Goal: Task Accomplishment & Management: Complete application form

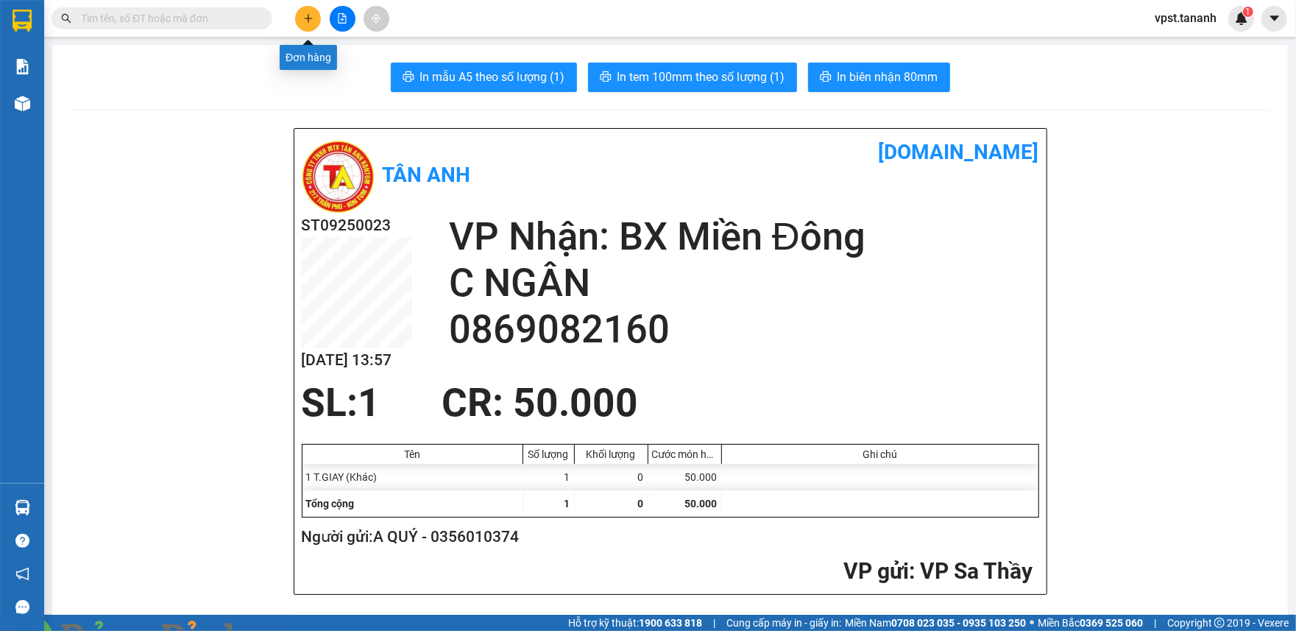
click at [307, 18] on icon "plus" at bounding box center [308, 18] width 8 height 1
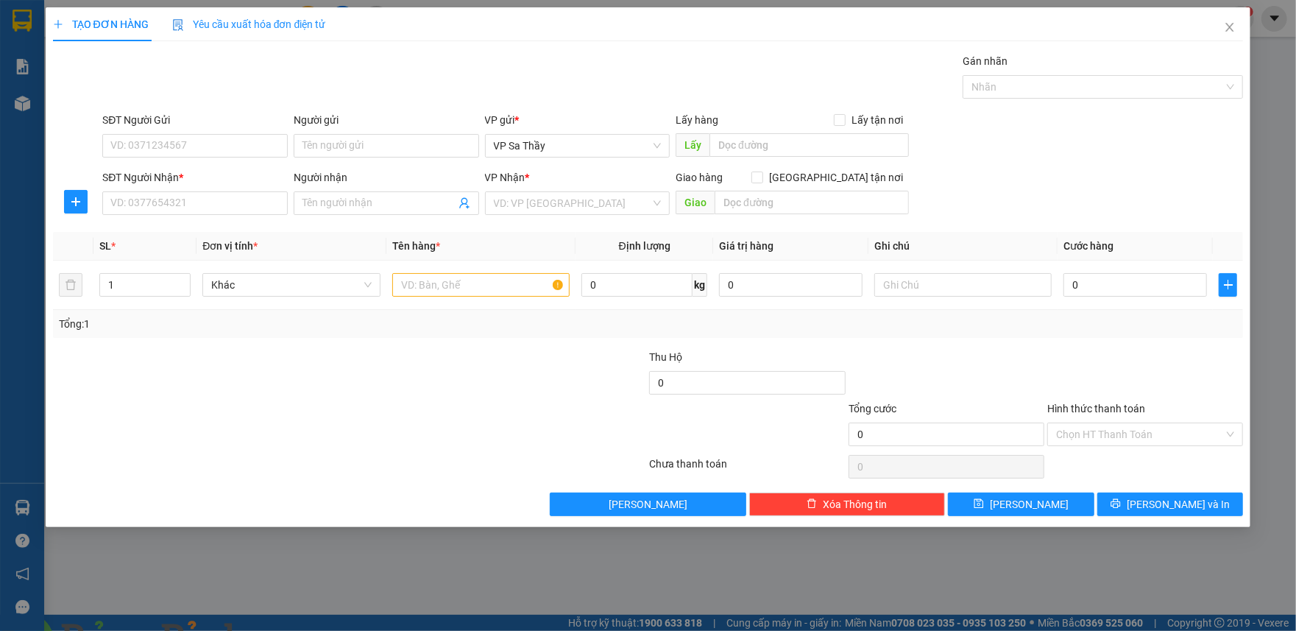
click at [294, 630] on span at bounding box center [276, 639] width 35 height 15
click at [559, 210] on input "search" at bounding box center [572, 203] width 157 height 22
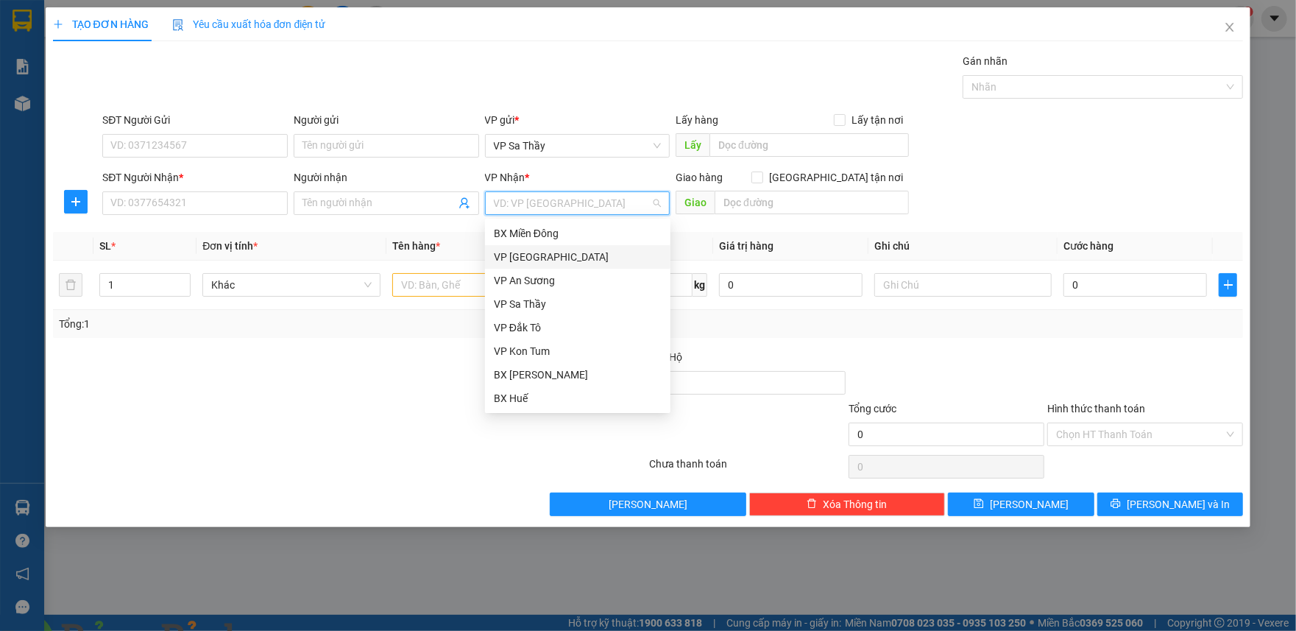
click at [531, 266] on div "VP [GEOGRAPHIC_DATA]" at bounding box center [577, 257] width 185 height 24
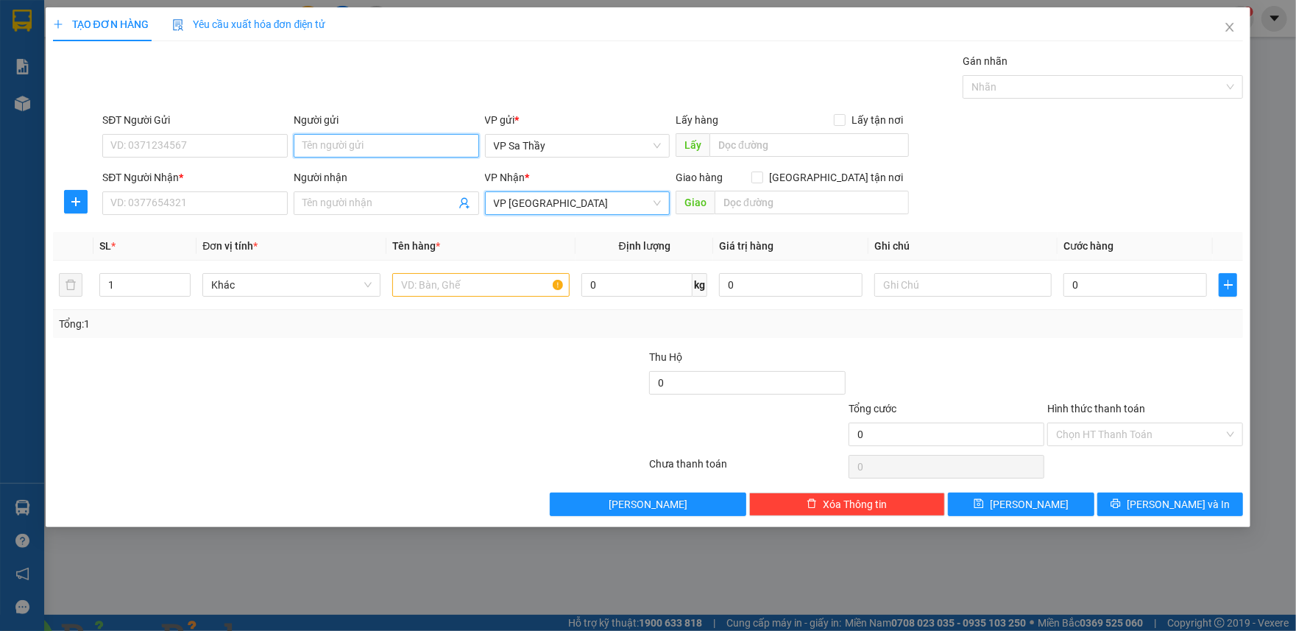
click at [374, 148] on input "Người gửi" at bounding box center [386, 146] width 185 height 24
type input "A HẢI"
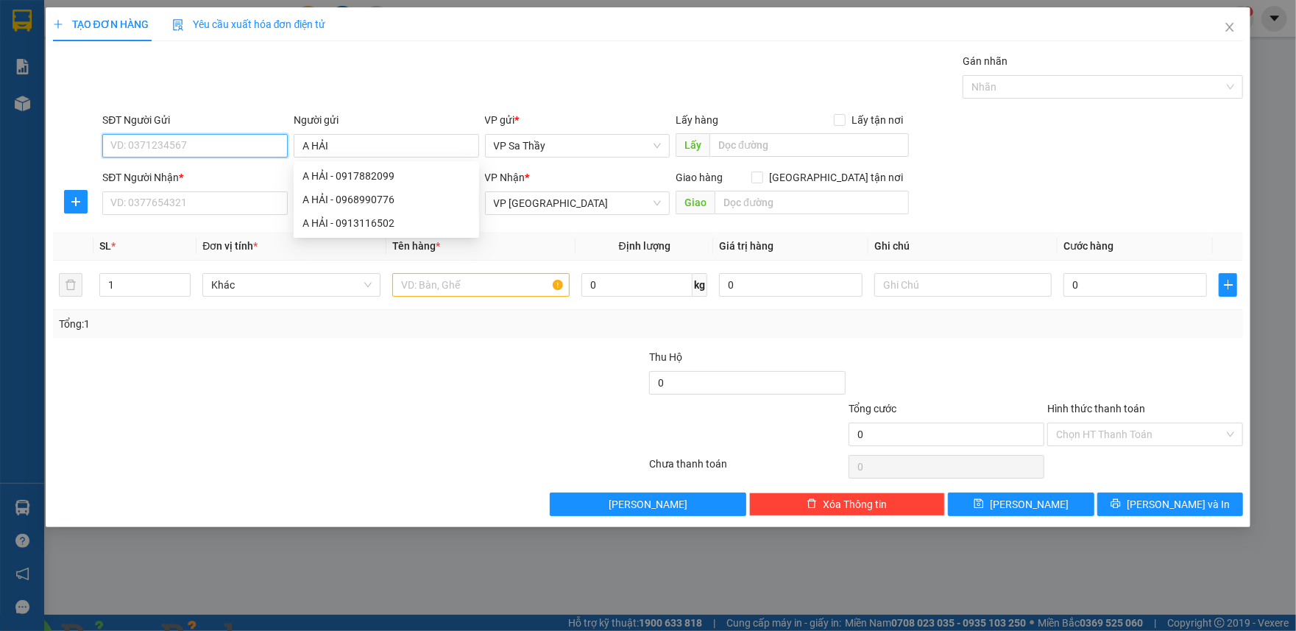
click at [231, 149] on input "SĐT Người Gửi" at bounding box center [194, 146] width 185 height 24
type input "0345688069"
click at [219, 206] on input "SĐT Người Nhận *" at bounding box center [194, 203] width 185 height 24
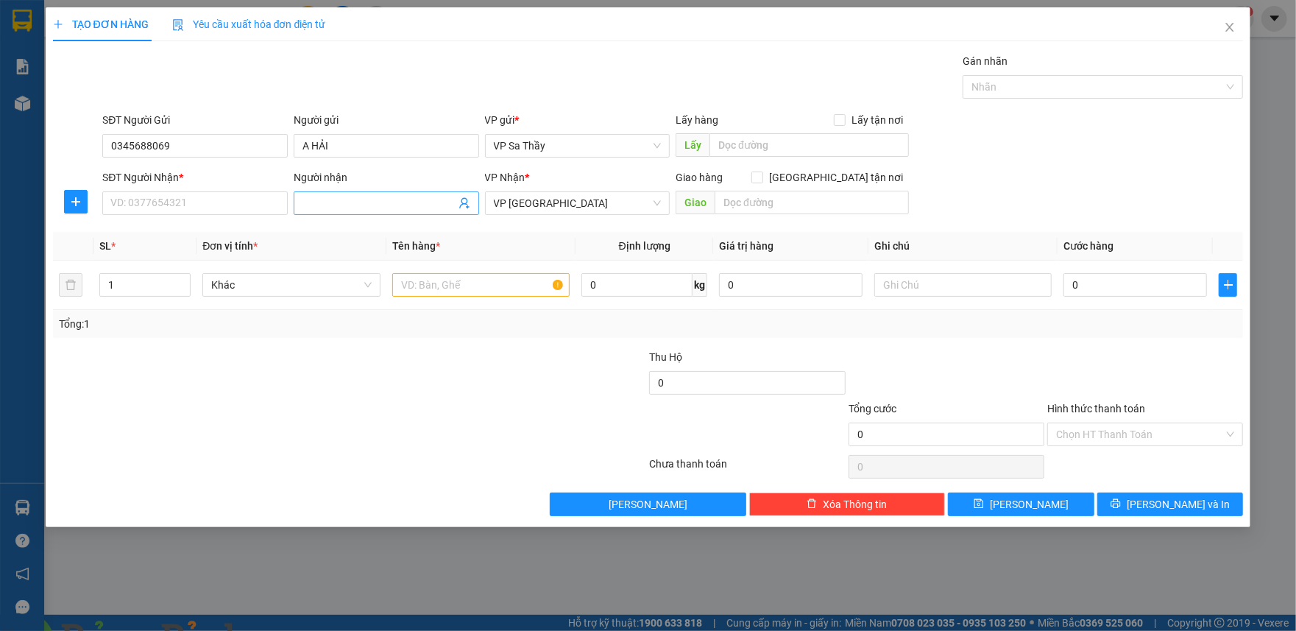
click at [333, 207] on input "Người nhận" at bounding box center [378, 203] width 153 height 16
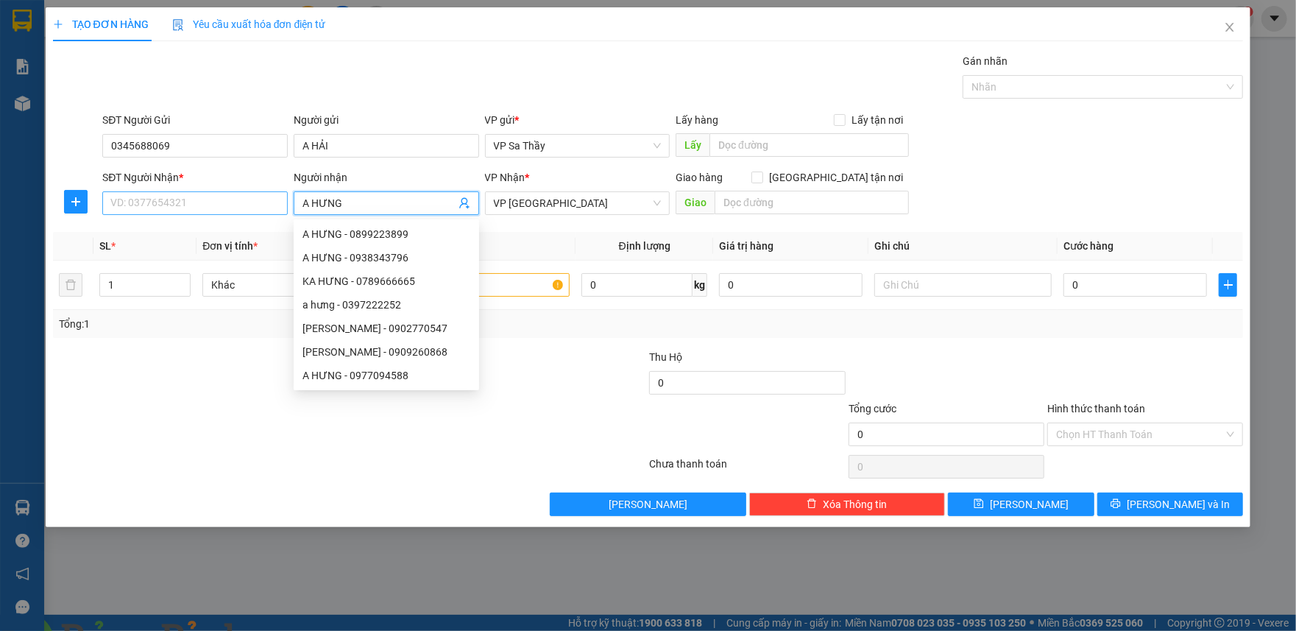
type input "A HƯNG"
click at [218, 207] on input "SĐT Người Nhận *" at bounding box center [194, 203] width 185 height 24
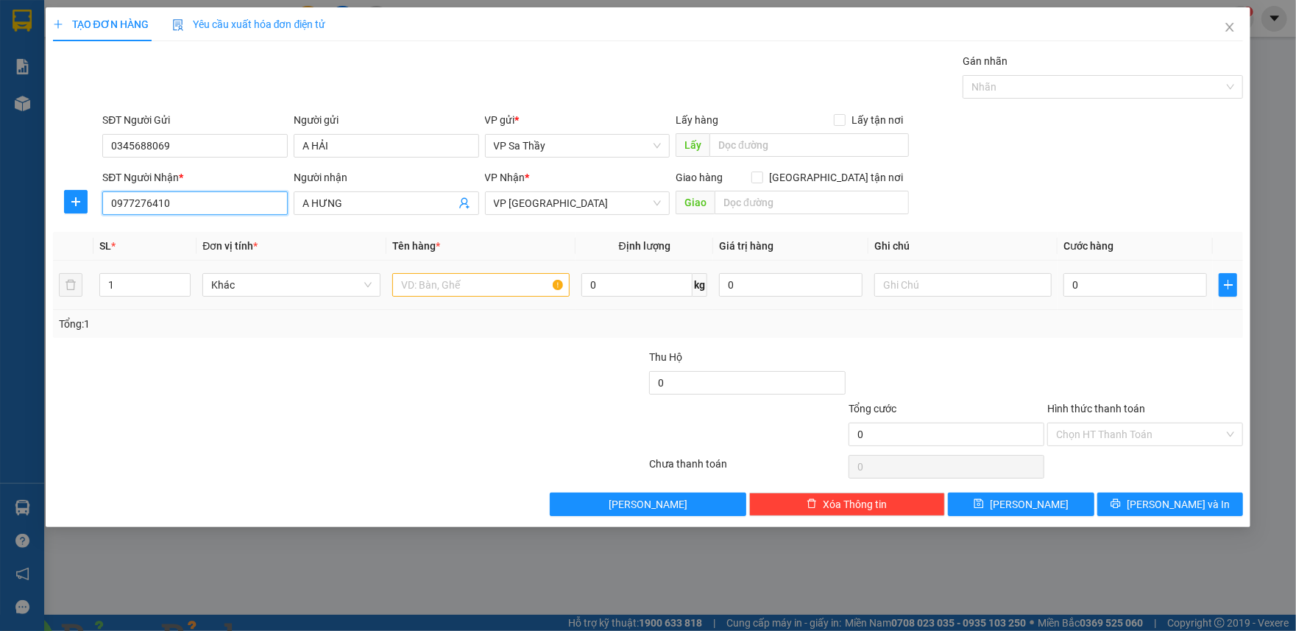
type input "0977276410"
click at [456, 284] on input "text" at bounding box center [480, 285] width 177 height 24
type input "1 TX"
click at [1107, 289] on input "0" at bounding box center [1135, 285] width 144 height 24
type input "4"
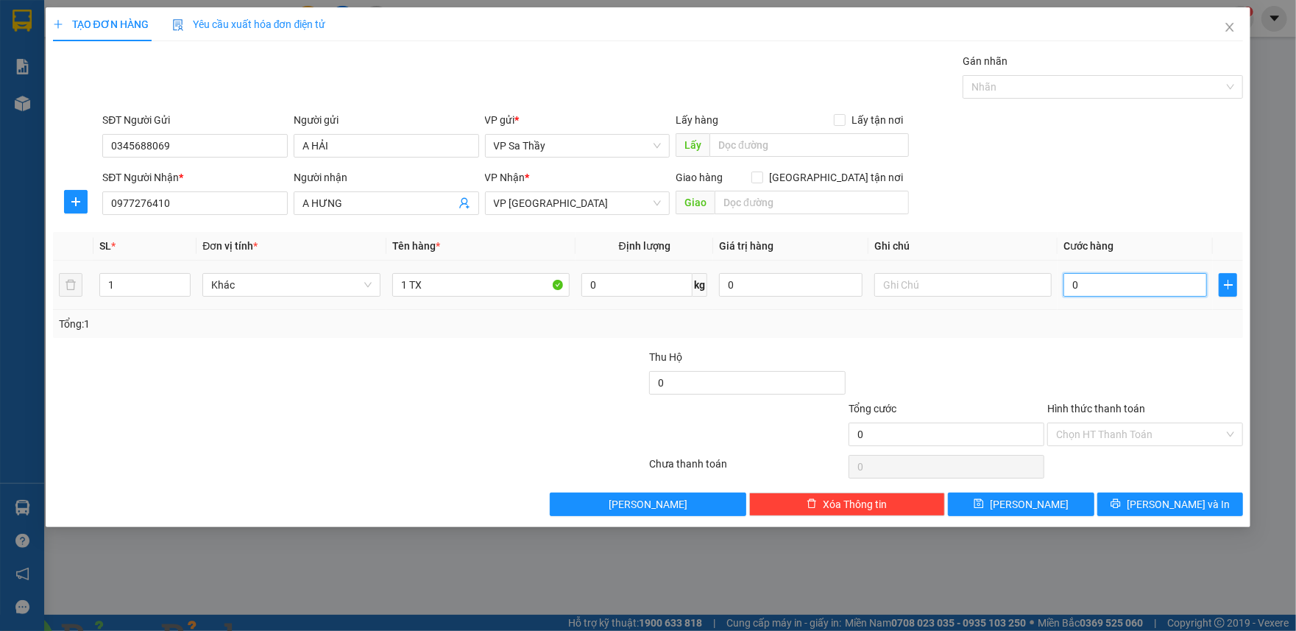
type input "4"
type input "40"
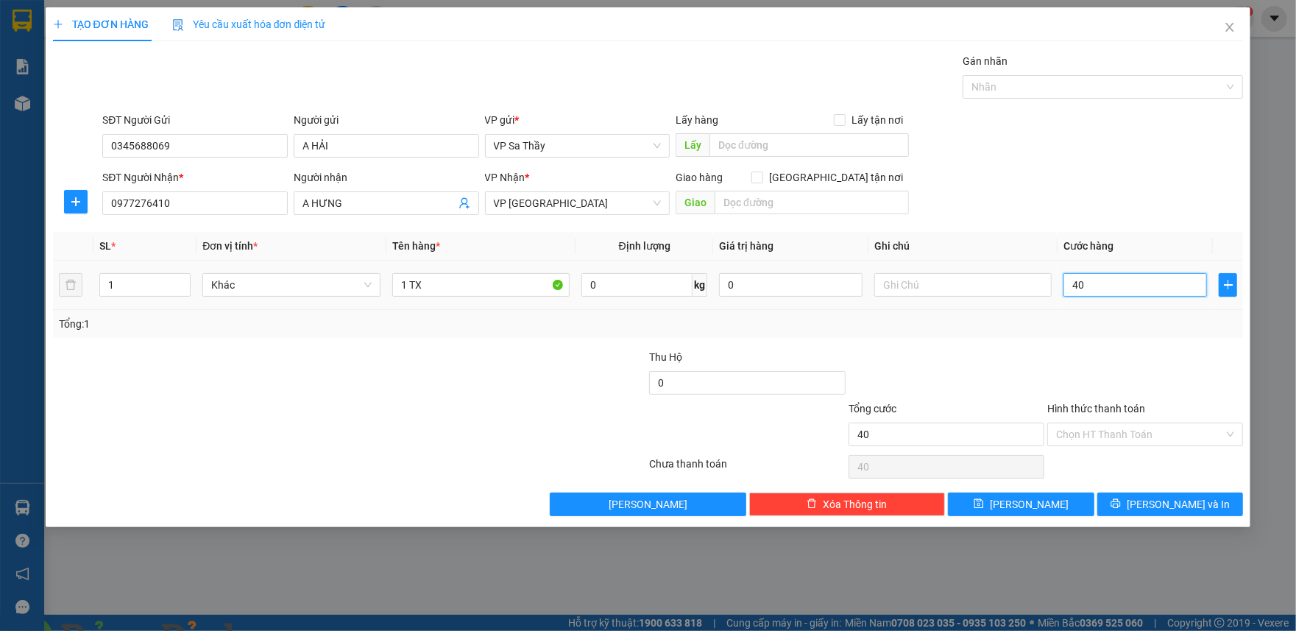
type input "400"
type input "4.000"
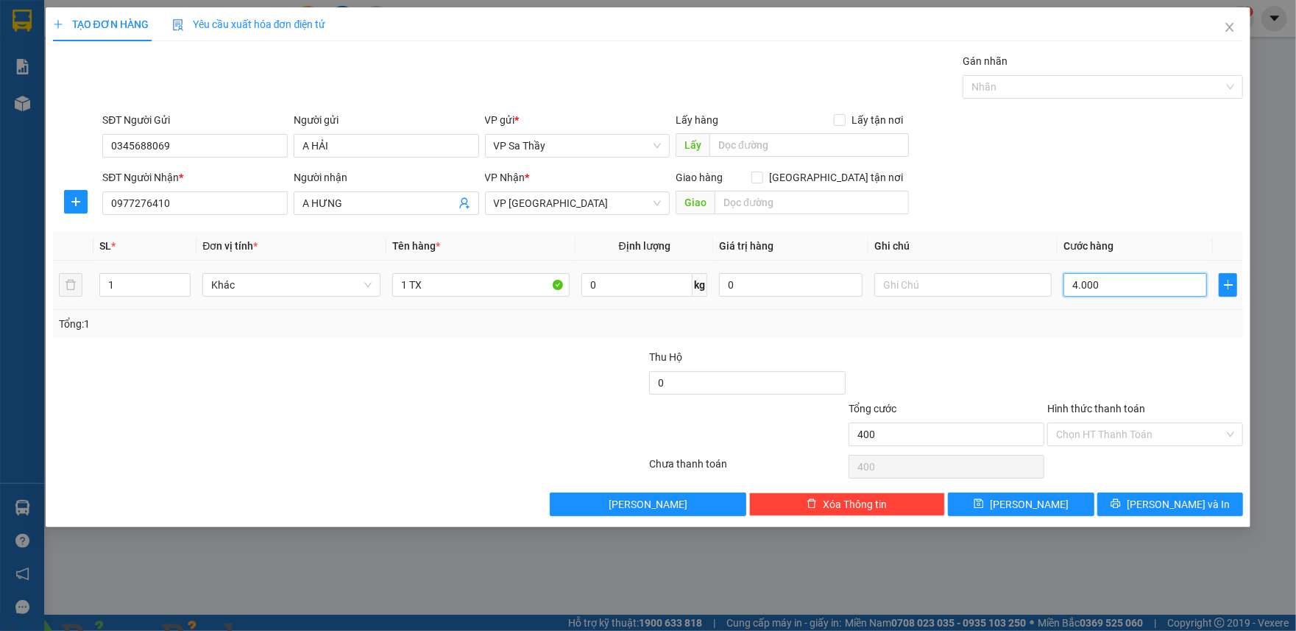
type input "4.000"
type input "40.000"
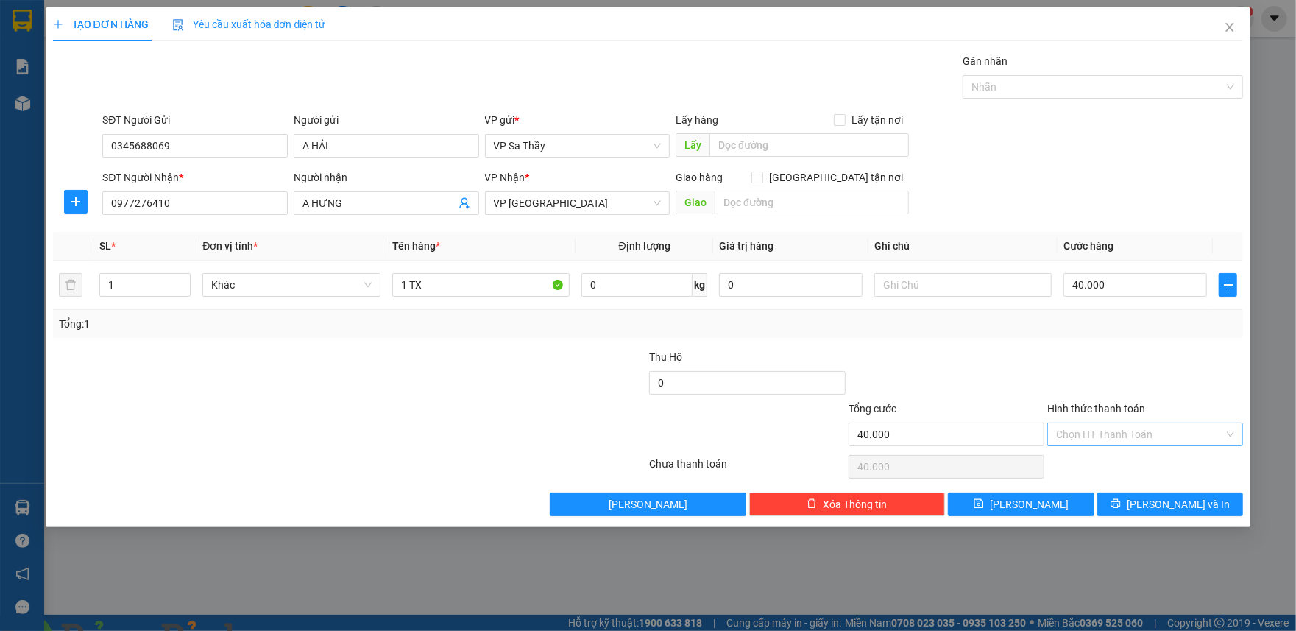
click at [1107, 445] on input "Hình thức thanh toán" at bounding box center [1140, 434] width 168 height 22
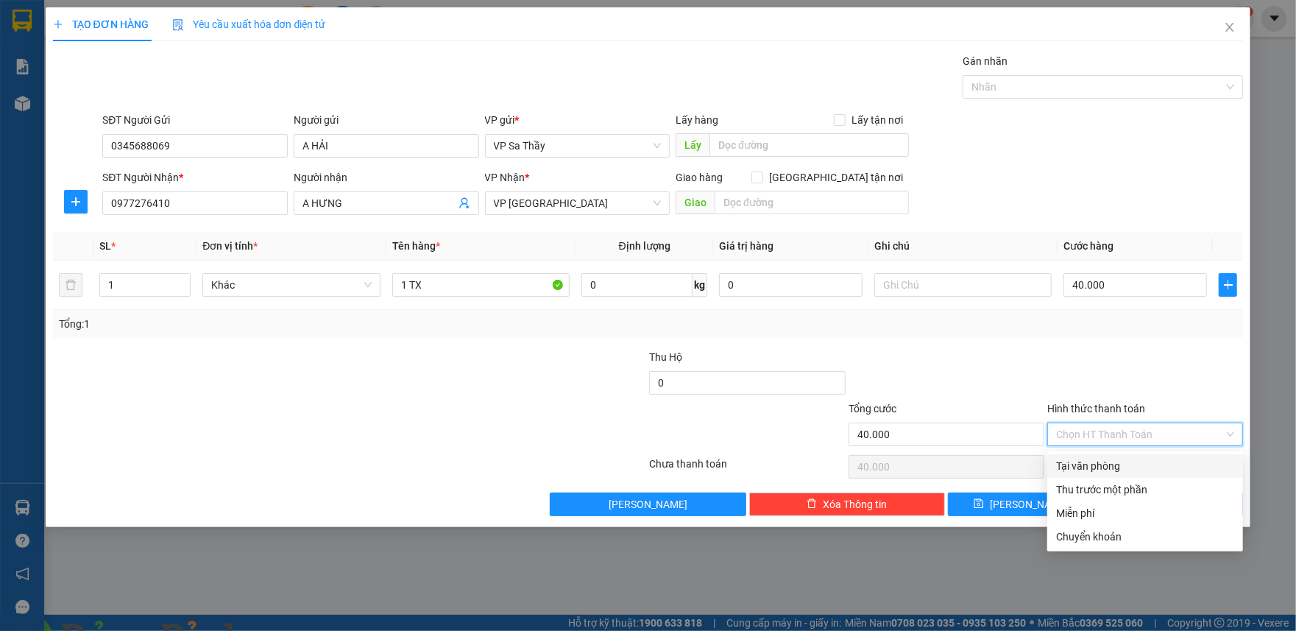
click at [1099, 465] on div "Tại văn phòng" at bounding box center [1145, 466] width 178 height 16
type input "0"
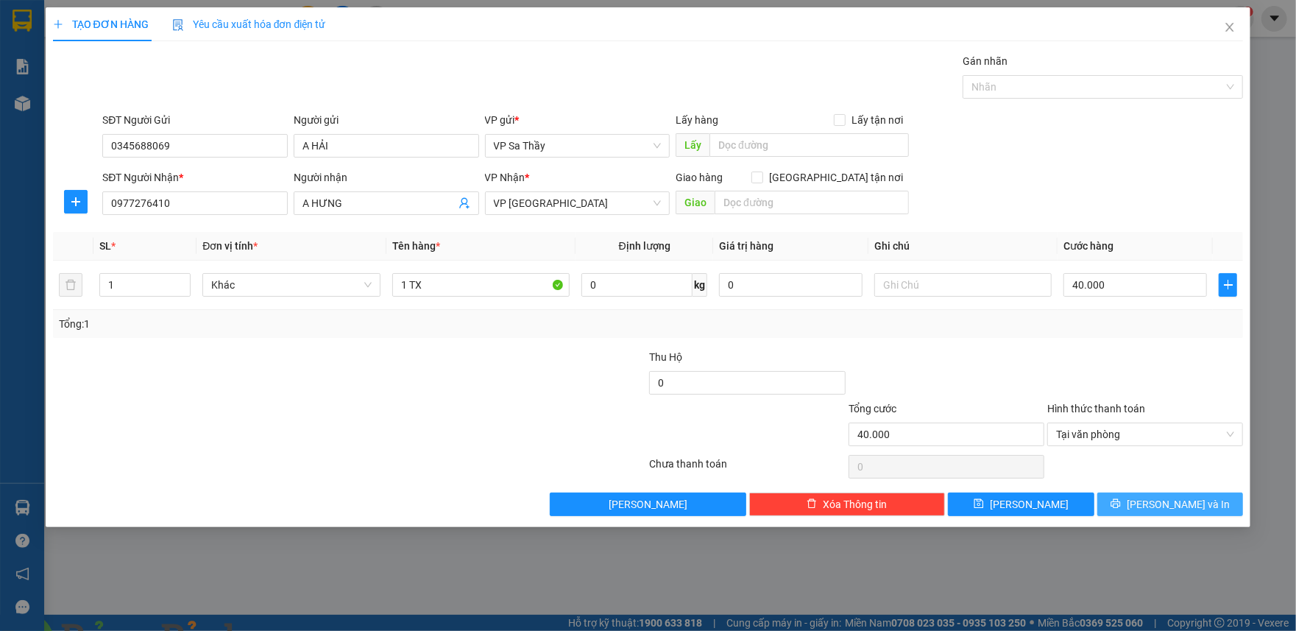
click at [1121, 506] on icon "printer" at bounding box center [1116, 503] width 10 height 10
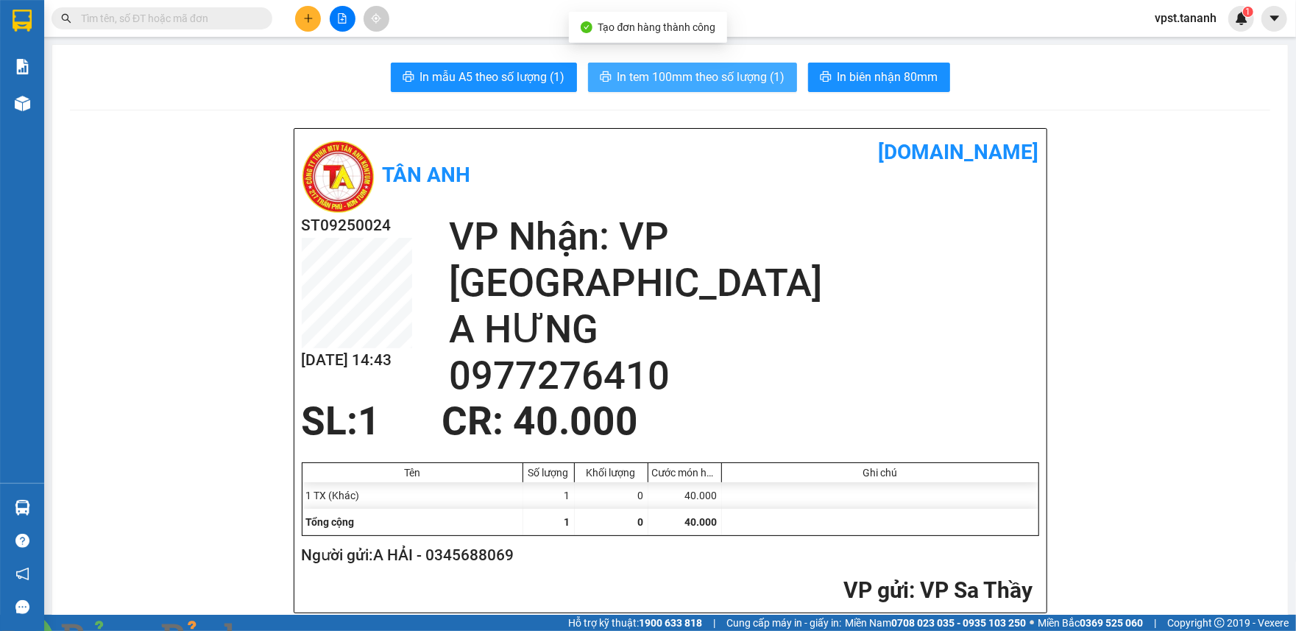
click at [645, 78] on span "In tem 100mm theo số lượng (1)" at bounding box center [701, 77] width 168 height 18
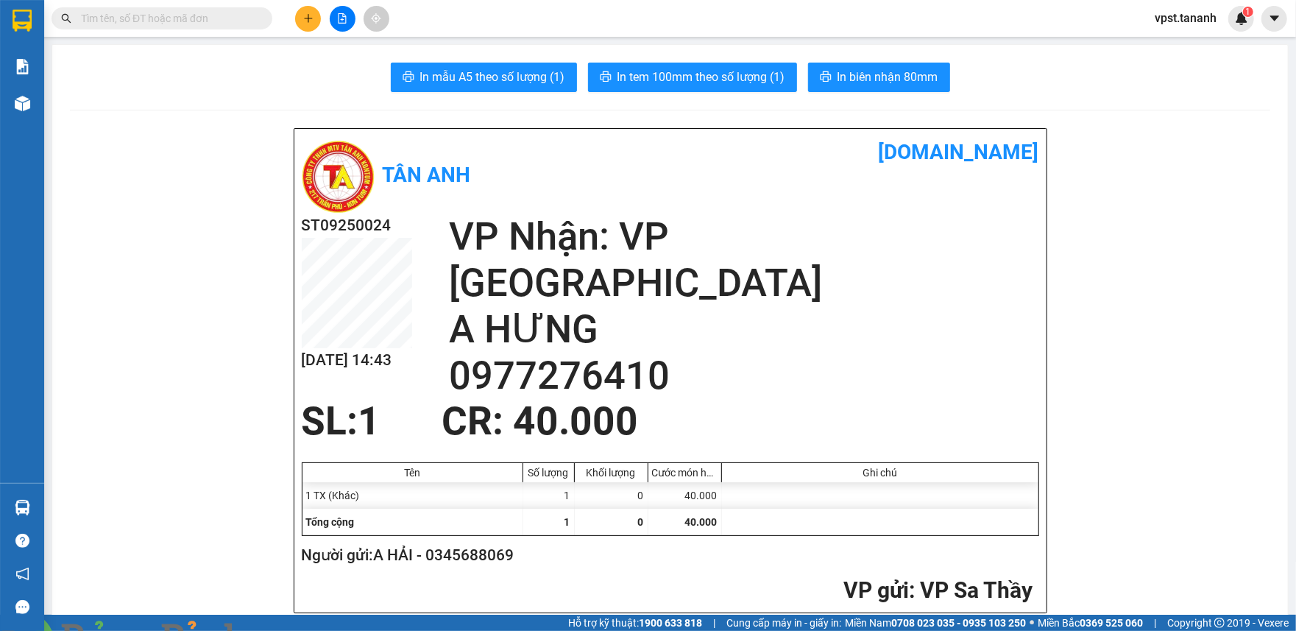
click at [302, 26] on button at bounding box center [308, 19] width 26 height 26
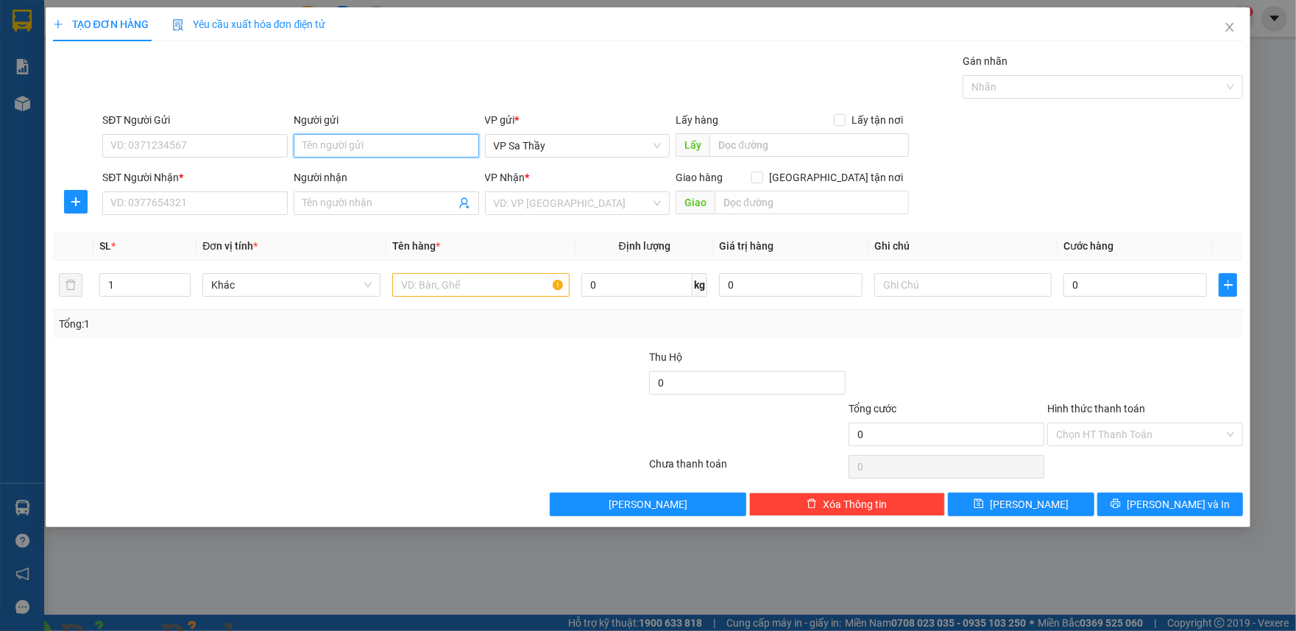
click at [392, 147] on input "Người gửi" at bounding box center [386, 146] width 185 height 24
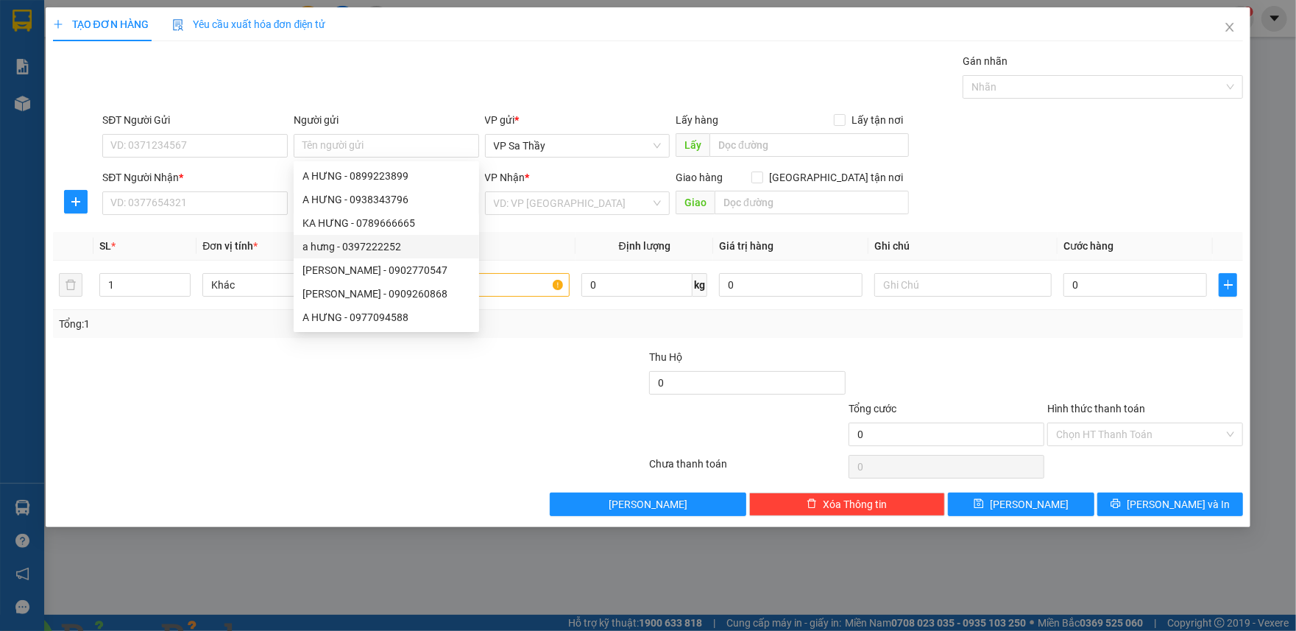
click at [403, 496] on div "Lưu nháp Xóa Thông tin [PERSON_NAME] và In" at bounding box center [649, 504] width 1194 height 24
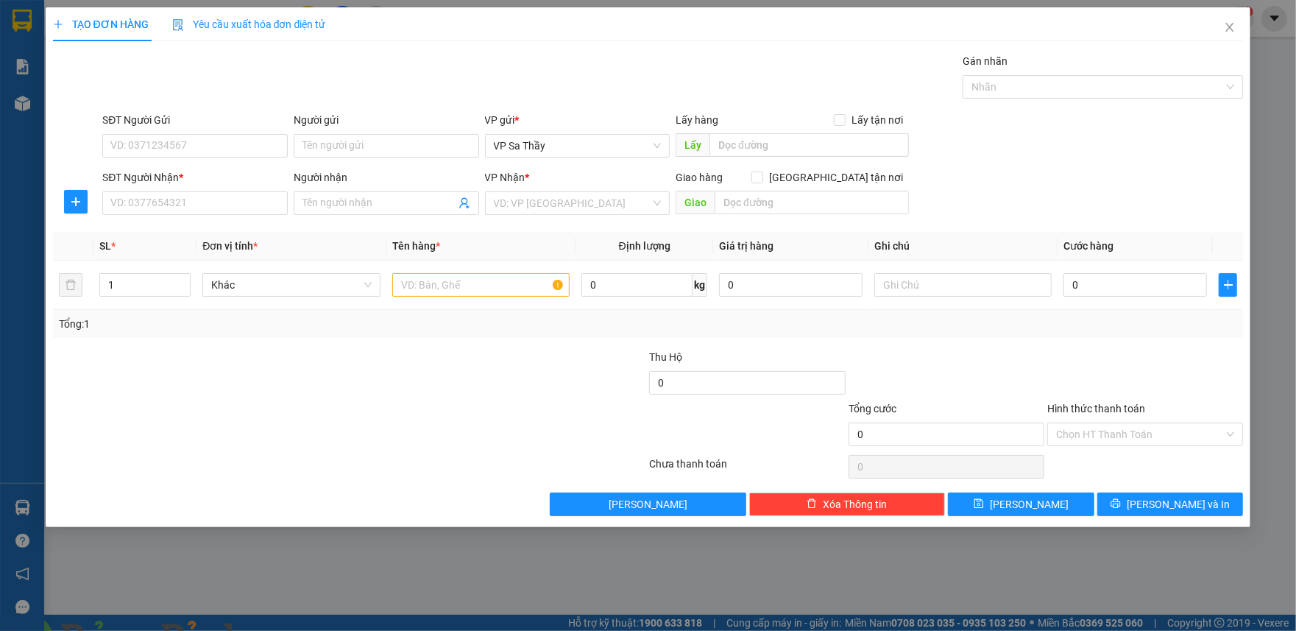
click at [350, 366] on div at bounding box center [251, 375] width 398 height 52
click at [344, 195] on span at bounding box center [386, 203] width 185 height 24
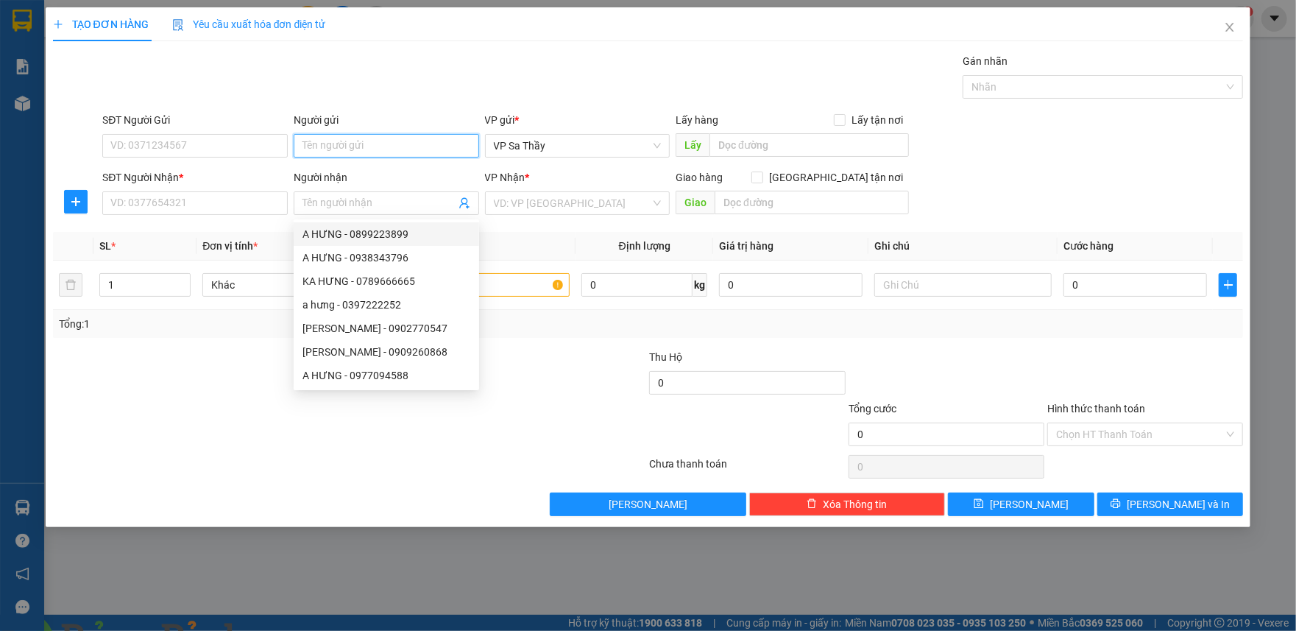
click at [330, 148] on input "Người gửi" at bounding box center [386, 146] width 185 height 24
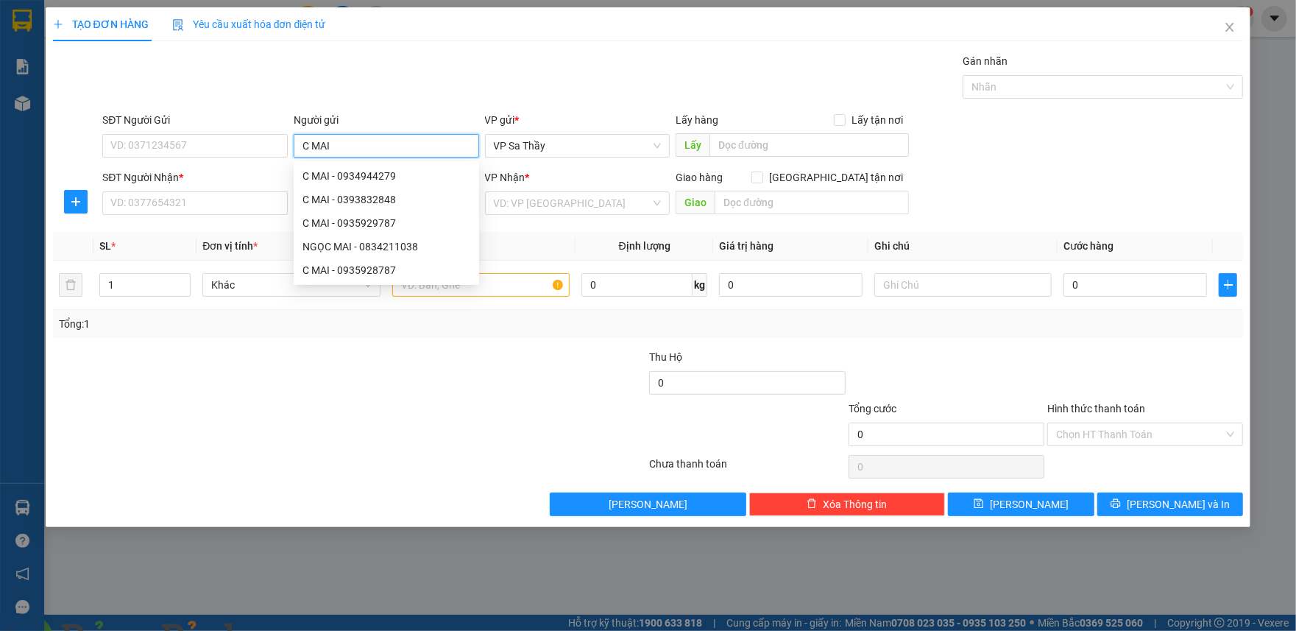
type input "C MAI"
click at [470, 63] on div "Gán nhãn Nhãn" at bounding box center [672, 79] width 1147 height 52
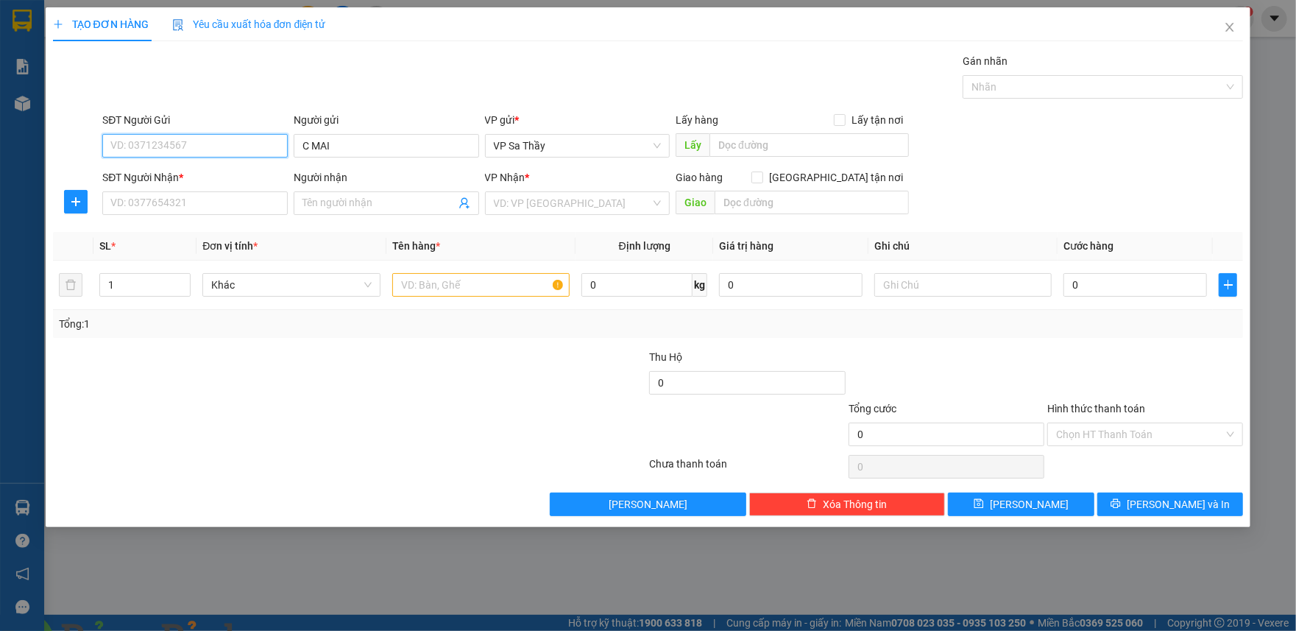
click at [159, 147] on input "SĐT Người Gửi" at bounding box center [194, 146] width 185 height 24
click at [357, 152] on input "C MAI" at bounding box center [386, 146] width 185 height 24
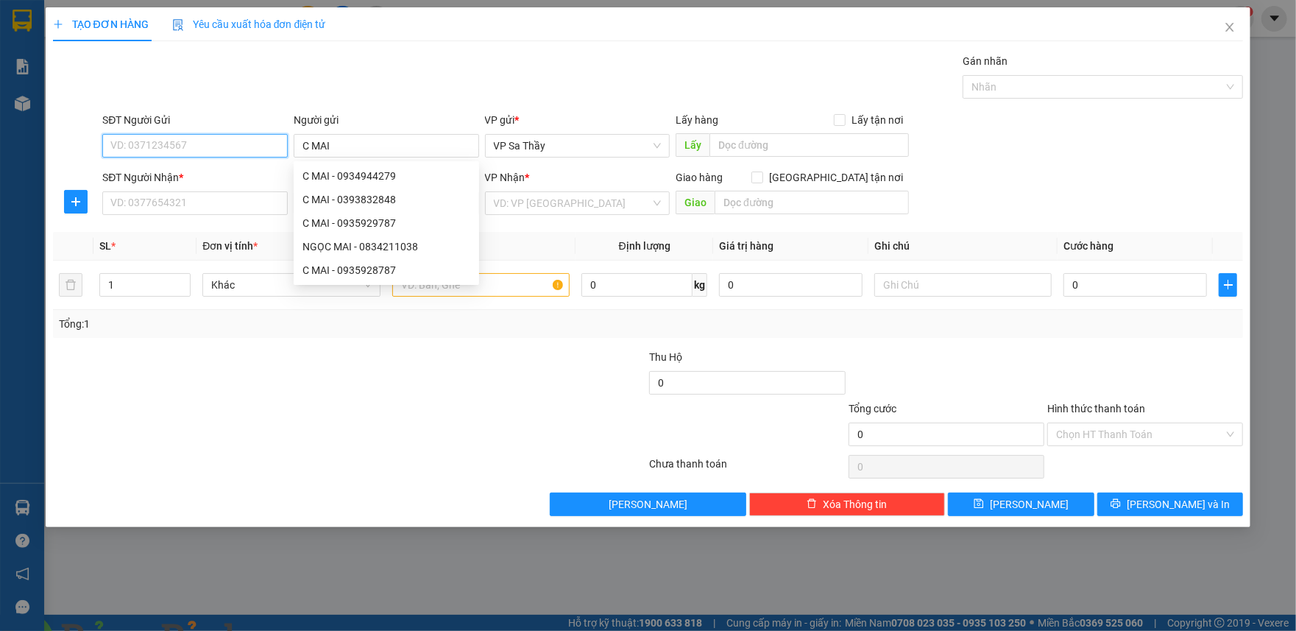
click at [219, 135] on input "SĐT Người Gửi" at bounding box center [194, 146] width 185 height 24
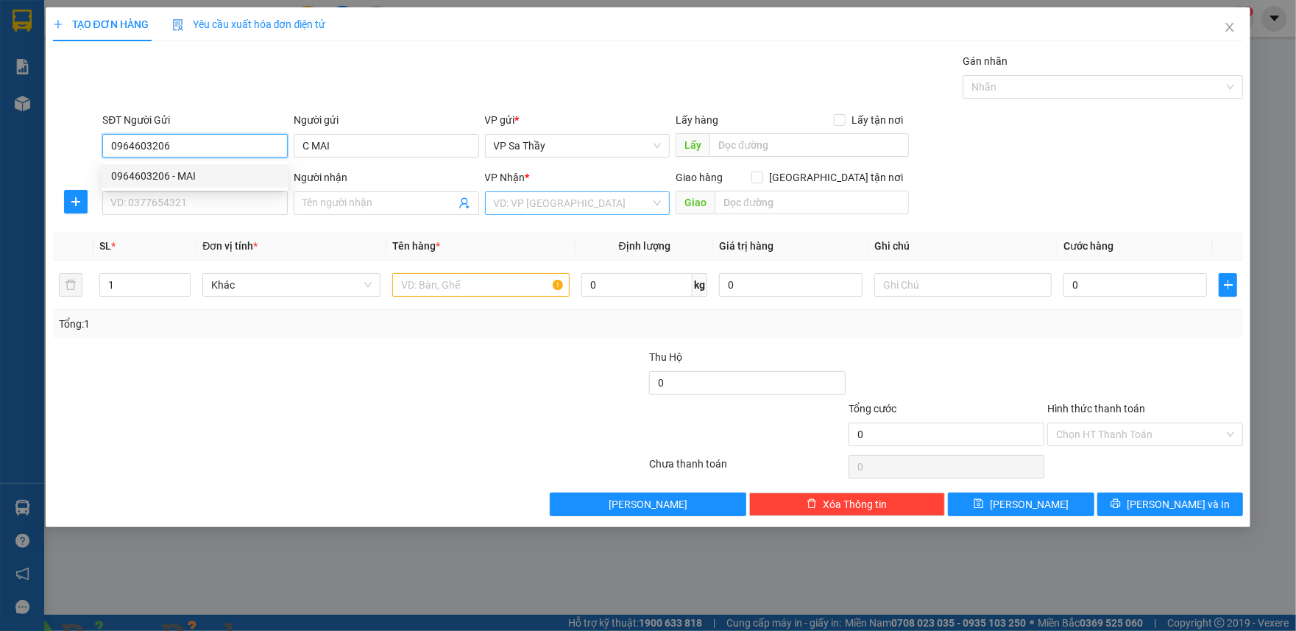
type input "0964603206"
click at [537, 204] on input "search" at bounding box center [572, 203] width 157 height 22
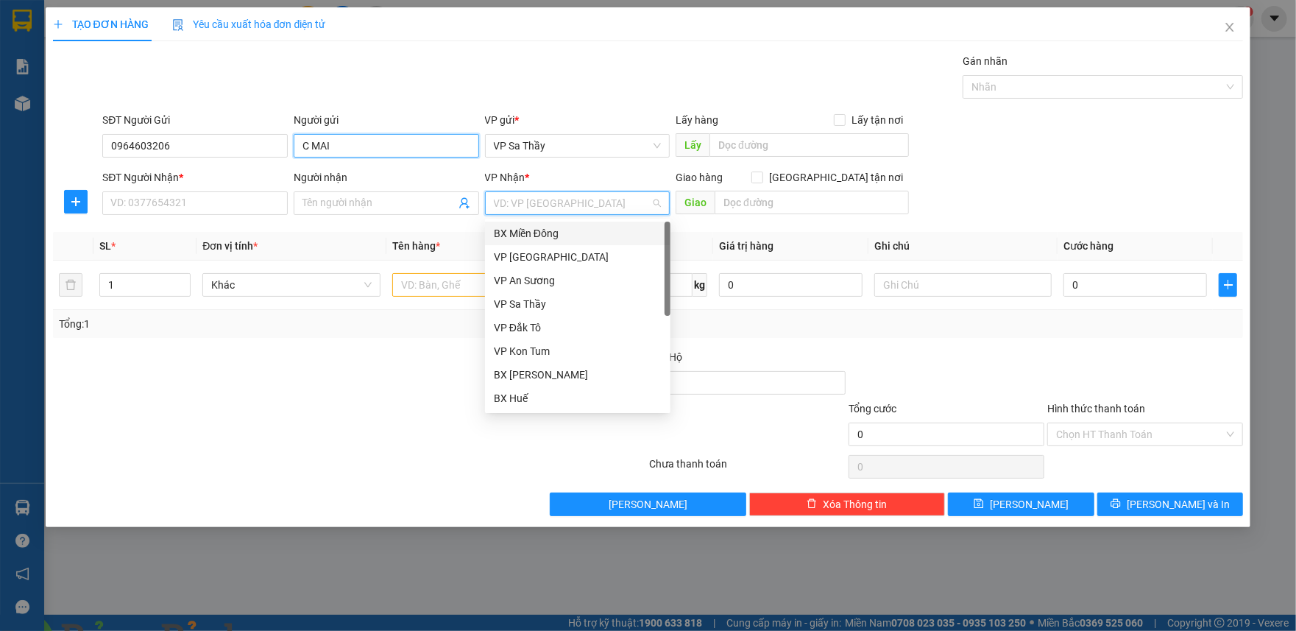
click at [365, 141] on input "C MAI" at bounding box center [386, 146] width 185 height 24
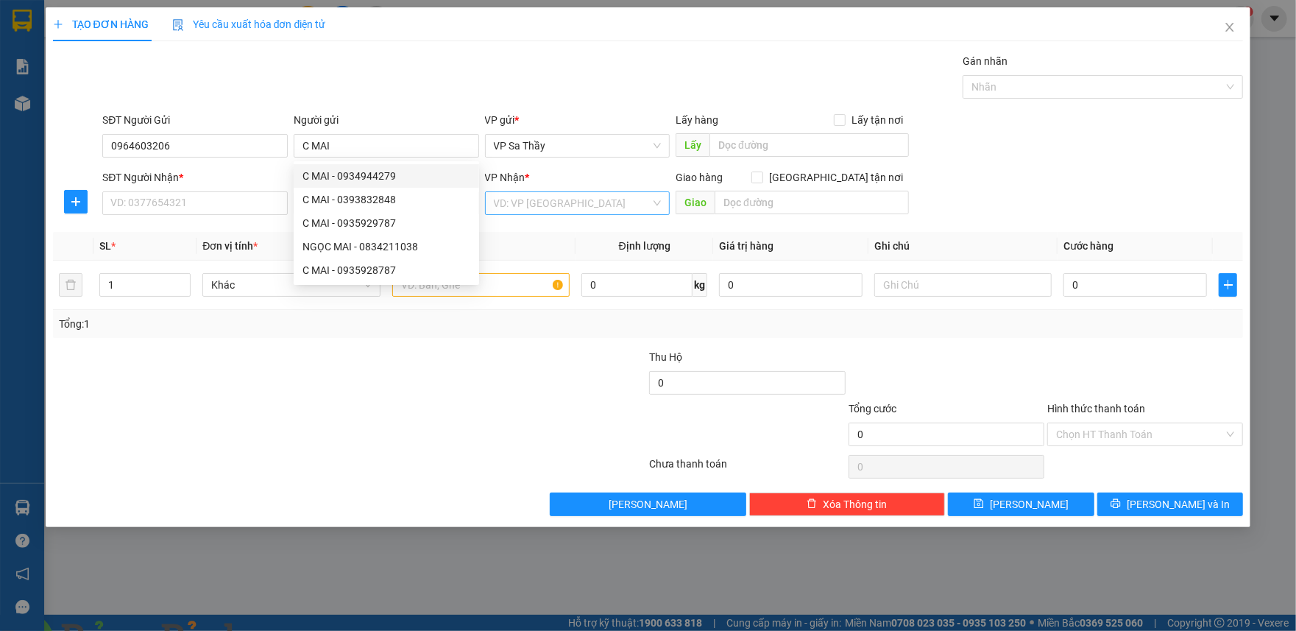
click at [555, 202] on input "search" at bounding box center [572, 203] width 157 height 22
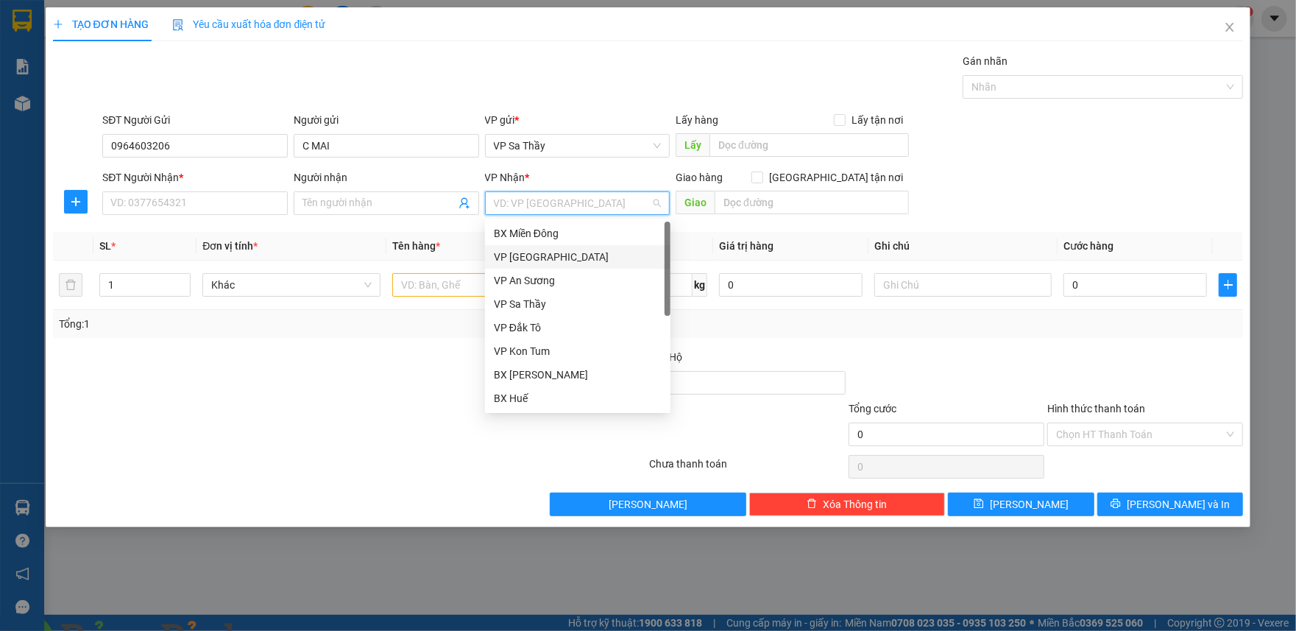
click at [542, 251] on div "VP [GEOGRAPHIC_DATA]" at bounding box center [578, 257] width 168 height 16
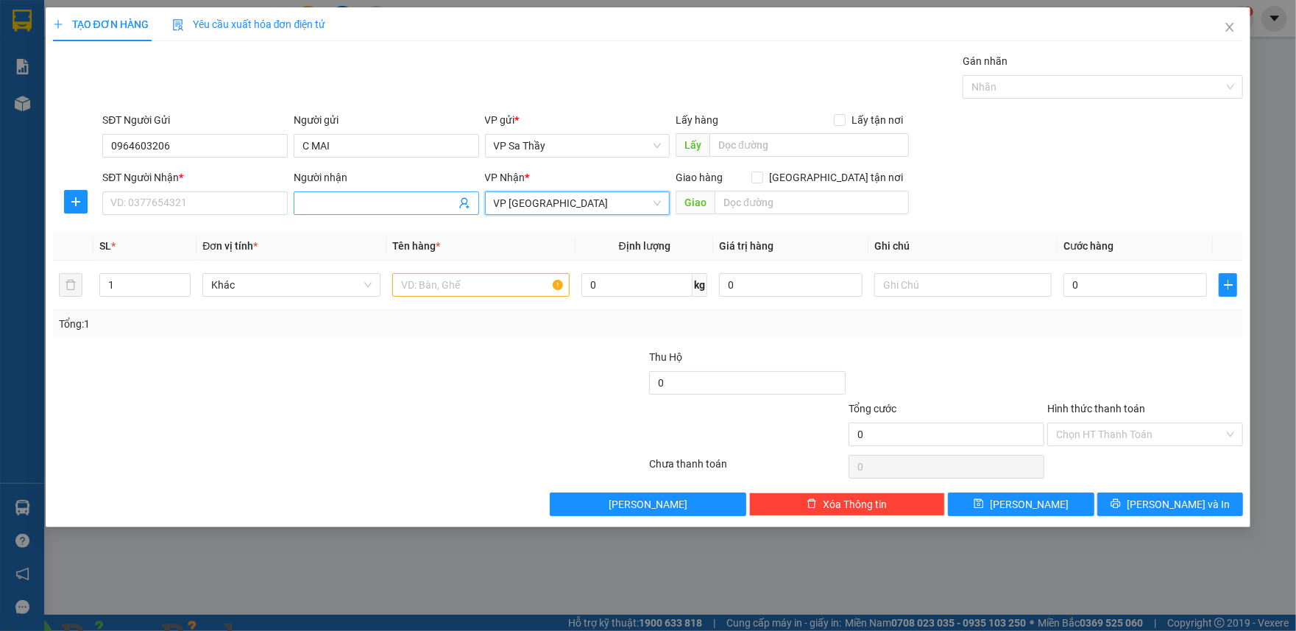
click at [336, 208] on input "Người nhận" at bounding box center [378, 203] width 153 height 16
type input "C HUỆ"
click at [148, 200] on input "SĐT Người Nhận *" at bounding box center [194, 203] width 185 height 24
type input "0985388180"
click at [755, 207] on input "text" at bounding box center [812, 203] width 194 height 24
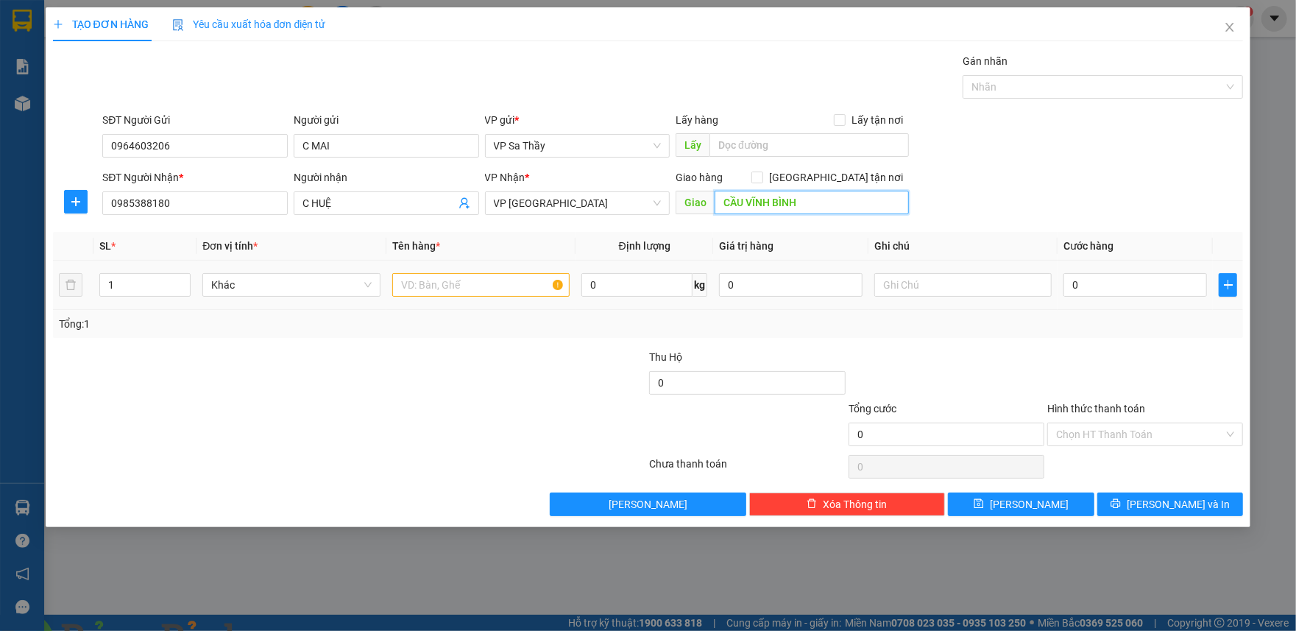
type input "CẦU VĨNH BÌNH"
click at [534, 283] on input "text" at bounding box center [480, 285] width 177 height 24
type input "1 BAO ĐỎ"
click at [1088, 287] on input "0" at bounding box center [1135, 285] width 144 height 24
click at [957, 293] on input "text" at bounding box center [962, 285] width 177 height 24
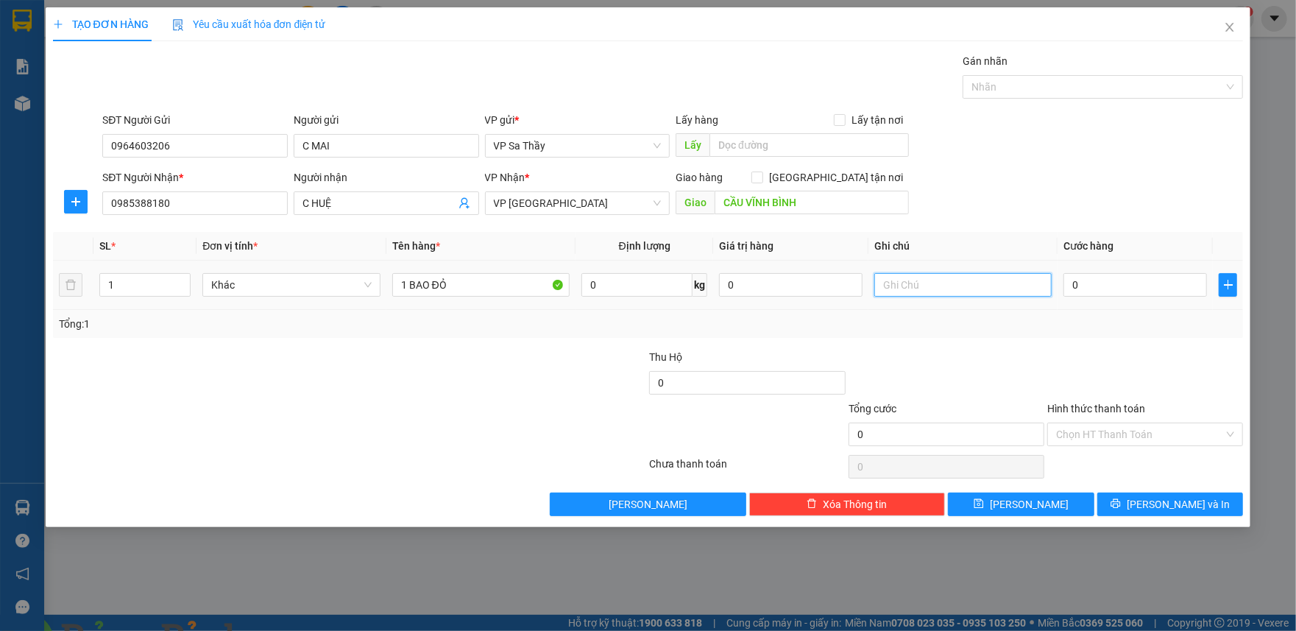
type input "B"
type input "MĂNG LUỘC ( GỌI TRƯỚC 30P)"
click at [1084, 286] on input "0" at bounding box center [1135, 285] width 144 height 24
type input "1"
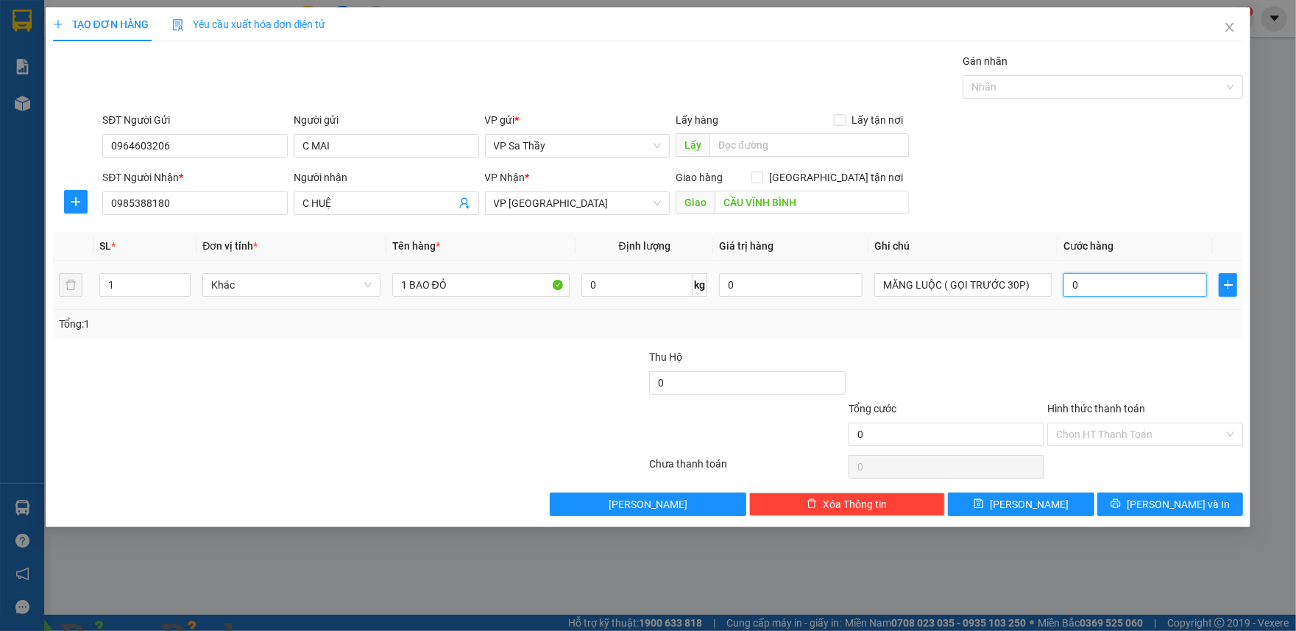
type input "1"
type input "10"
type input "100"
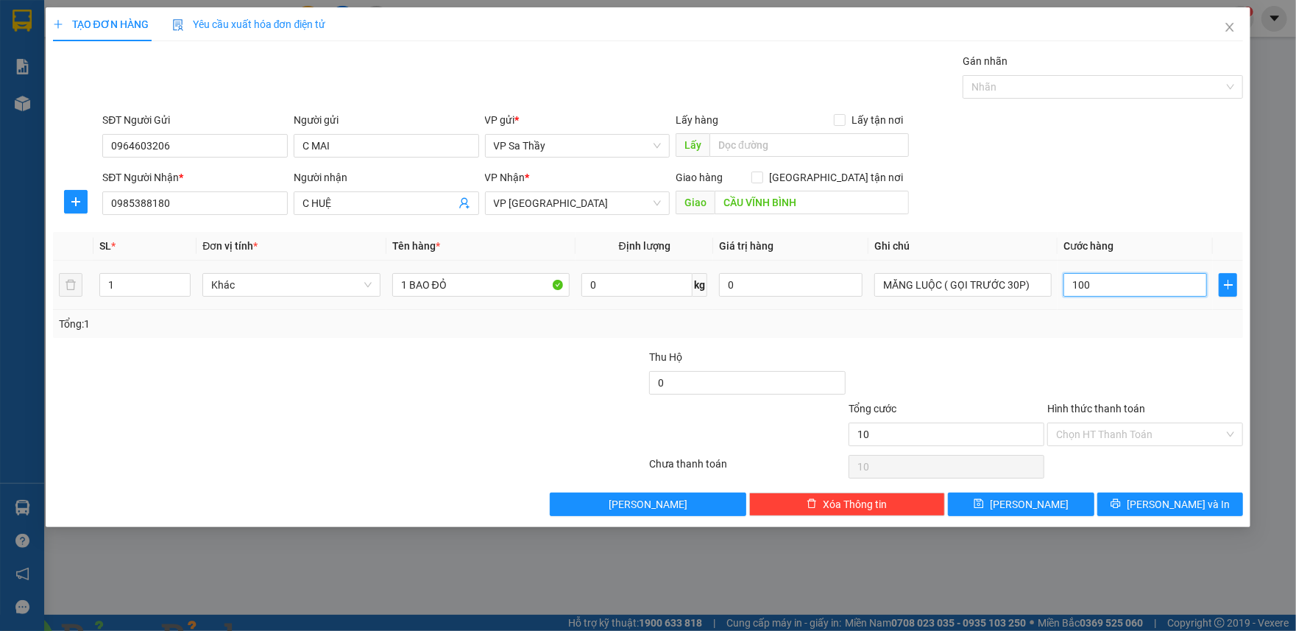
type input "100"
type input "1.000"
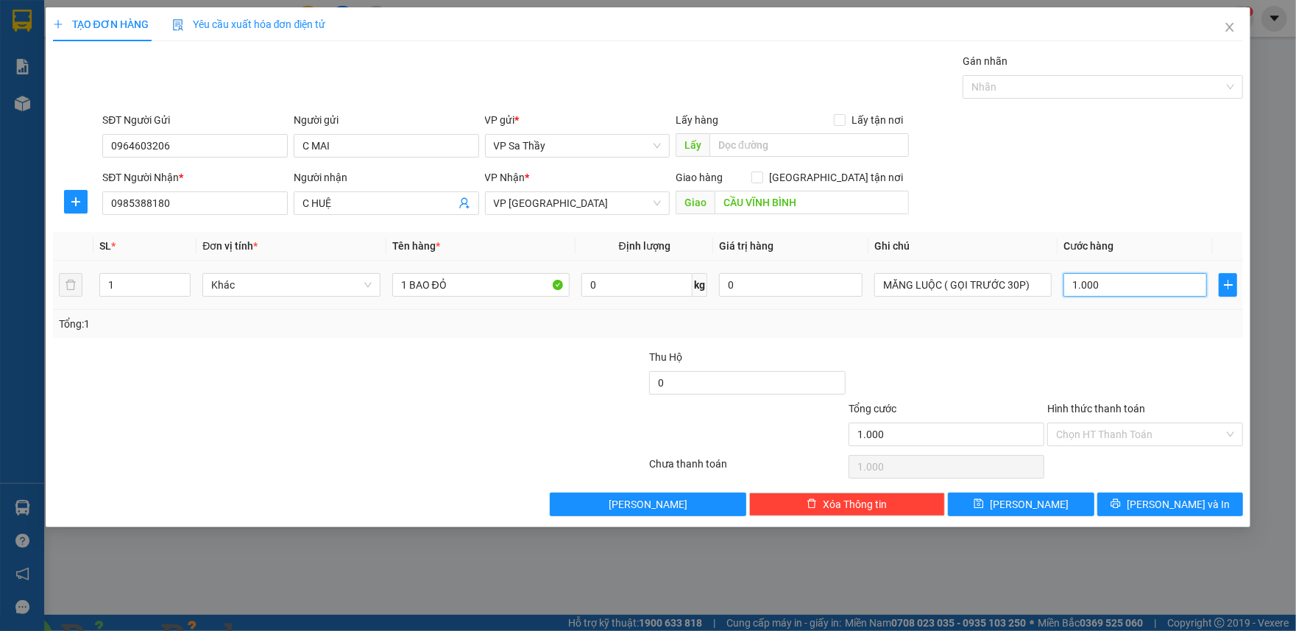
type input "10.000"
type input "100.000"
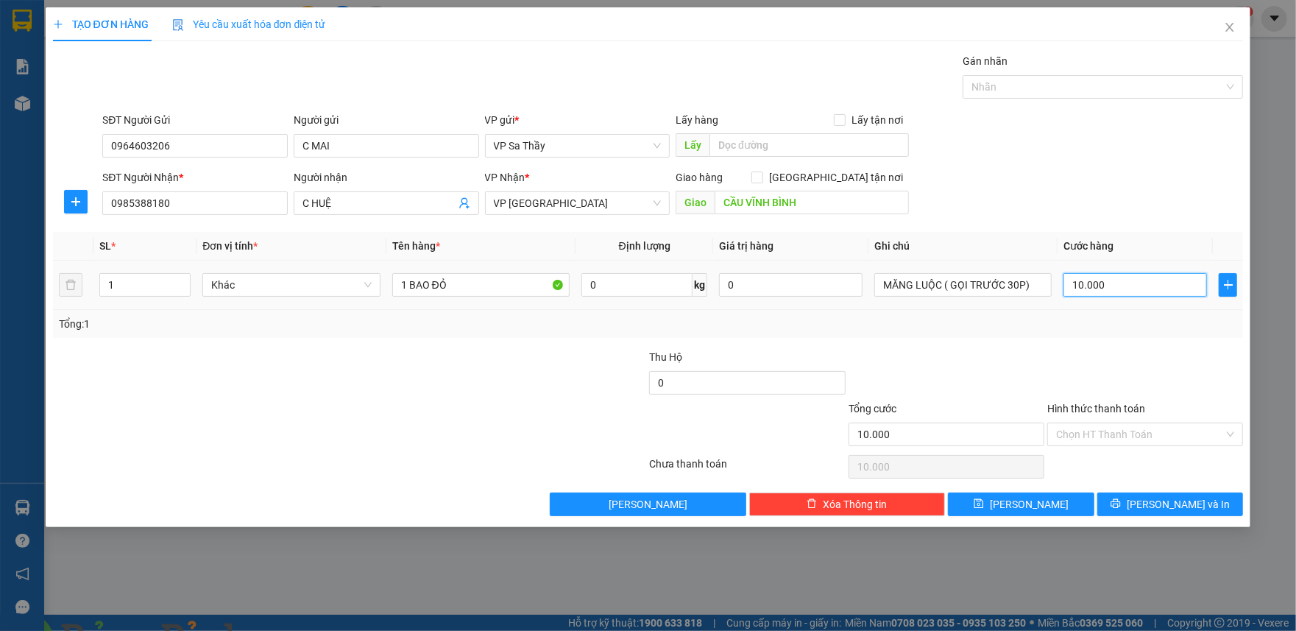
type input "100.000"
click at [1069, 431] on input "Hình thức thanh toán" at bounding box center [1140, 434] width 168 height 22
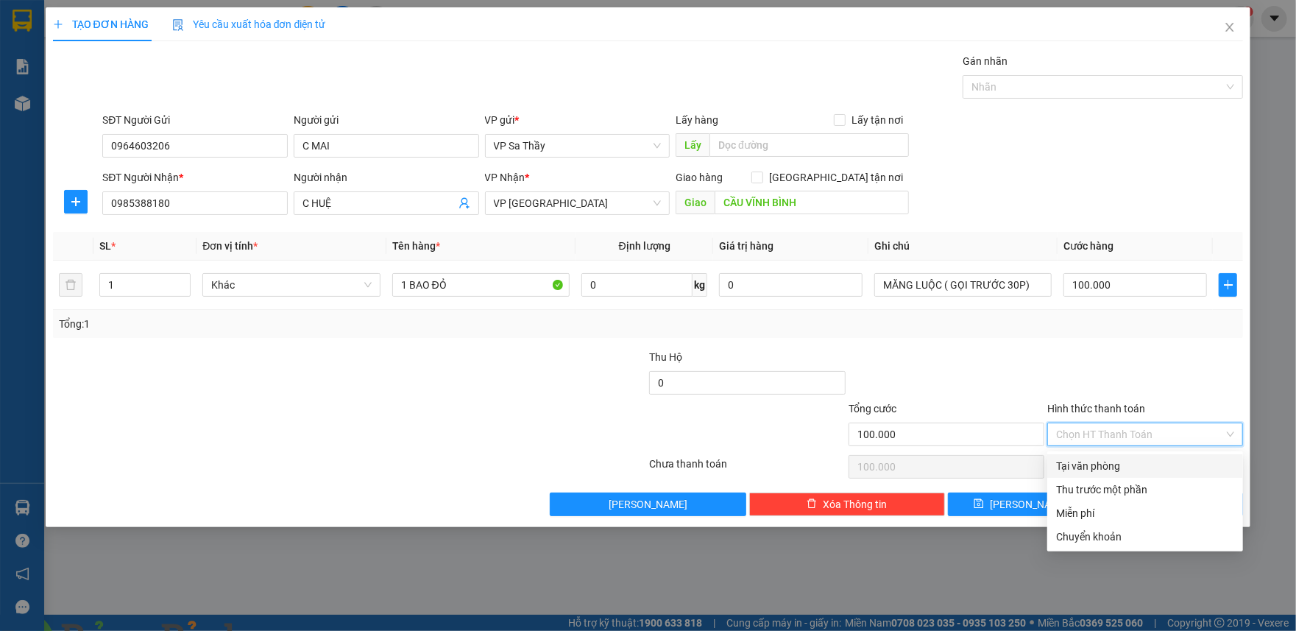
click at [1066, 465] on div "Tại văn phòng" at bounding box center [1145, 466] width 178 height 16
type input "0"
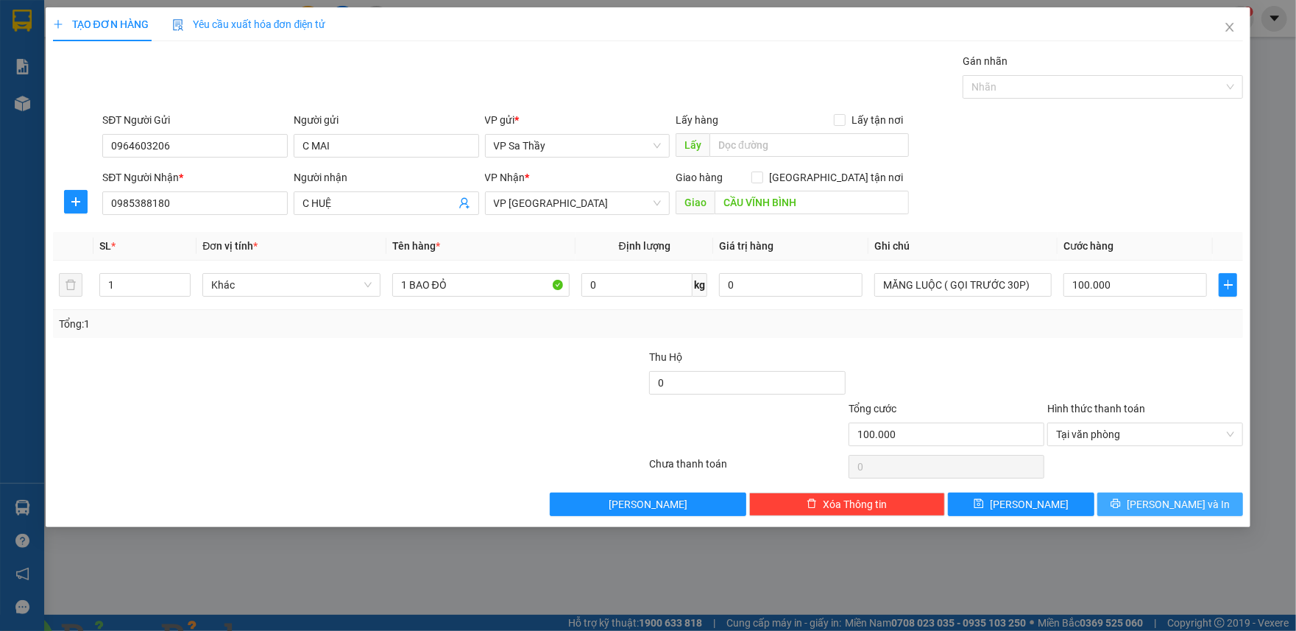
click at [1134, 501] on button "[PERSON_NAME] và In" at bounding box center [1170, 504] width 146 height 24
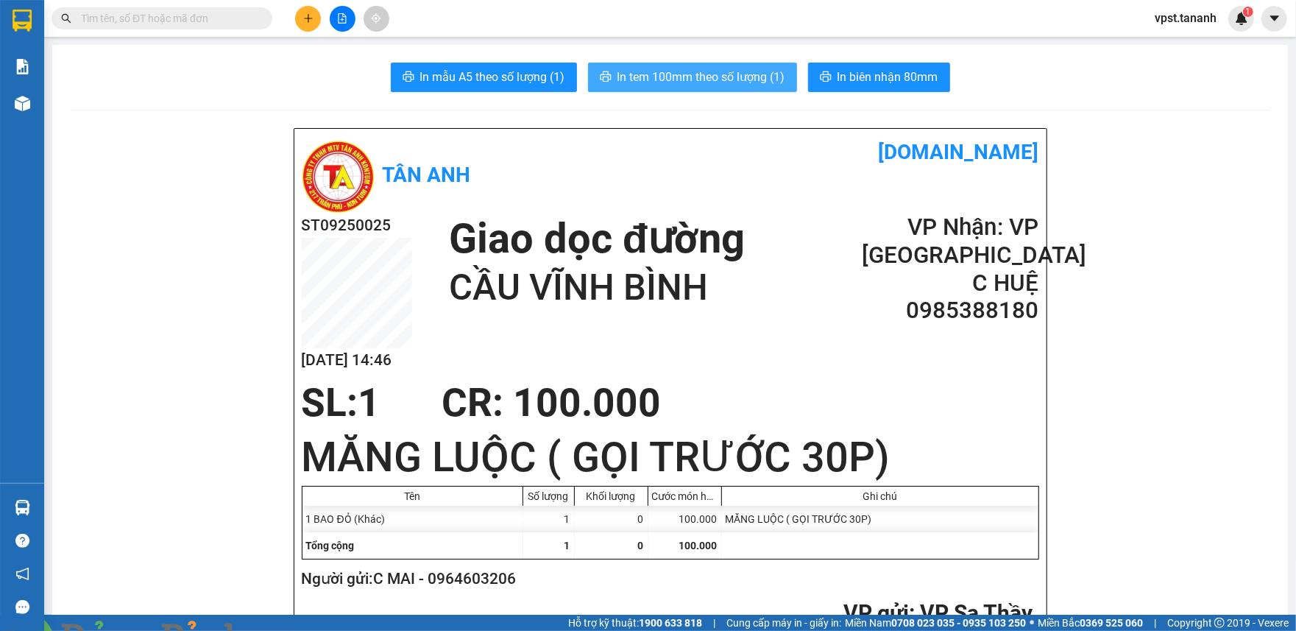
click at [715, 79] on span "In tem 100mm theo số lượng (1)" at bounding box center [701, 77] width 168 height 18
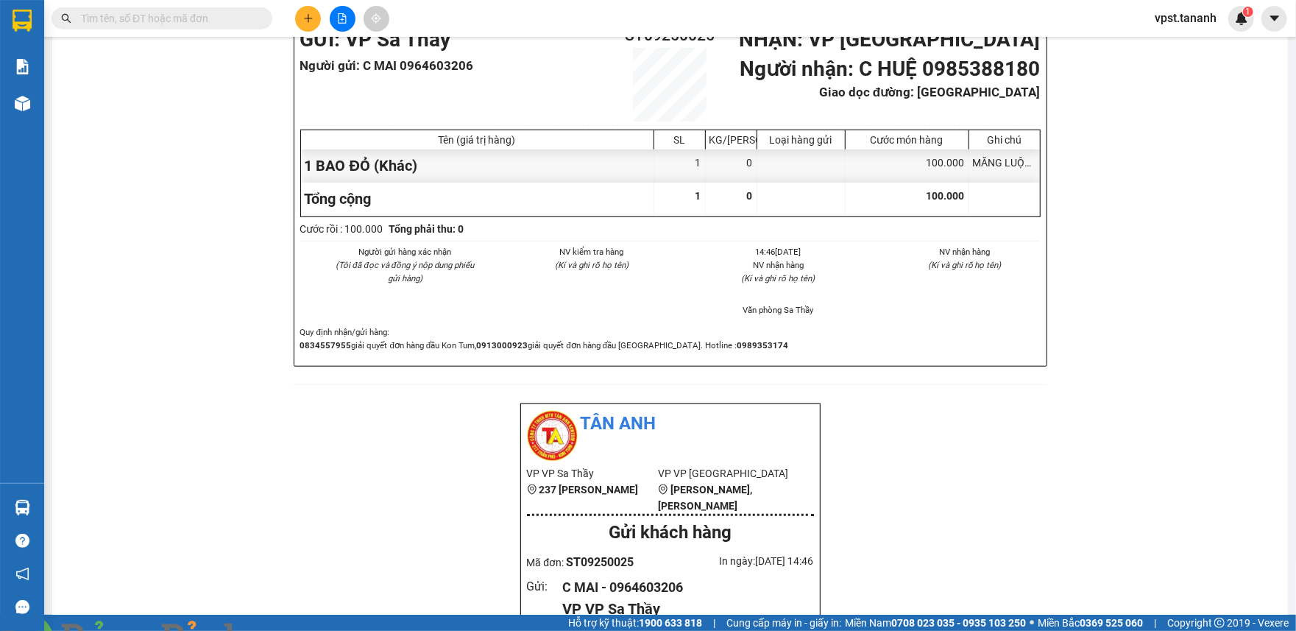
scroll to position [687, 0]
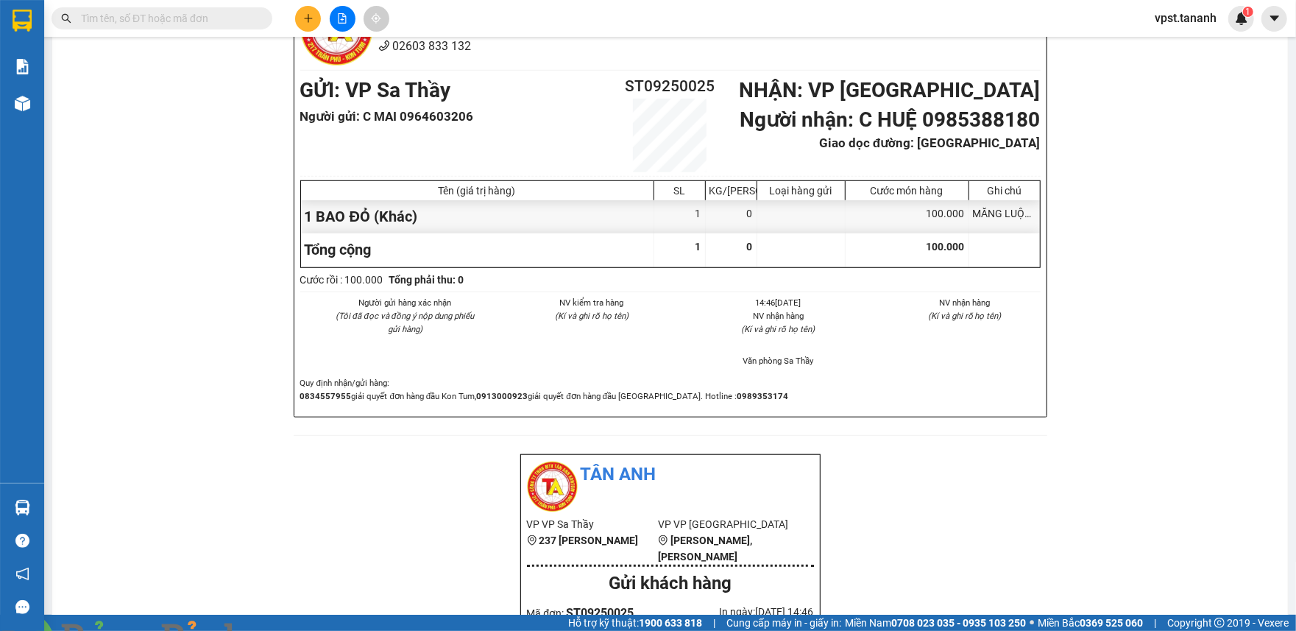
click at [306, 21] on icon "plus" at bounding box center [308, 18] width 10 height 10
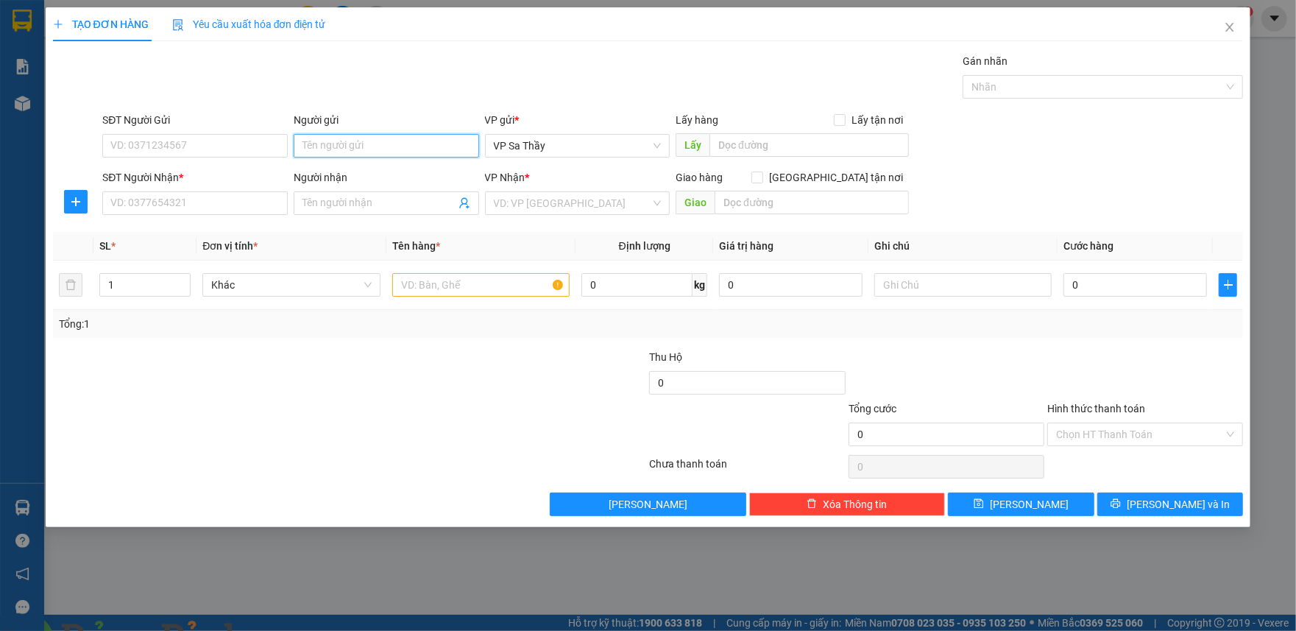
click at [359, 149] on input "Người gửi" at bounding box center [386, 146] width 185 height 24
click at [359, 149] on input "C LỰC" at bounding box center [386, 146] width 185 height 24
click at [310, 147] on input "C LỰC" at bounding box center [386, 146] width 185 height 24
click at [414, 141] on input "CHÚ LỰC" at bounding box center [386, 146] width 185 height 24
type input "CHÚ LỰC"
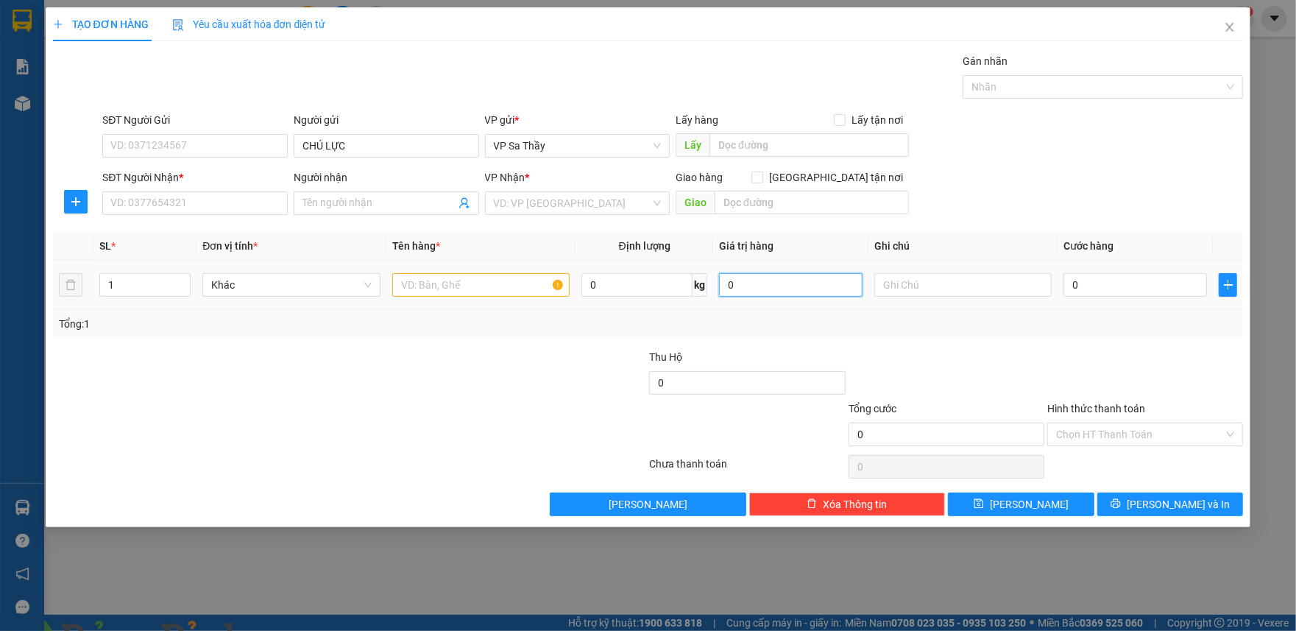
click at [781, 287] on input "0" at bounding box center [791, 285] width 144 height 24
click at [886, 286] on input "text" at bounding box center [962, 285] width 177 height 24
type input "SẦU RIÊNG"
click at [222, 143] on input "SĐT Người Gửi" at bounding box center [194, 146] width 185 height 24
click at [294, 630] on img at bounding box center [290, 639] width 9 height 9
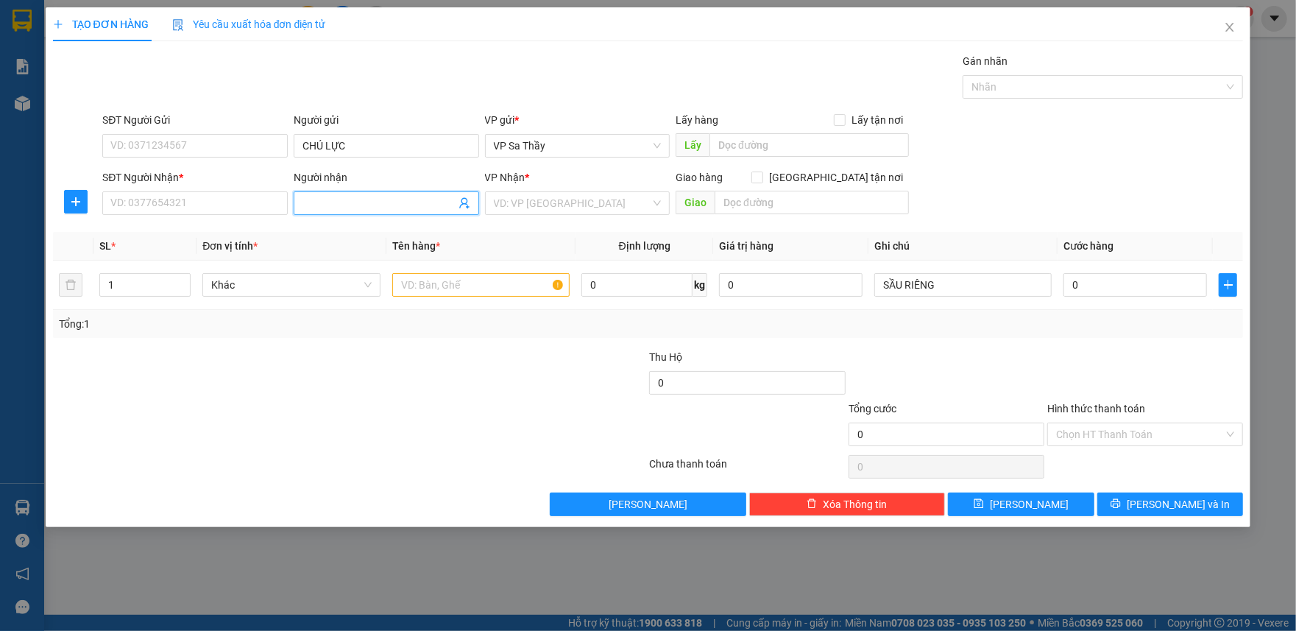
click at [345, 202] on input "Người nhận" at bounding box center [378, 203] width 153 height 16
drag, startPoint x: 151, startPoint y: 290, endPoint x: 78, endPoint y: 299, distance: 73.4
click at [78, 298] on tr "1 Khác 0 kg 0 SẦU RIÊNG 0" at bounding box center [648, 285] width 1191 height 49
type input "2"
click at [954, 286] on input "SẦU RIÊNG" at bounding box center [962, 285] width 177 height 24
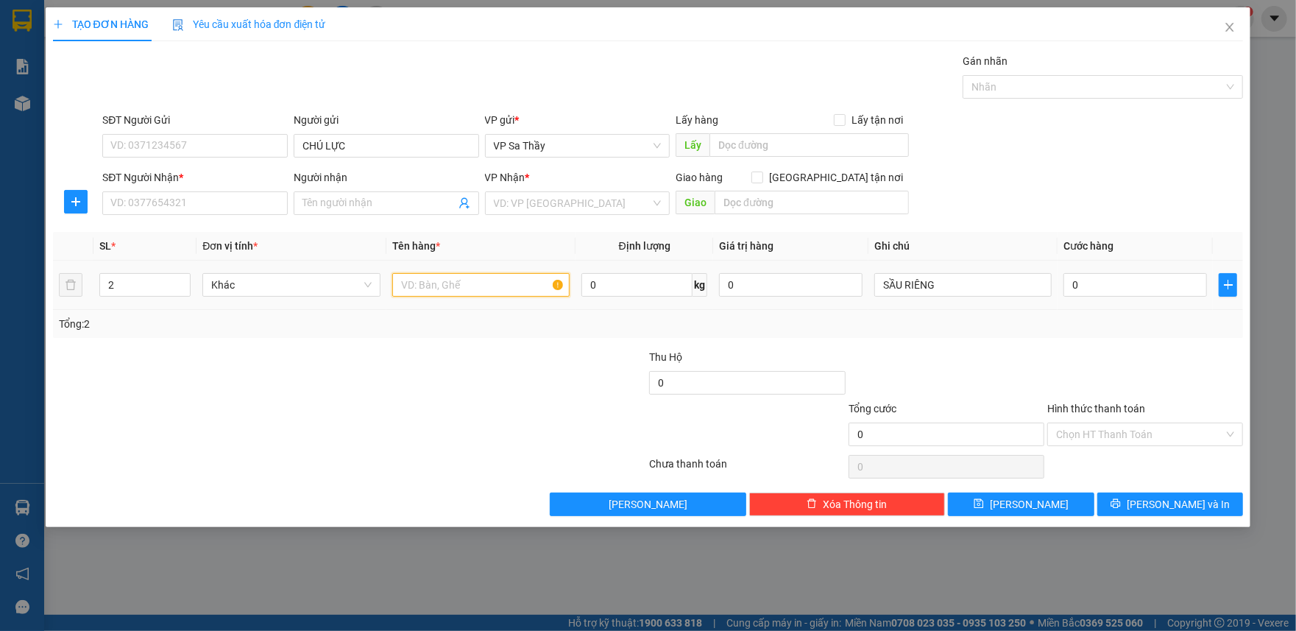
click at [484, 296] on input "text" at bounding box center [480, 285] width 177 height 24
type input "1 BAO , 1 TX"
click at [165, 143] on input "SĐT Người Gửi" at bounding box center [194, 146] width 185 height 24
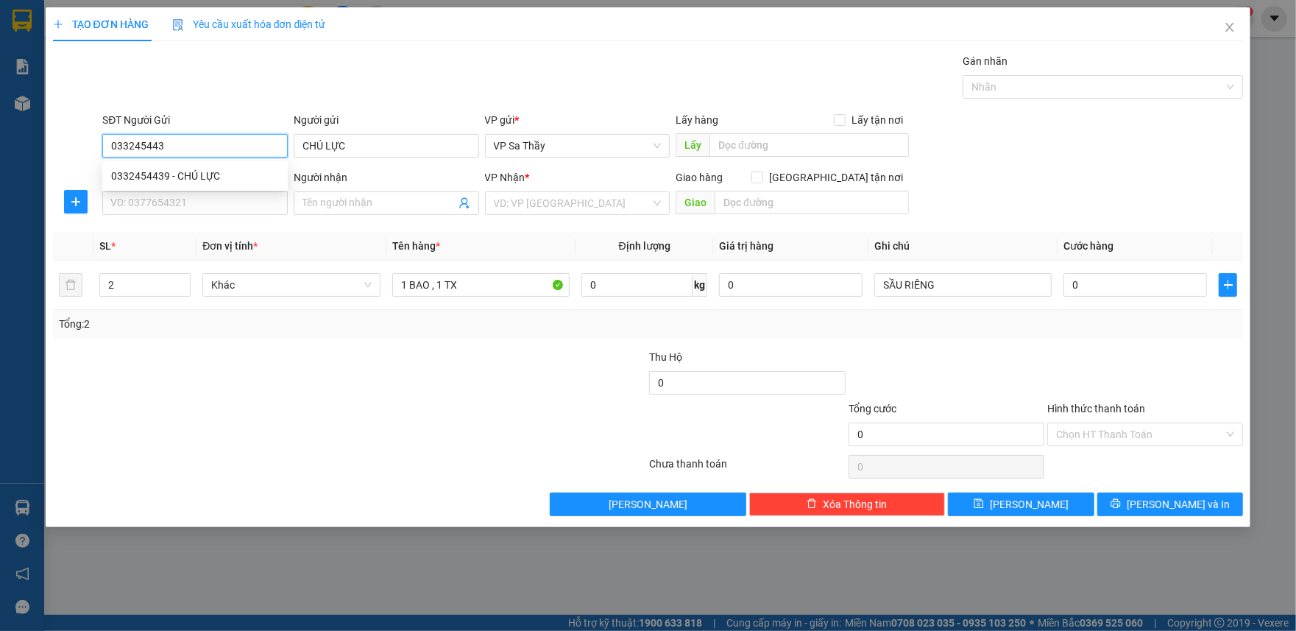
type input "0332454439"
click at [175, 174] on div "0332454439 - CHÚ LỰC" at bounding box center [195, 176] width 168 height 16
type input "CHÚ LỰC"
type input "0933805660"
type input "LƯỢNG"
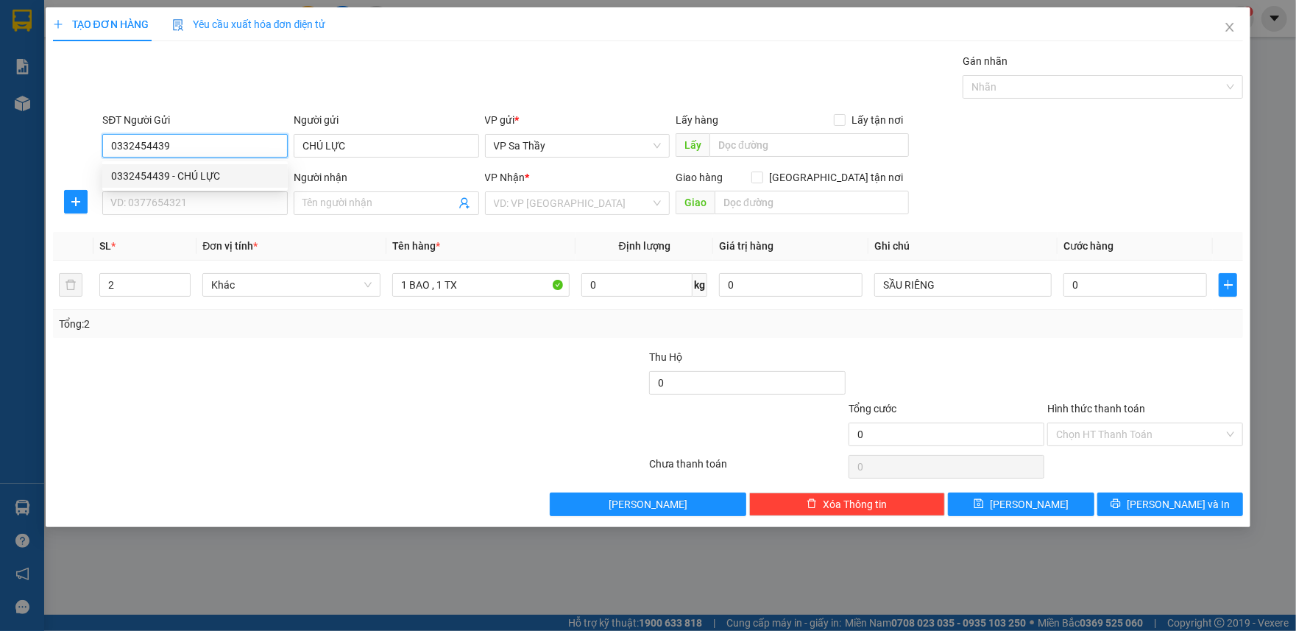
type input "CẦU VƯỢT HÒA CẦM"
type input "150.000"
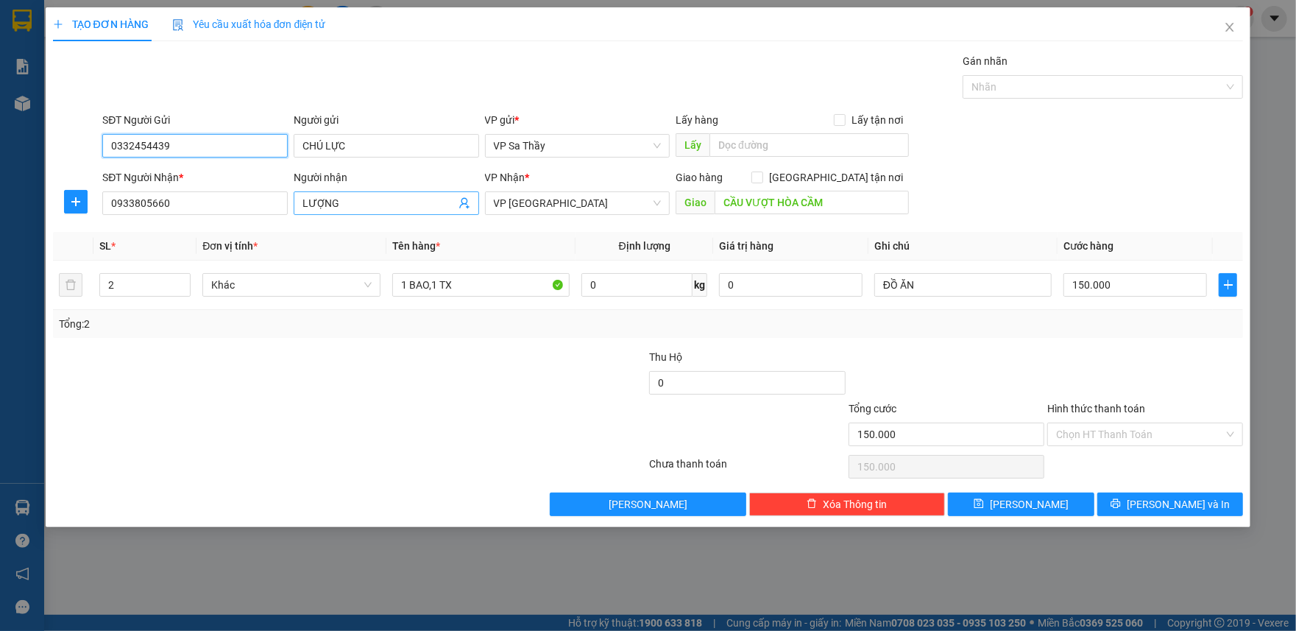
type input "0332454439"
click at [308, 206] on input "LƯỢNG" at bounding box center [378, 203] width 153 height 16
click at [302, 207] on input "LƯỢNG" at bounding box center [378, 203] width 153 height 16
type input "A LƯỢNG"
click at [1158, 506] on span "[PERSON_NAME] và In" at bounding box center [1178, 504] width 103 height 16
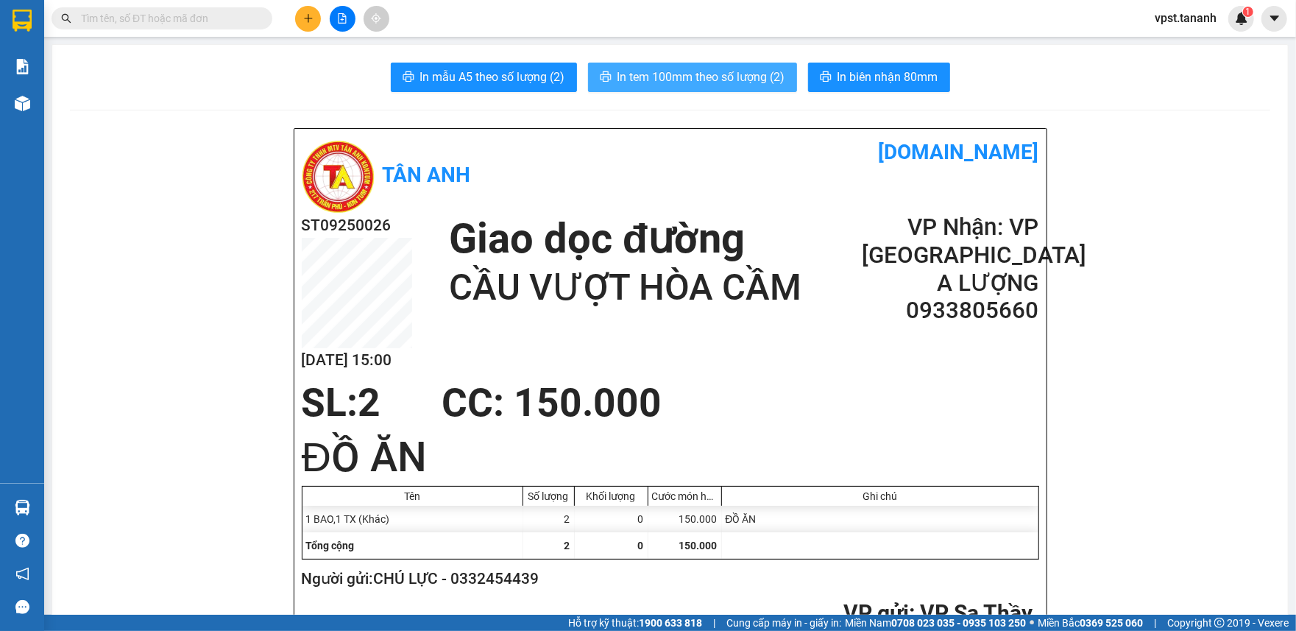
click at [672, 83] on span "In tem 100mm theo số lượng (2)" at bounding box center [701, 77] width 168 height 18
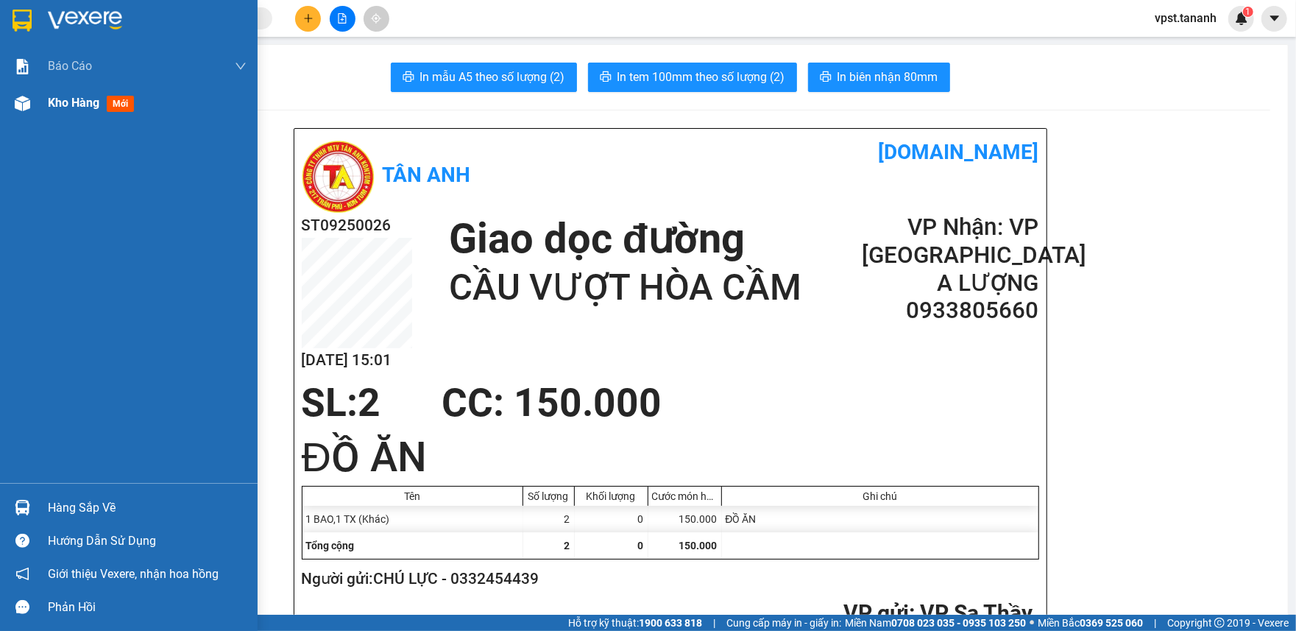
click at [71, 109] on span "Kho hàng" at bounding box center [74, 103] width 52 height 14
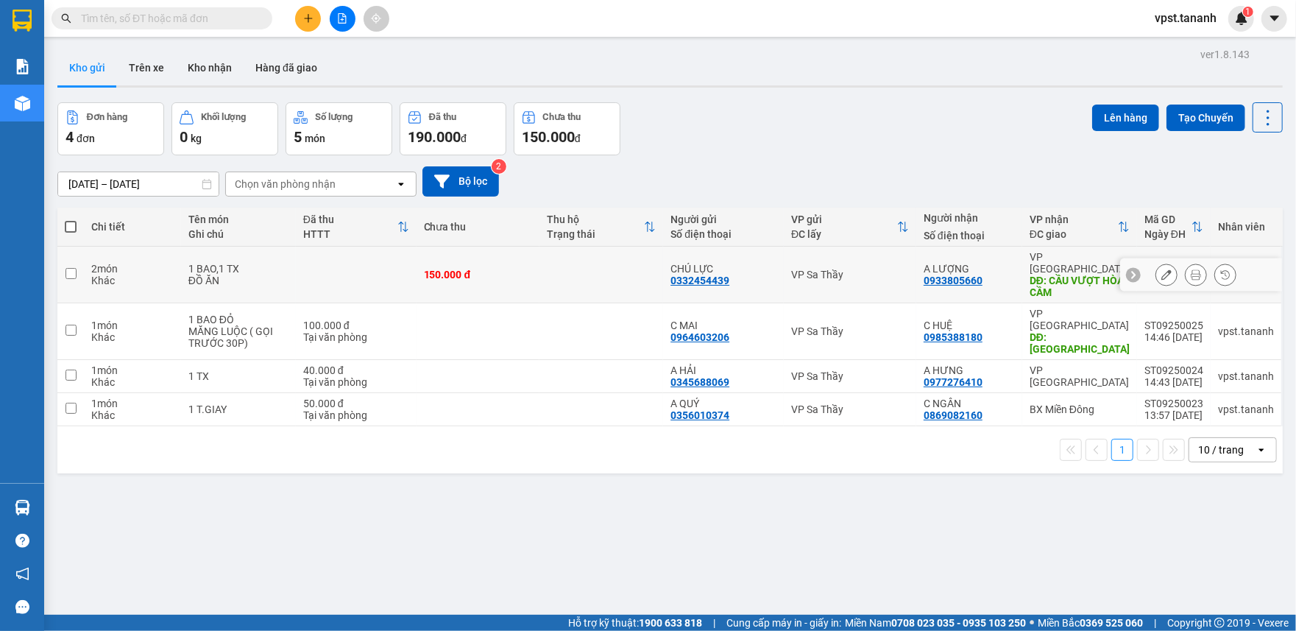
drag, startPoint x: 63, startPoint y: 266, endPoint x: 62, endPoint y: 342, distance: 76.6
click at [65, 268] on td at bounding box center [70, 275] width 26 height 57
checkbox input "true"
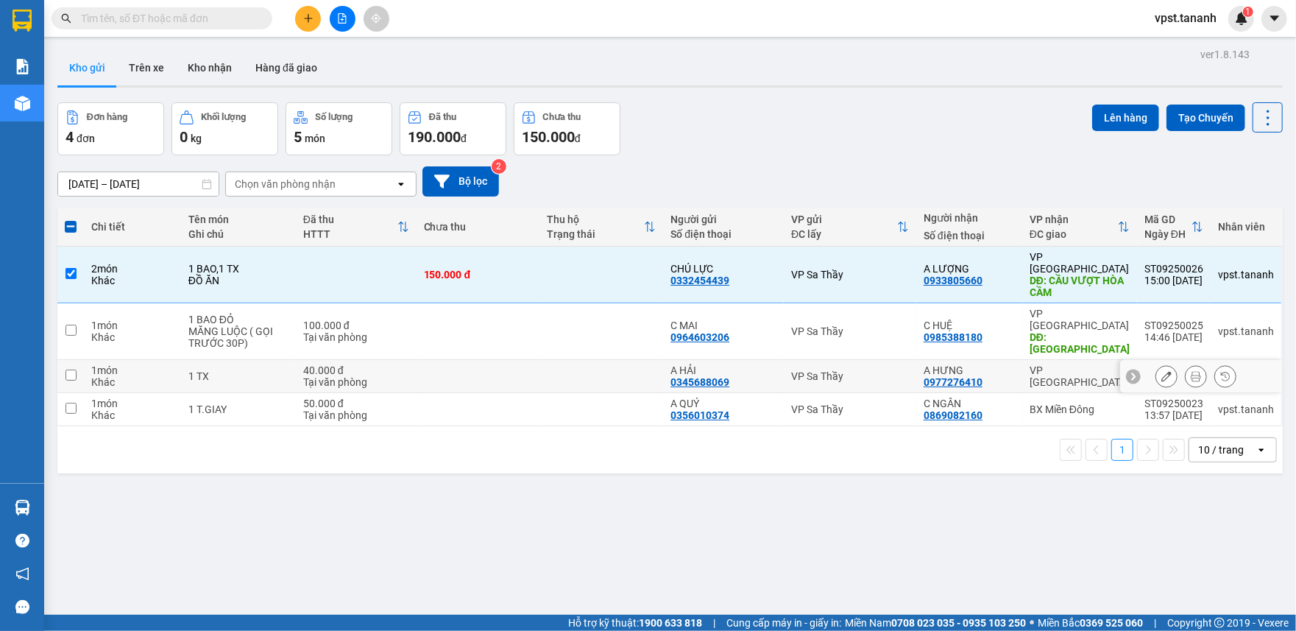
click at [75, 369] on input "checkbox" at bounding box center [70, 374] width 11 height 11
checkbox input "true"
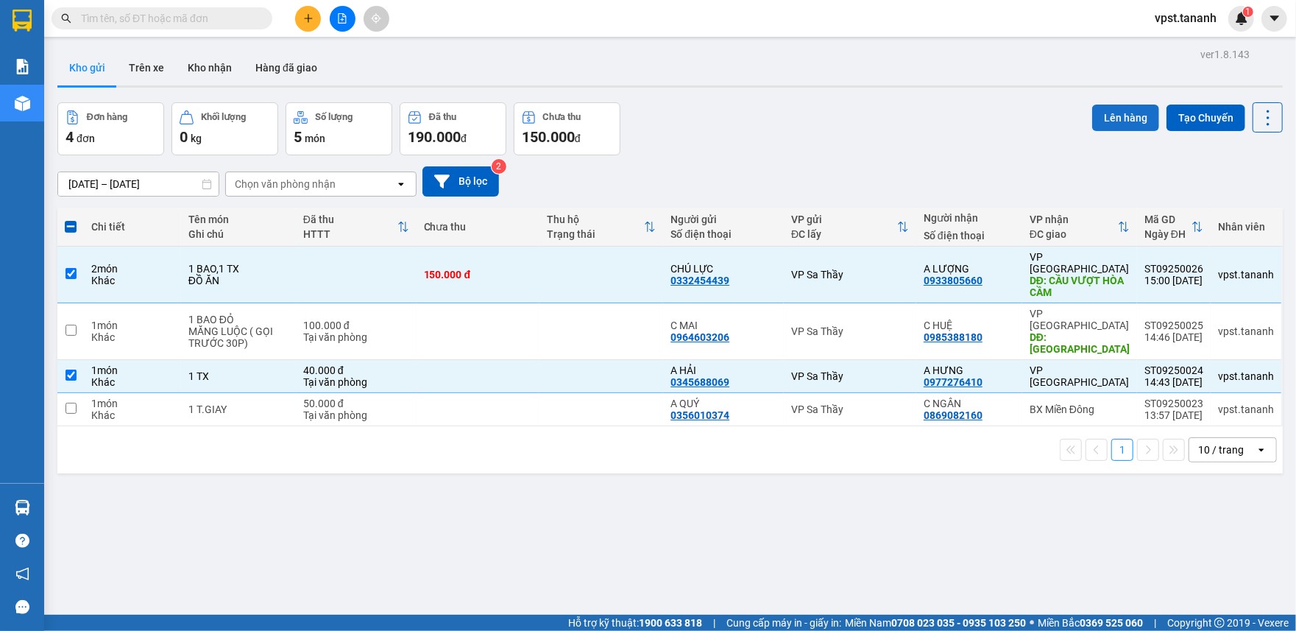
click at [1116, 118] on button "Lên hàng" at bounding box center [1125, 118] width 67 height 26
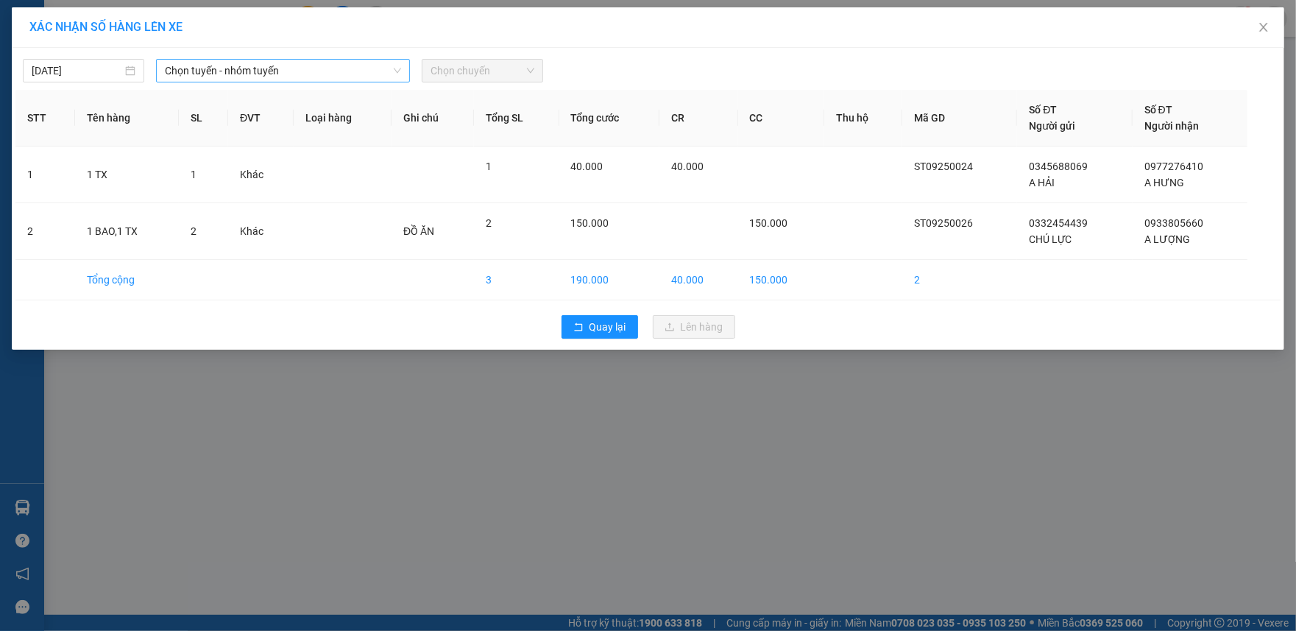
click at [358, 77] on span "Chọn tuyến - nhóm tuyến" at bounding box center [283, 71] width 237 height 22
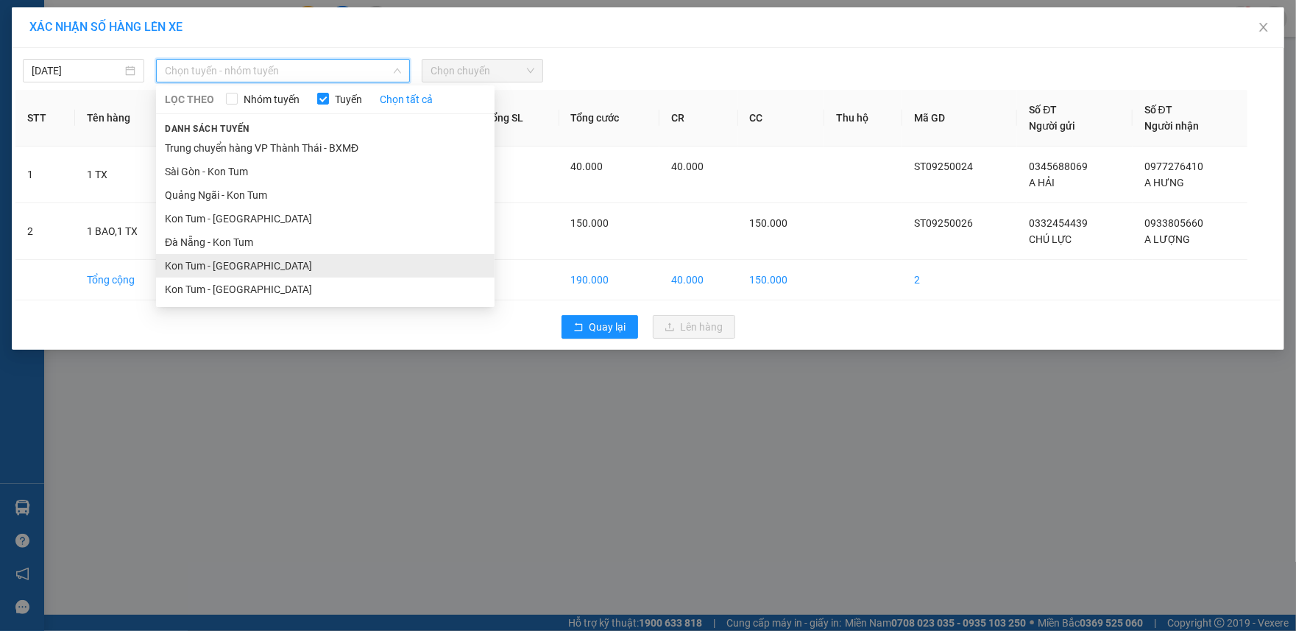
click at [268, 269] on li "Kon Tum - [GEOGRAPHIC_DATA]" at bounding box center [325, 266] width 339 height 24
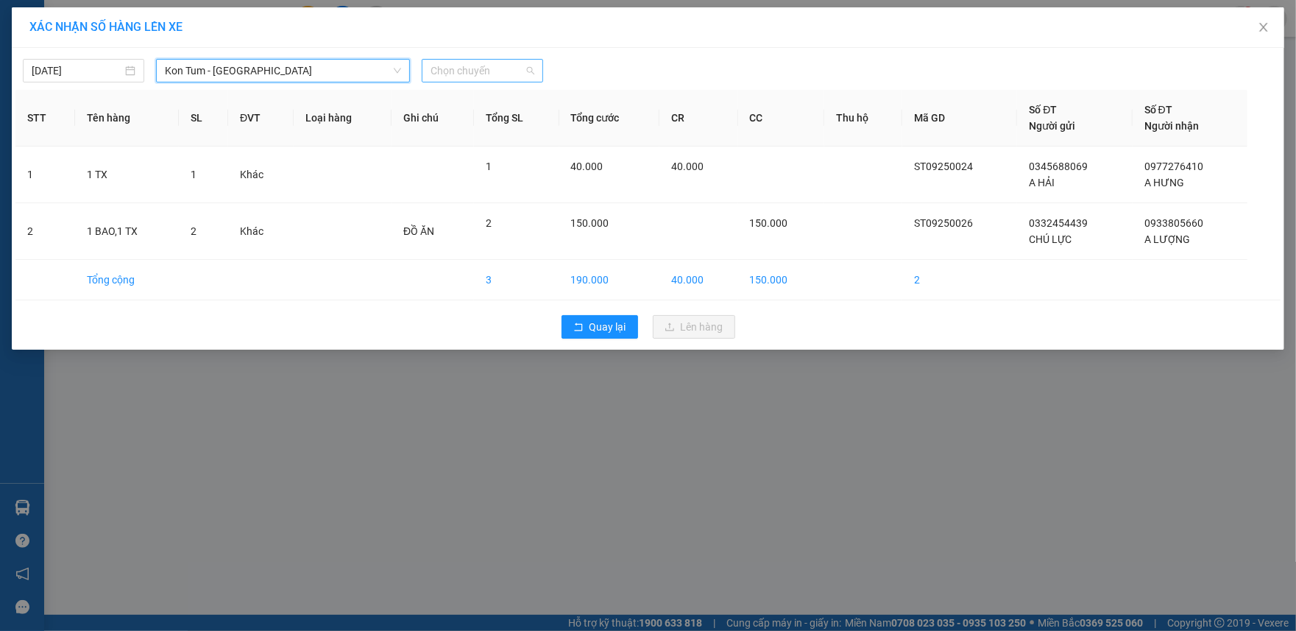
click at [472, 74] on span "Chọn chuyến" at bounding box center [483, 71] width 104 height 22
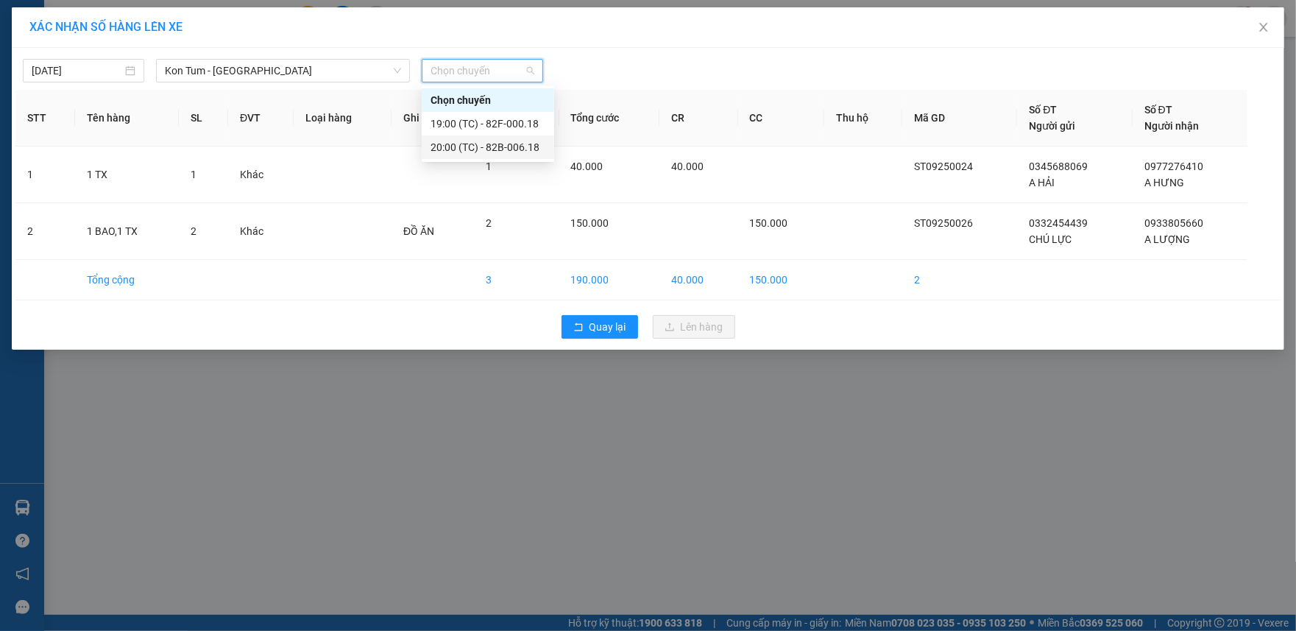
click at [495, 149] on div "20:00 (TC) - 82B-006.18" at bounding box center [488, 147] width 115 height 16
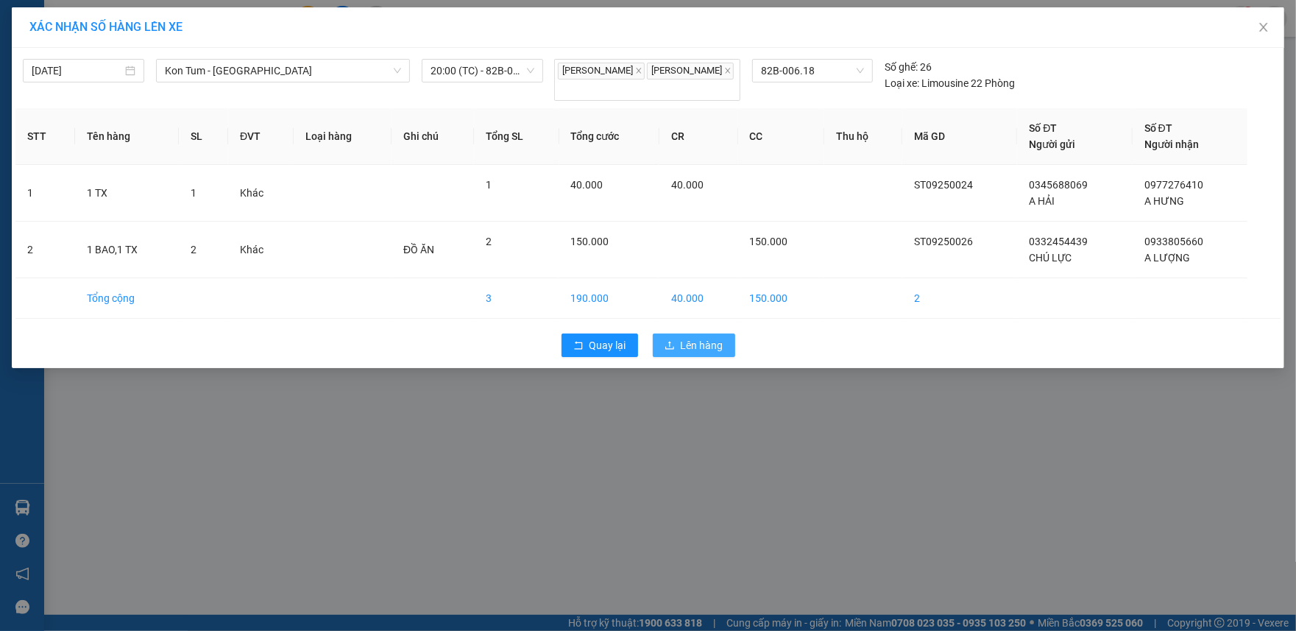
click at [705, 341] on button "Lên hàng" at bounding box center [694, 345] width 82 height 24
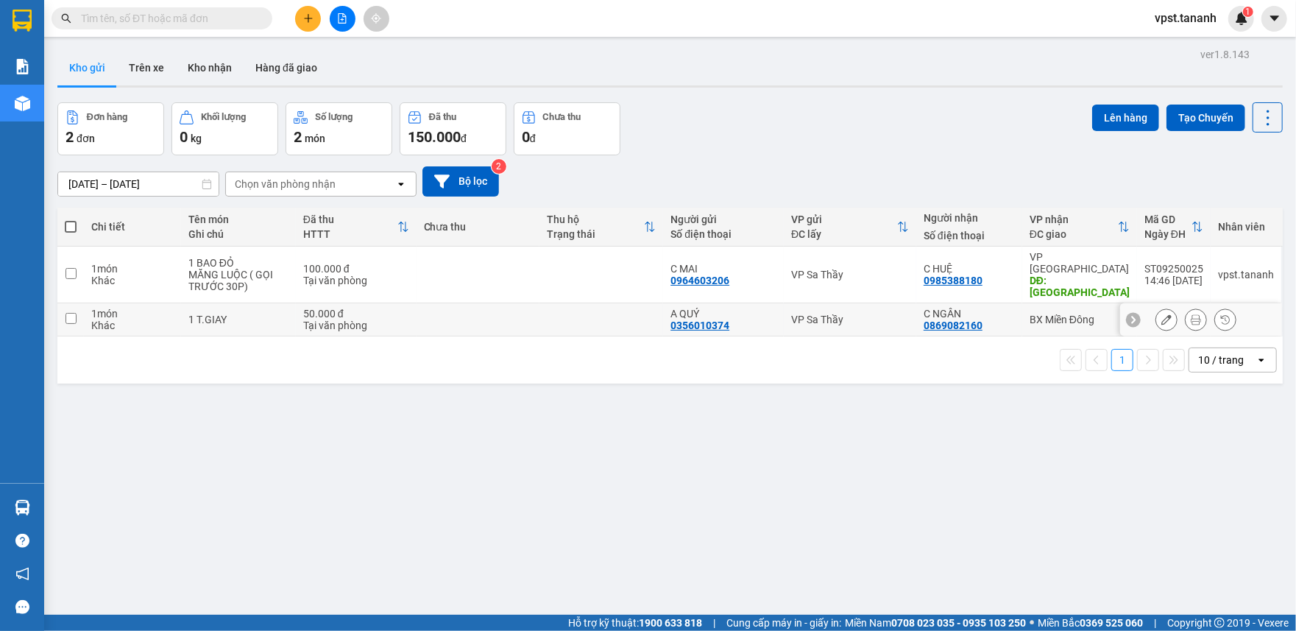
click at [75, 316] on td at bounding box center [70, 319] width 26 height 33
checkbox input "true"
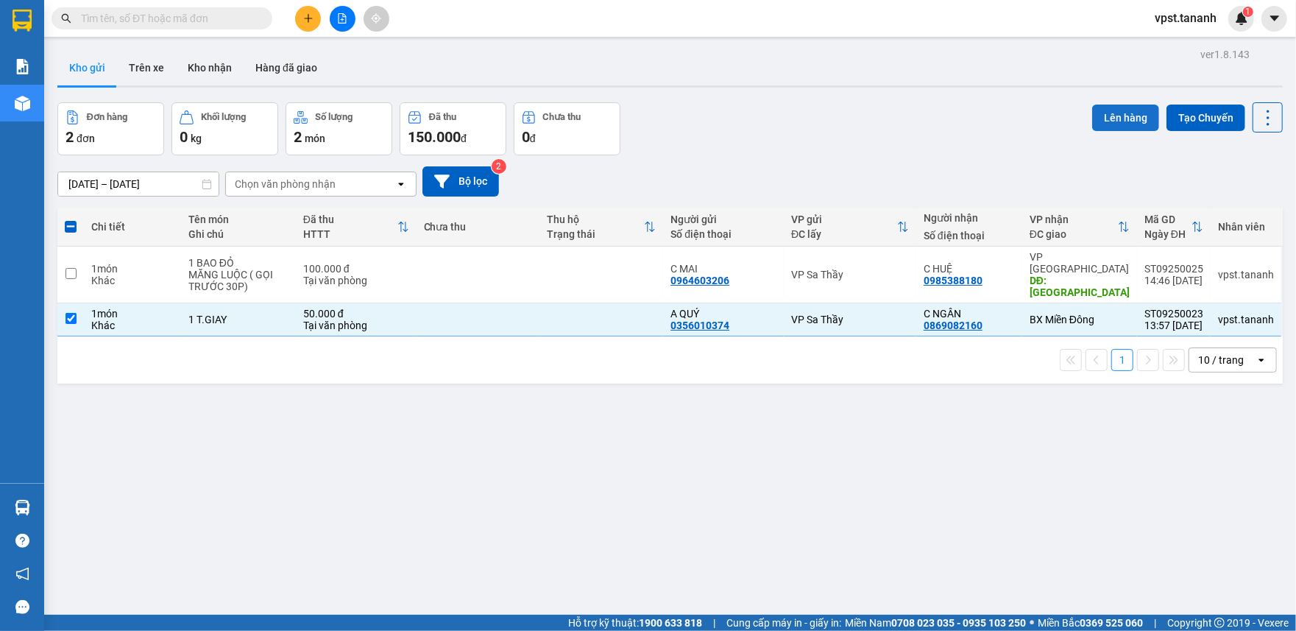
click at [1102, 112] on button "Lên hàng" at bounding box center [1125, 118] width 67 height 26
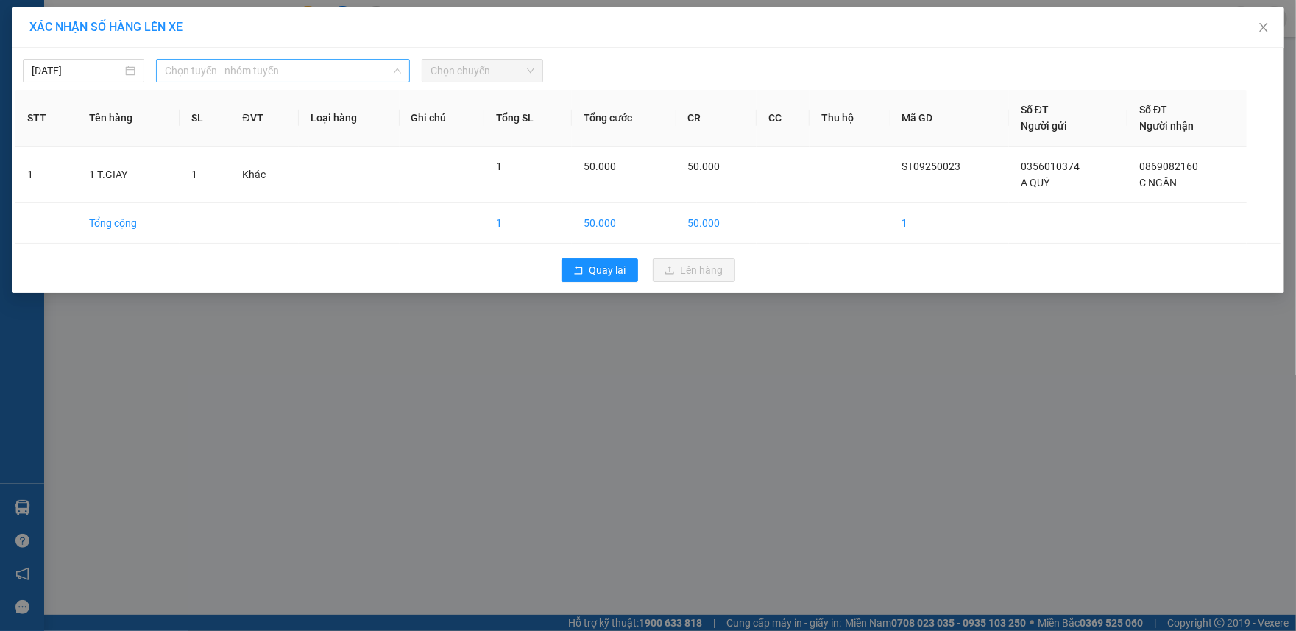
click at [240, 79] on span "Chọn tuyến - nhóm tuyến" at bounding box center [283, 71] width 237 height 22
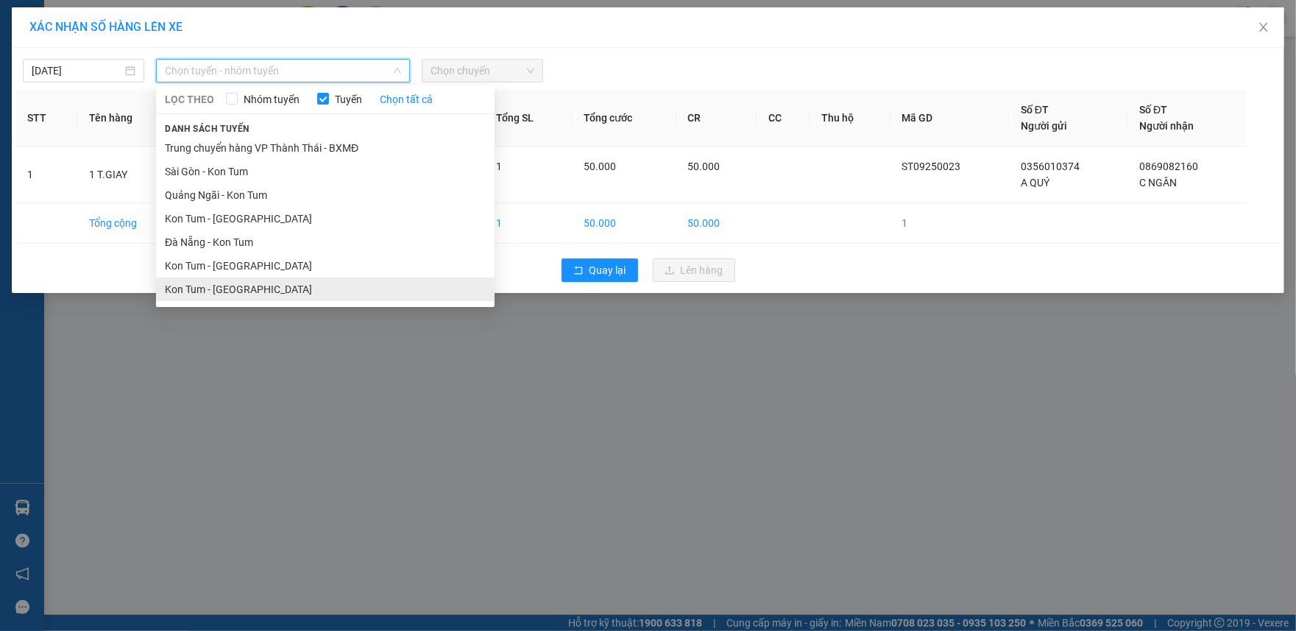
click at [259, 288] on li "Kon Tum - [GEOGRAPHIC_DATA]" at bounding box center [325, 289] width 339 height 24
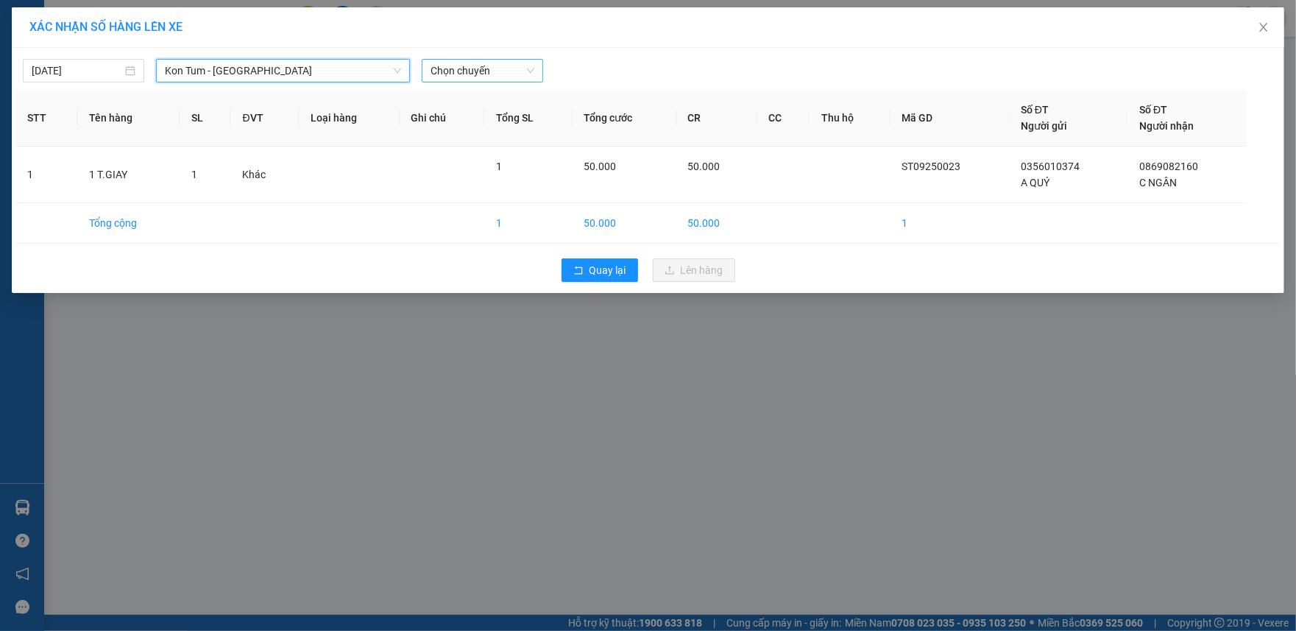
click at [448, 71] on span "Chọn chuyến" at bounding box center [483, 71] width 104 height 22
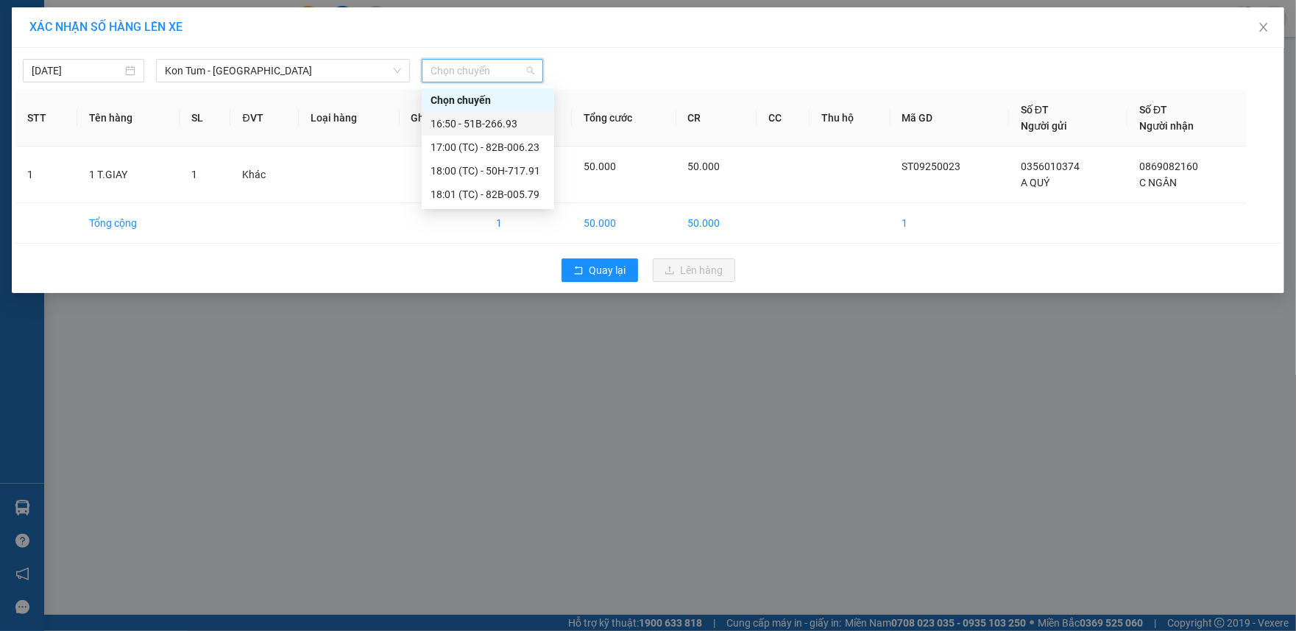
click at [492, 128] on div "16:50 - 51B-266.93" at bounding box center [488, 124] width 115 height 16
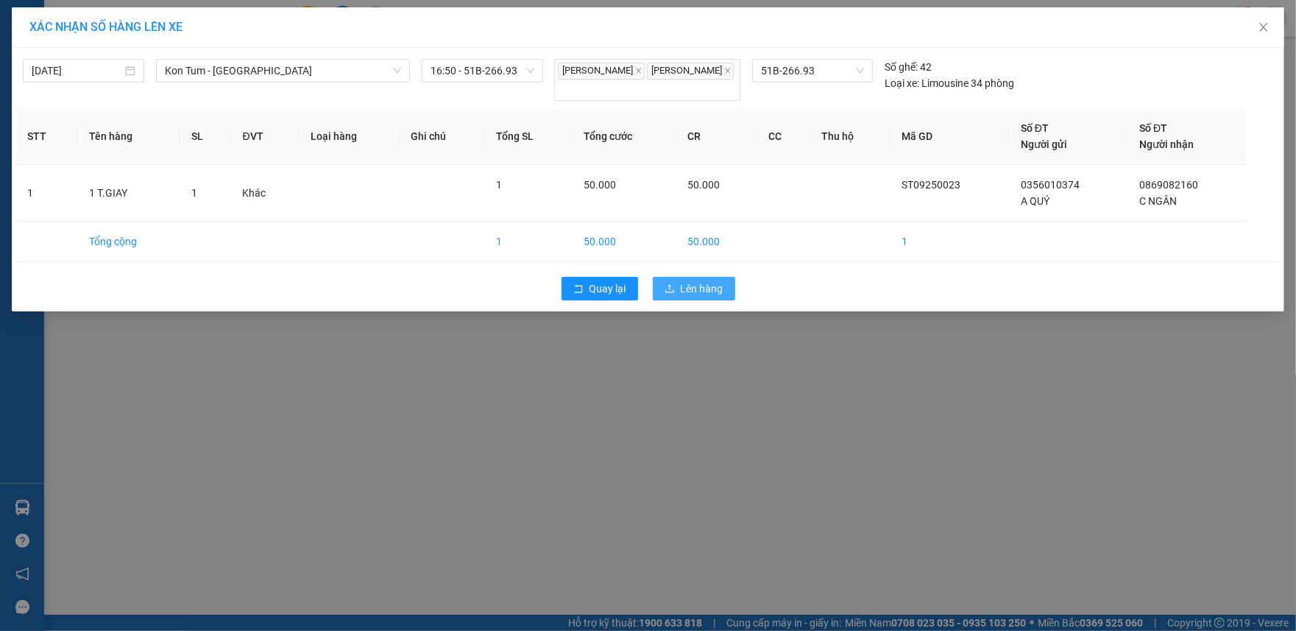
click at [687, 291] on span "Lên hàng" at bounding box center [702, 288] width 43 height 16
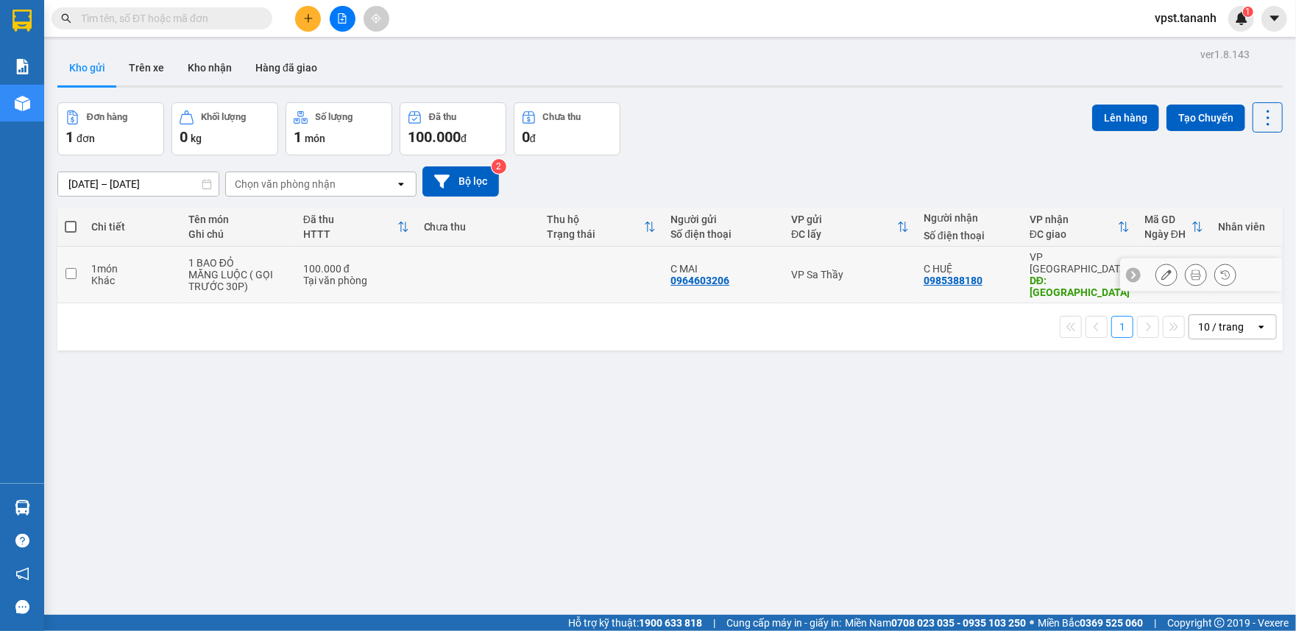
click at [65, 268] on input "checkbox" at bounding box center [70, 273] width 11 height 11
checkbox input "true"
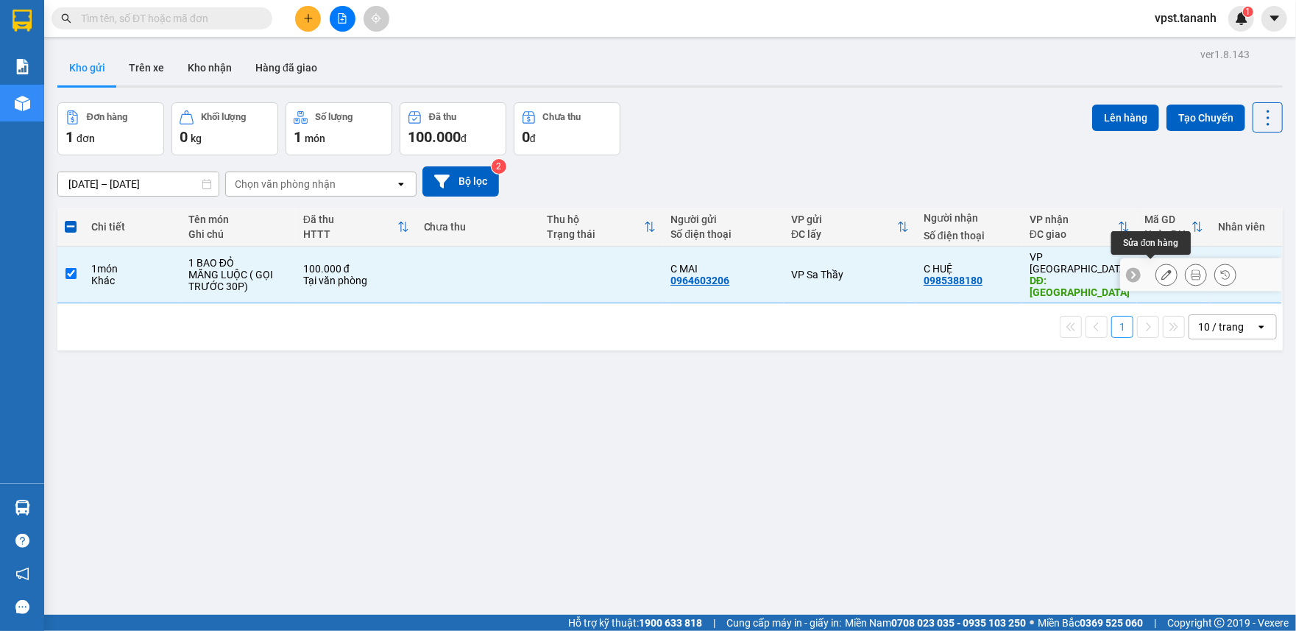
click at [1161, 269] on icon at bounding box center [1166, 274] width 10 height 10
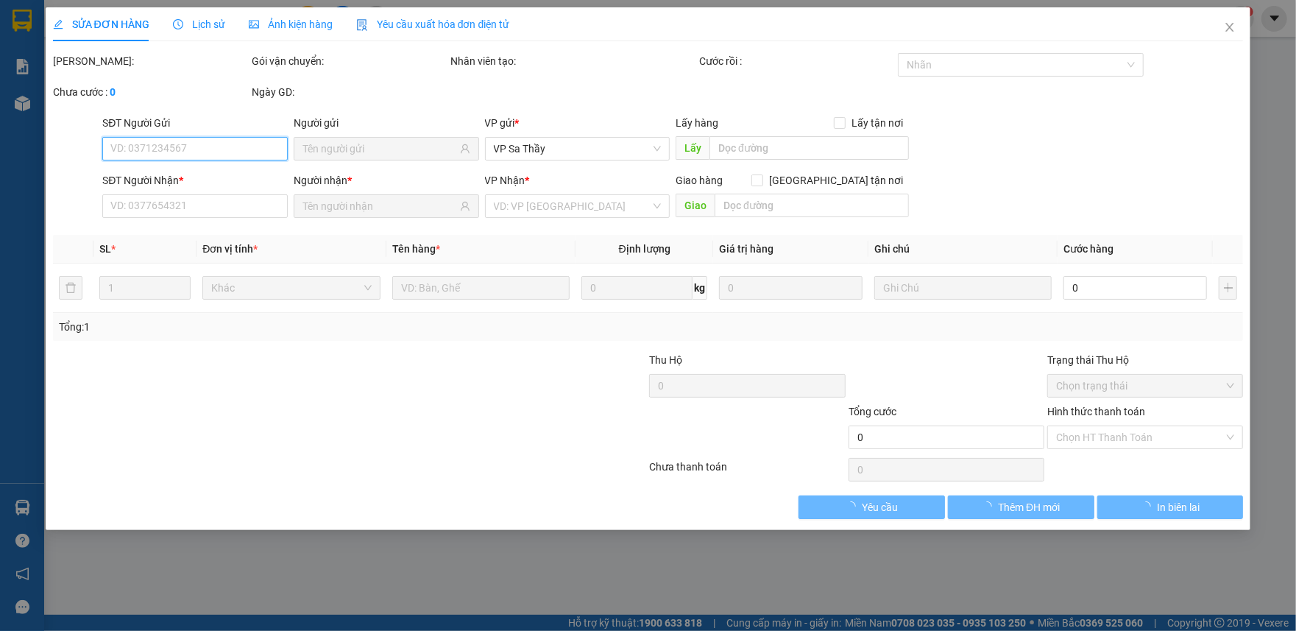
type input "0964603206"
type input "0985388180"
type input "CẦU VĨNH BÌNH"
type input "100.000"
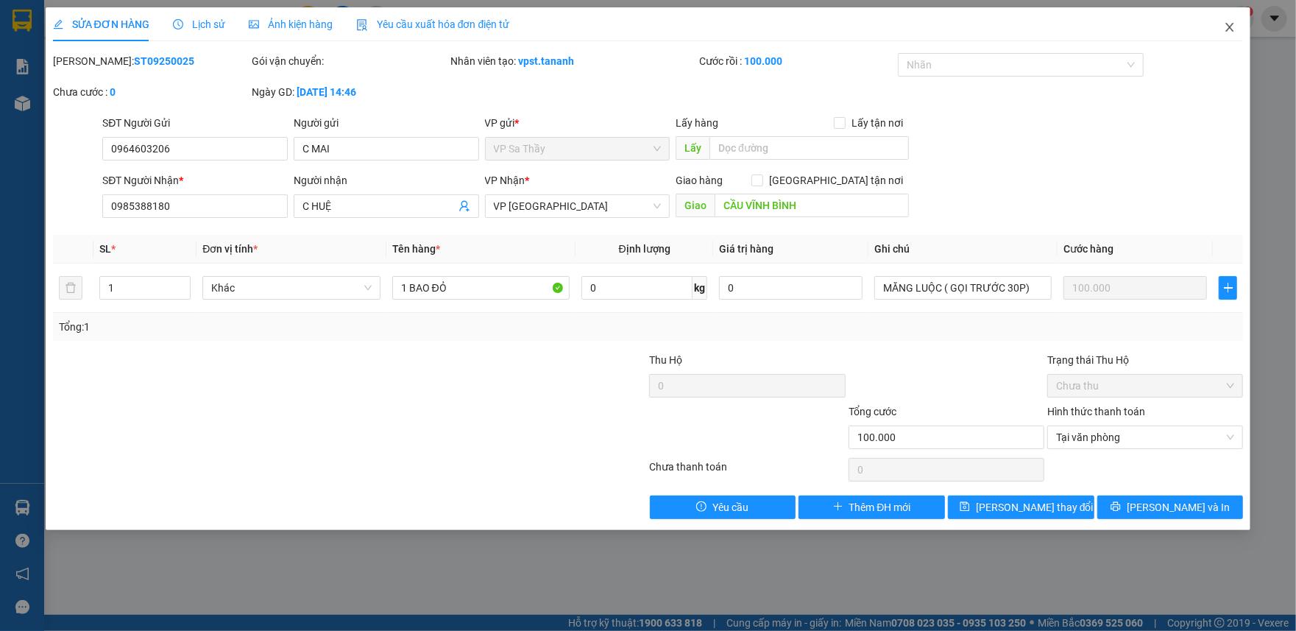
click at [1225, 26] on icon "close" at bounding box center [1230, 27] width 12 height 12
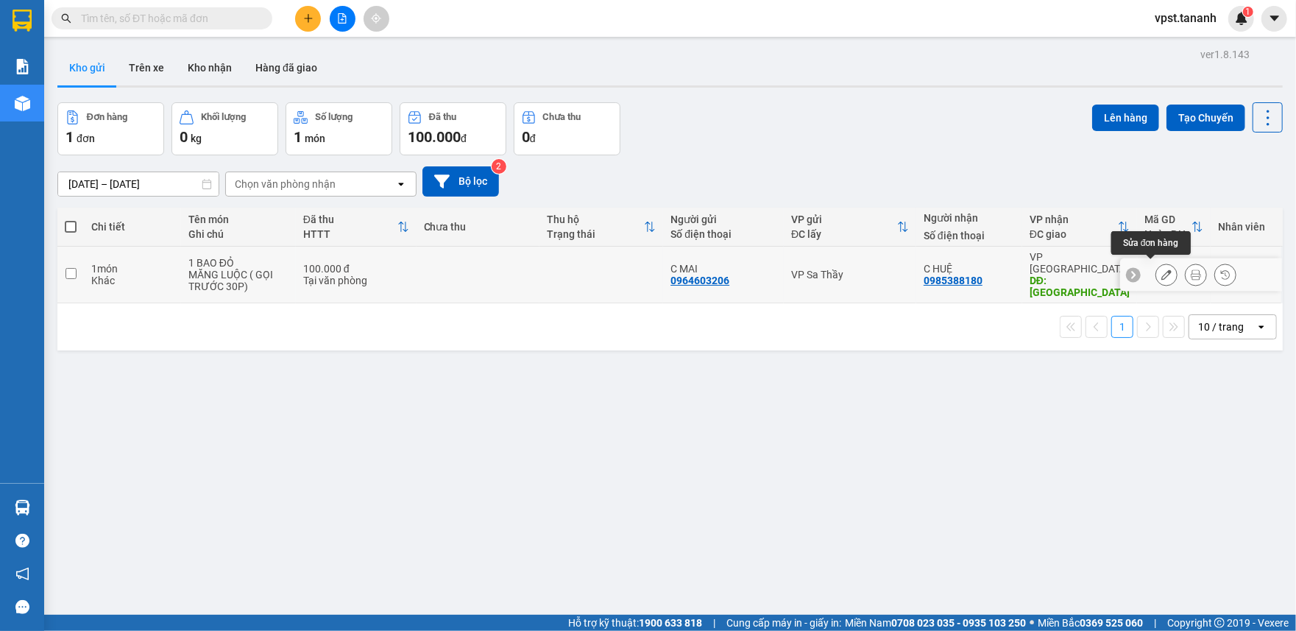
click at [1158, 266] on button at bounding box center [1166, 275] width 21 height 26
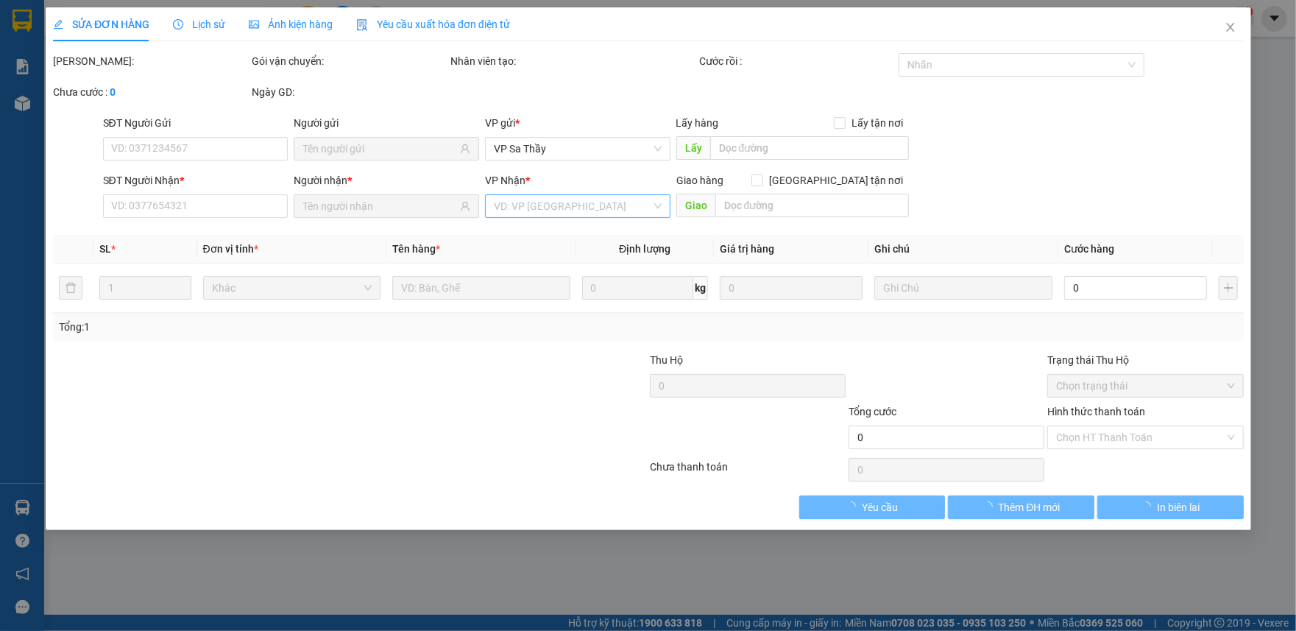
type input "0964603206"
type input "0985388180"
type input "CẦU VĨNH BÌNH"
type input "100.000"
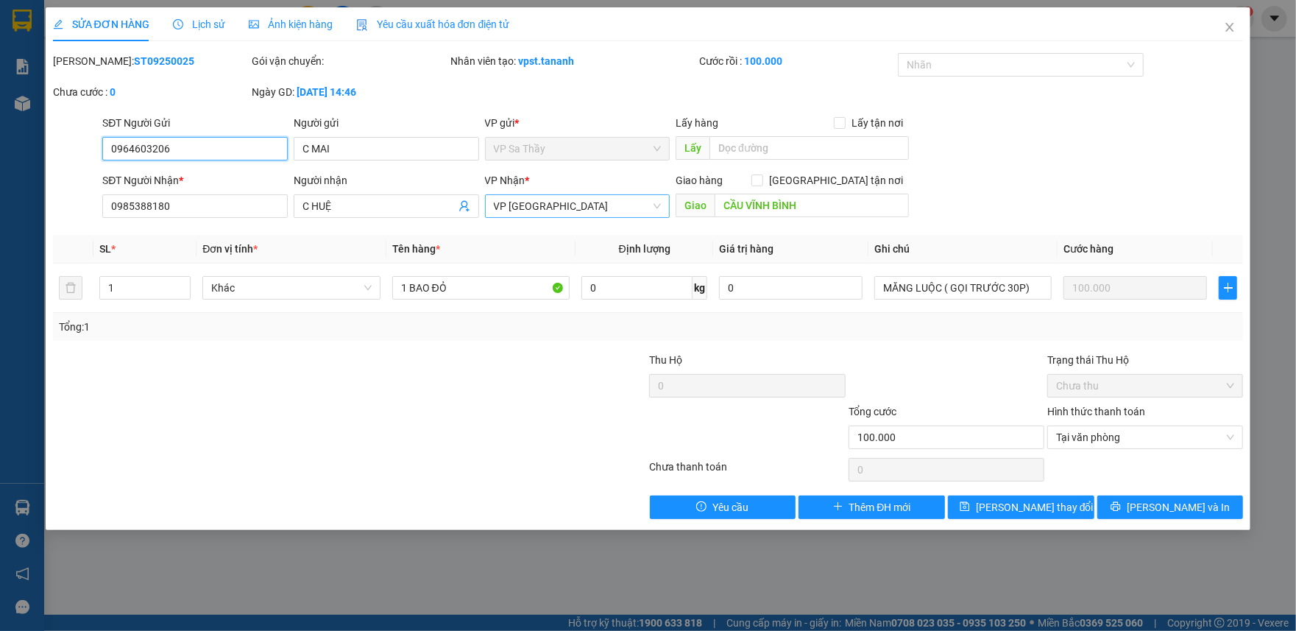
click at [536, 210] on span "VP [GEOGRAPHIC_DATA]" at bounding box center [578, 206] width 168 height 22
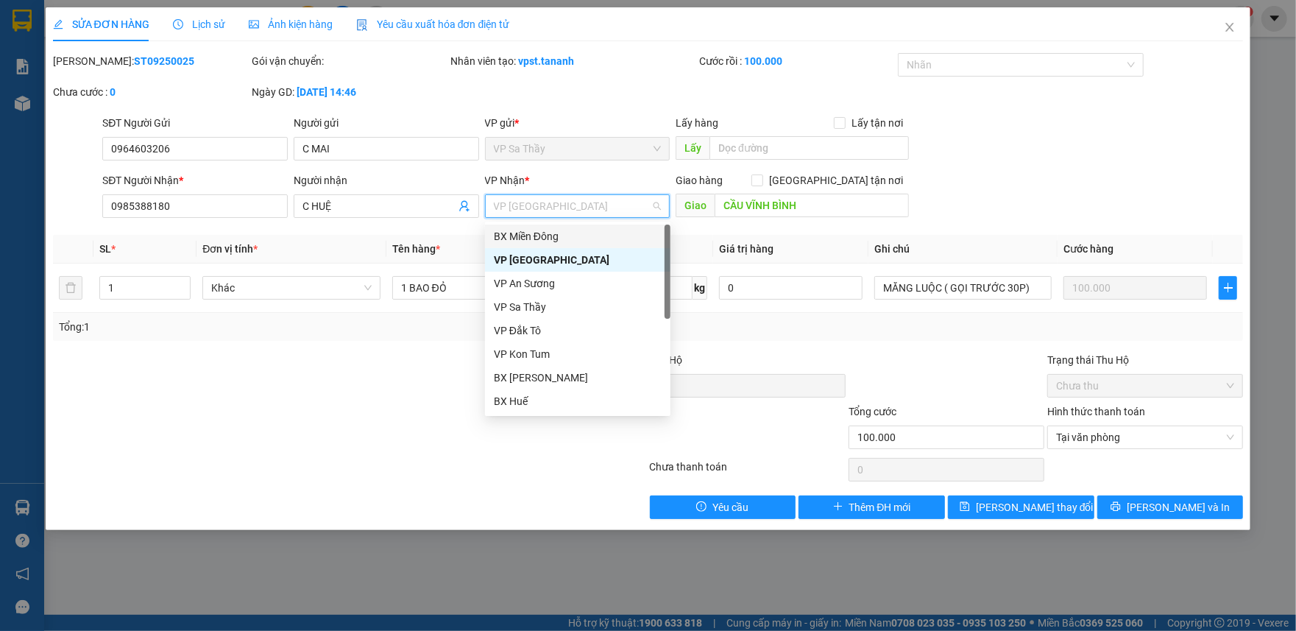
click at [568, 236] on div "BX Miền Đông" at bounding box center [578, 236] width 168 height 16
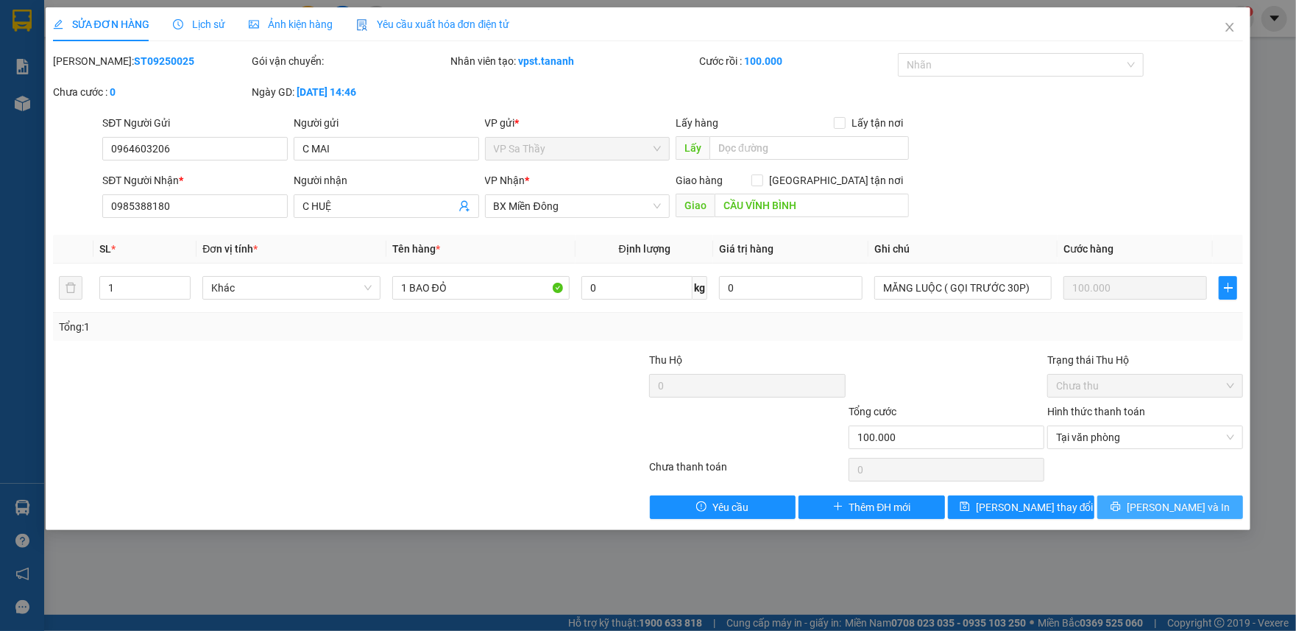
click at [1152, 510] on button "[PERSON_NAME] và In" at bounding box center [1170, 507] width 146 height 24
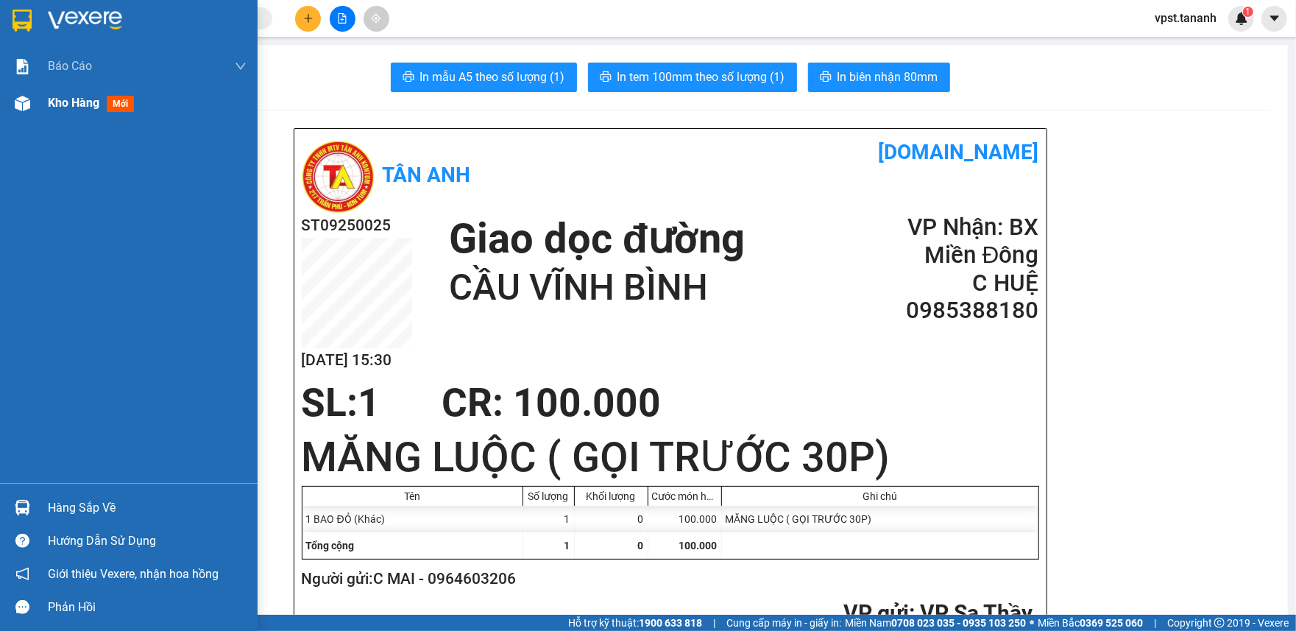
click at [35, 101] on div "Kho hàng mới" at bounding box center [129, 103] width 258 height 37
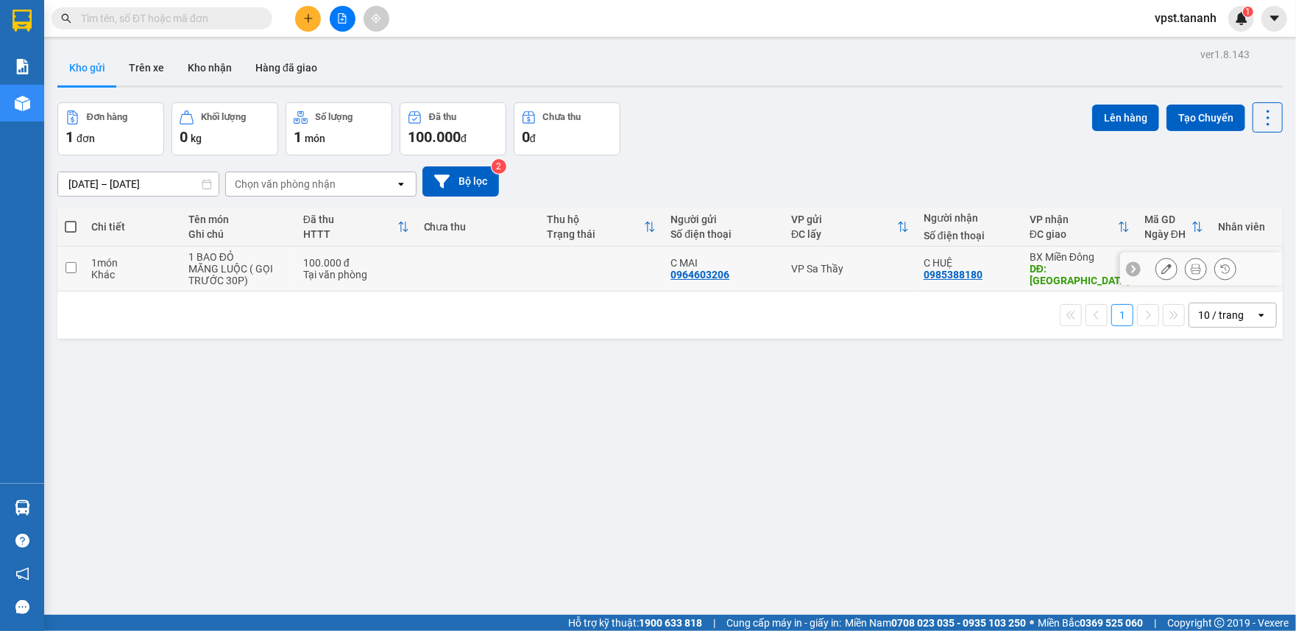
click at [68, 266] on input "checkbox" at bounding box center [70, 267] width 11 height 11
checkbox input "true"
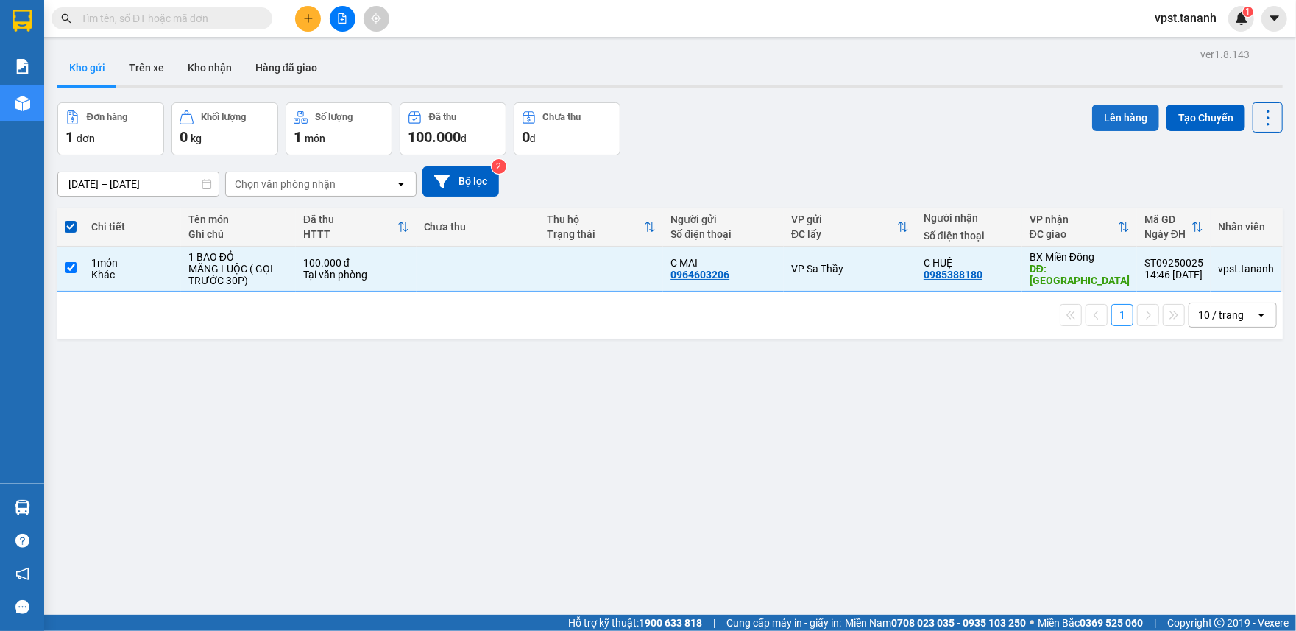
click at [1119, 121] on button "Lên hàng" at bounding box center [1125, 118] width 67 height 26
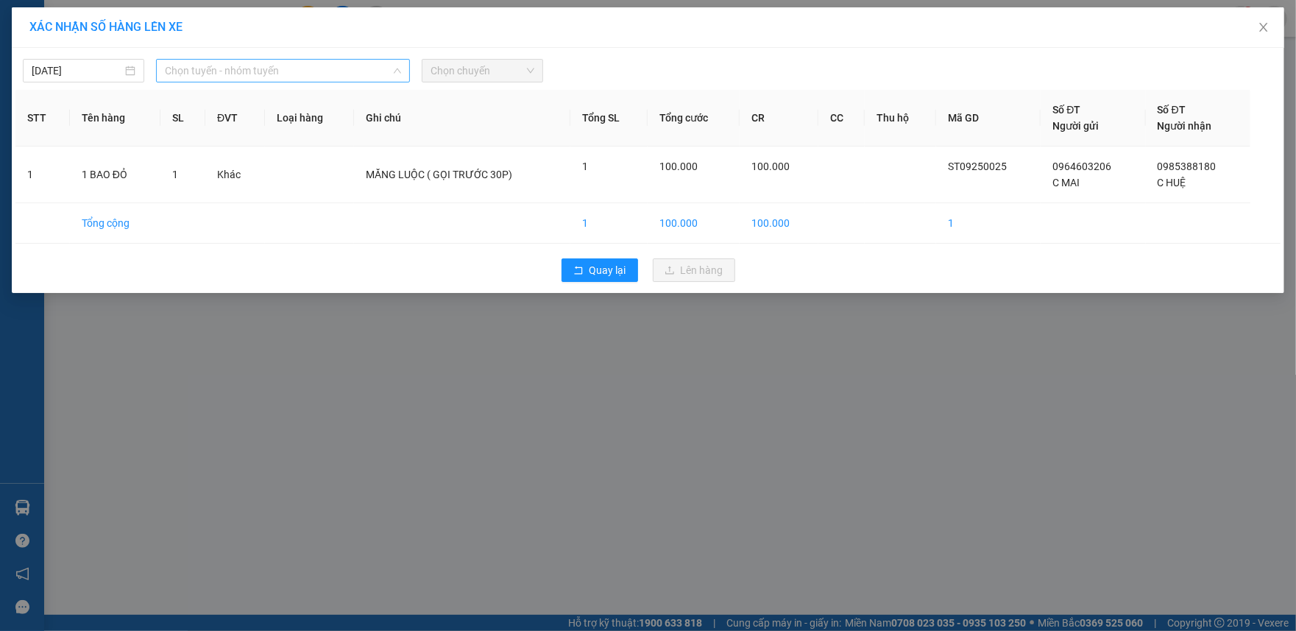
click at [336, 80] on span "Chọn tuyến - nhóm tuyến" at bounding box center [283, 71] width 237 height 22
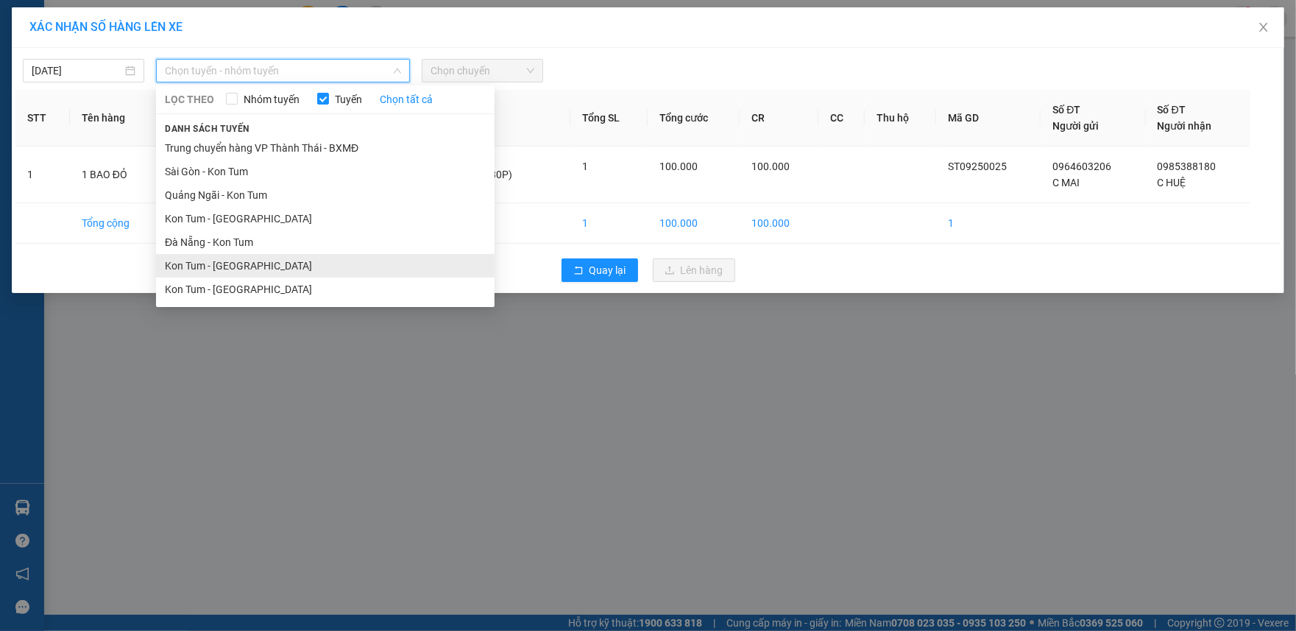
click at [263, 268] on li "Kon Tum - [GEOGRAPHIC_DATA]" at bounding box center [325, 266] width 339 height 24
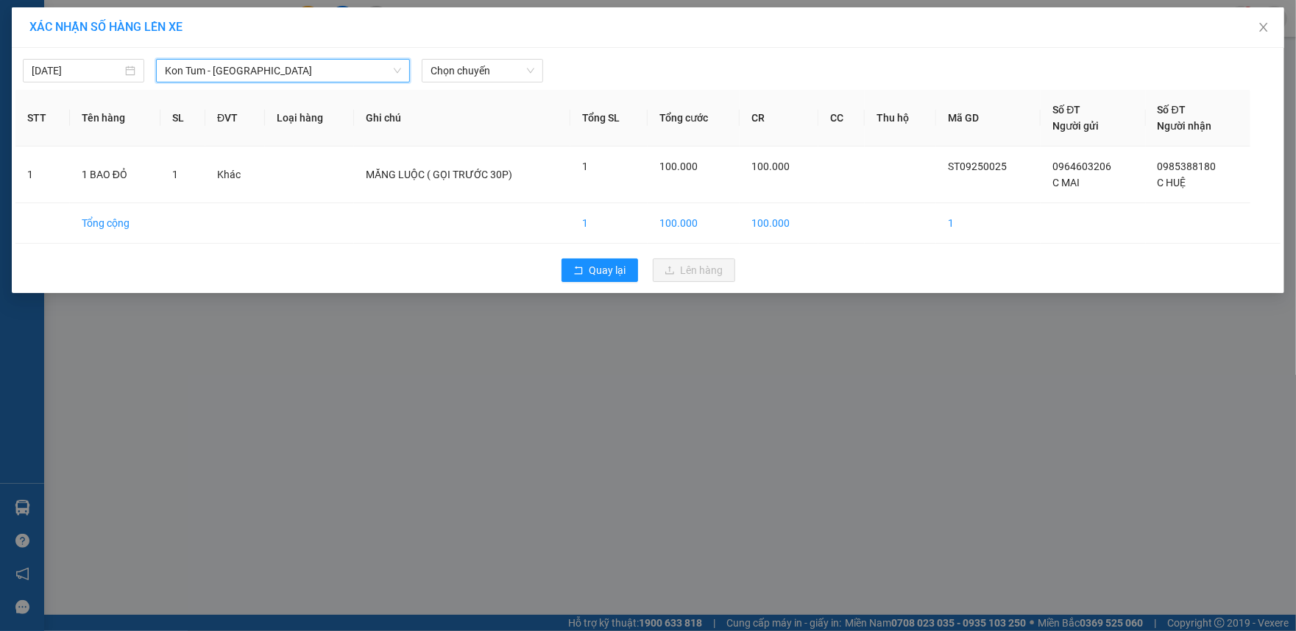
click at [347, 68] on span "Kon Tum - [GEOGRAPHIC_DATA]" at bounding box center [283, 71] width 237 height 22
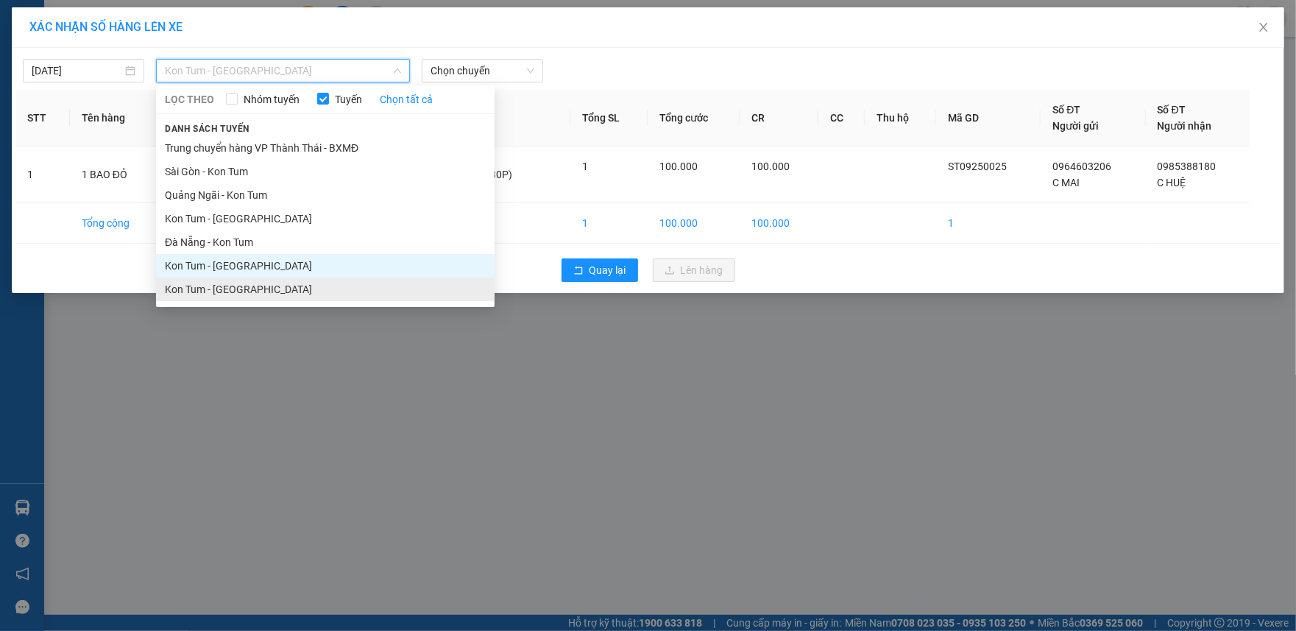
click at [278, 294] on li "Kon Tum - [GEOGRAPHIC_DATA]" at bounding box center [325, 289] width 339 height 24
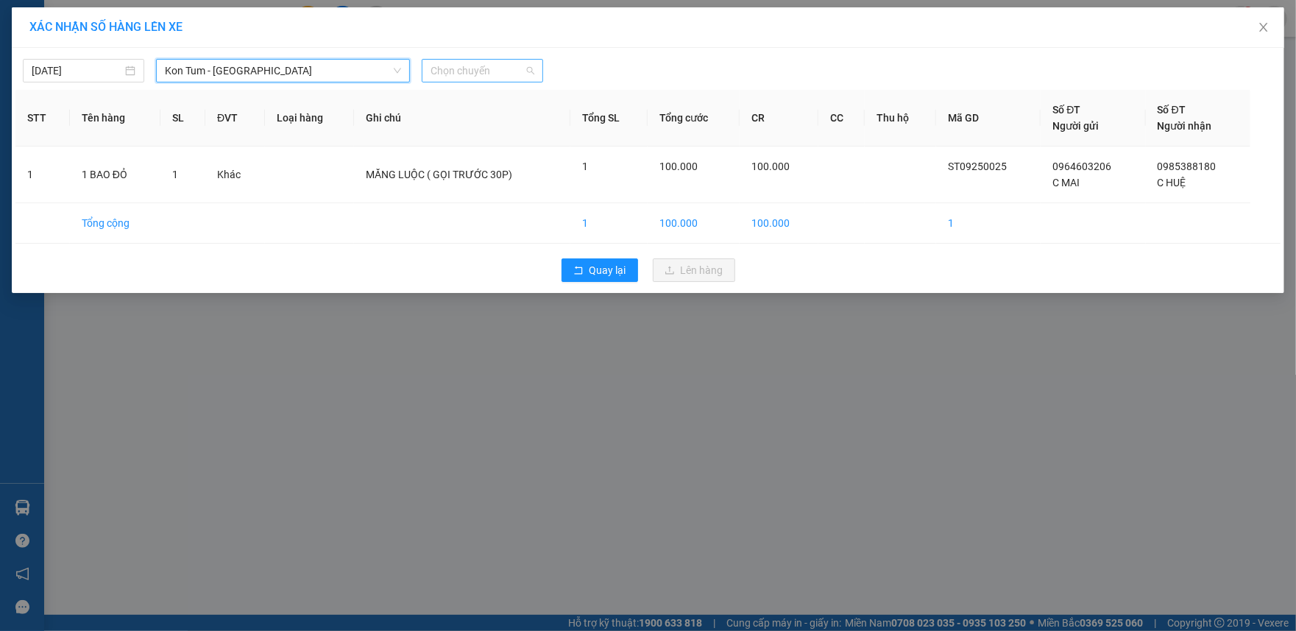
click at [492, 68] on span "Chọn chuyến" at bounding box center [483, 71] width 104 height 22
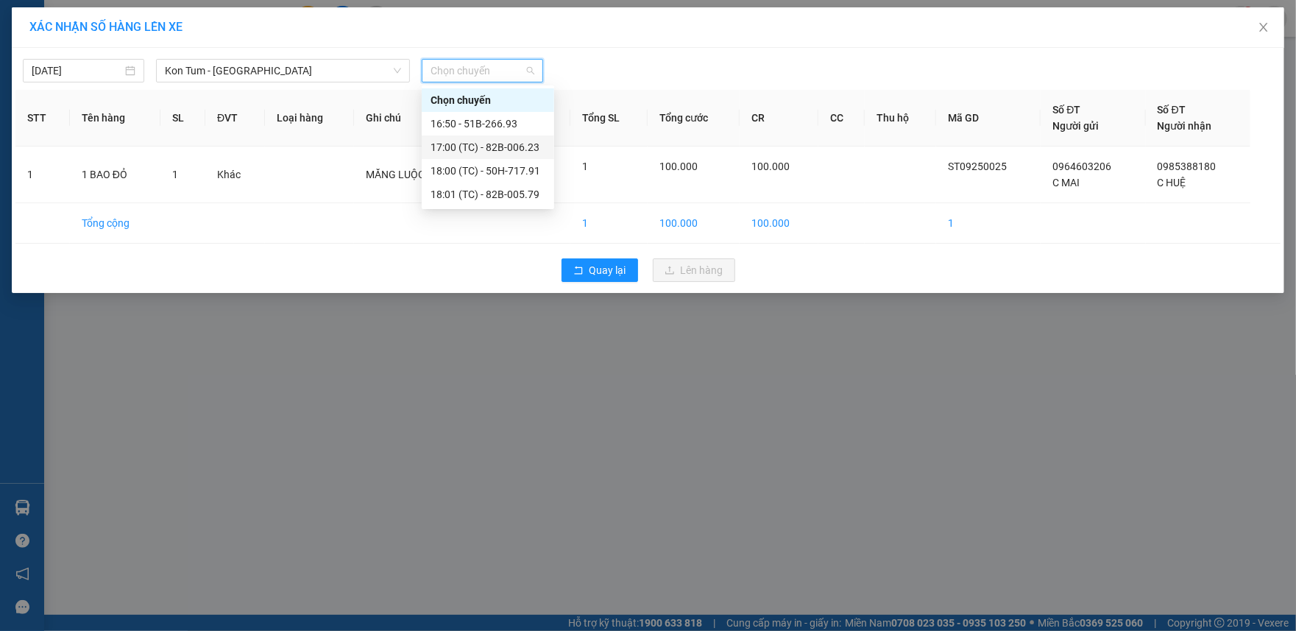
click at [517, 149] on div "17:00 (TC) - 82B-006.23" at bounding box center [488, 147] width 115 height 16
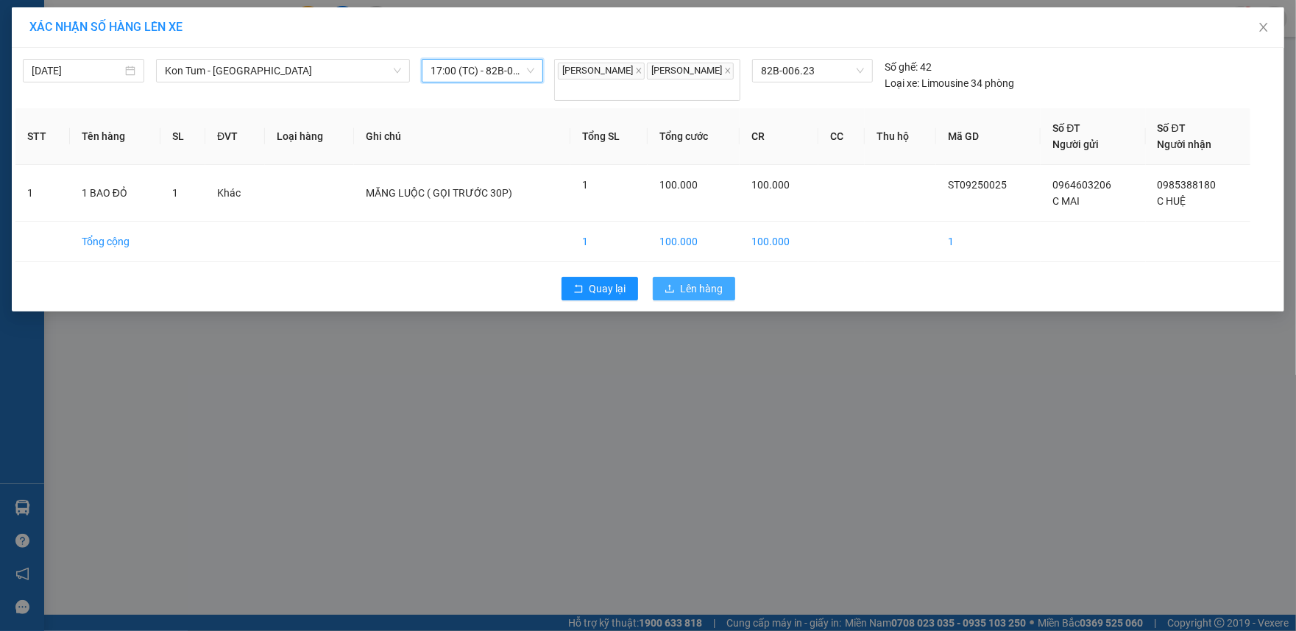
click at [704, 296] on span "Lên hàng" at bounding box center [702, 288] width 43 height 16
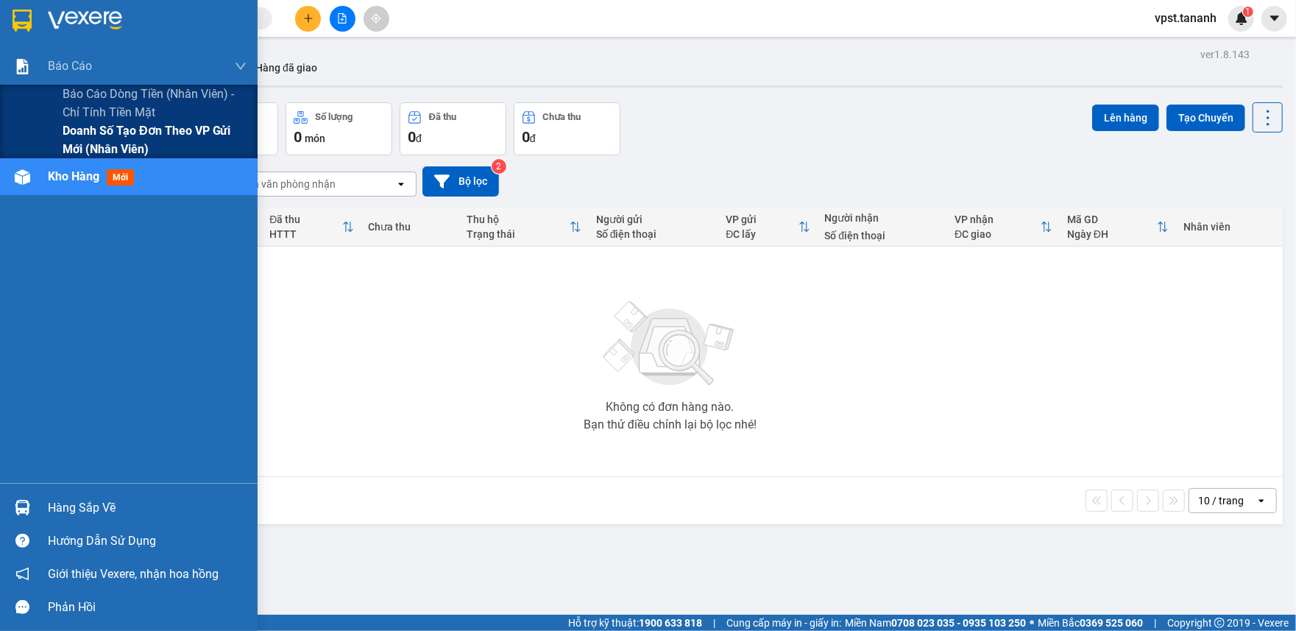
click at [131, 135] on span "Doanh số tạo đơn theo VP gửi mới (nhân viên)" at bounding box center [155, 139] width 184 height 37
